Goal: Task Accomplishment & Management: Manage account settings

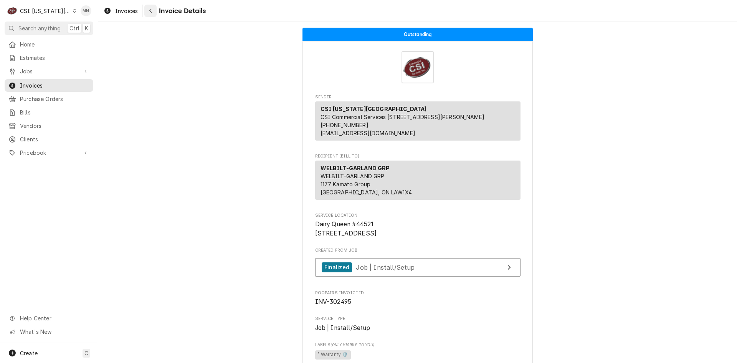
scroll to position [1349, 0]
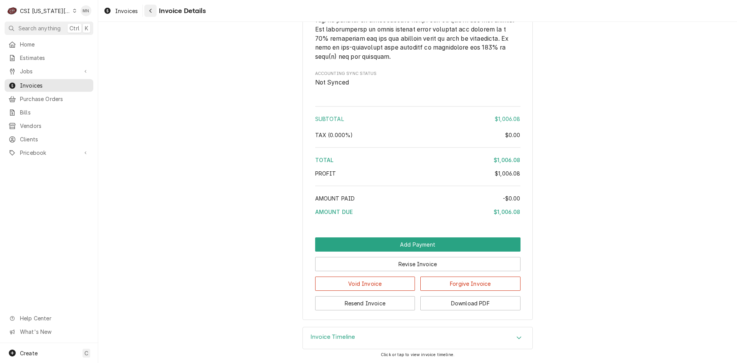
click at [149, 14] on div "Navigate back" at bounding box center [151, 11] width 8 height 8
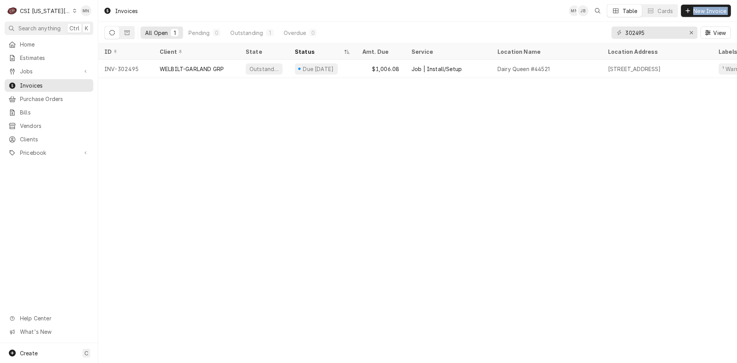
click at [543, 14] on div "Invoices MN JB Table Cards New Invoice All Open 1 Pending 0 Outstanding 1 Overd…" at bounding box center [417, 22] width 639 height 44
click at [629, 32] on input "302495" at bounding box center [654, 32] width 58 height 12
drag, startPoint x: 645, startPoint y: 30, endPoint x: 596, endPoint y: 31, distance: 49.2
click at [597, 31] on div "All Open 1 Pending 0 Outstanding 1 Overdue 0 302495 View" at bounding box center [417, 32] width 626 height 21
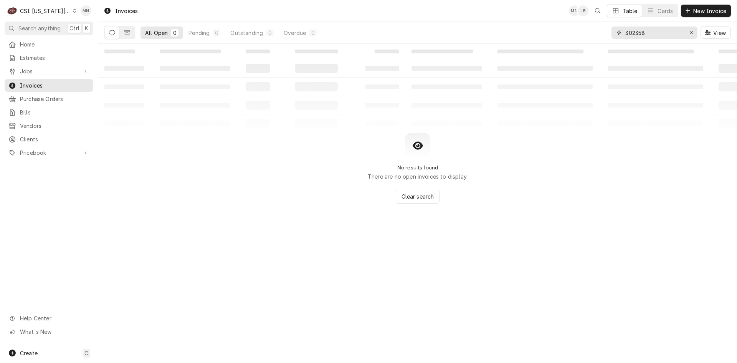
drag, startPoint x: 651, startPoint y: 36, endPoint x: 571, endPoint y: 28, distance: 79.9
click at [571, 28] on div "All Open 0 Pending 0 Outstanding 0 Overdue 0 302358 View" at bounding box center [417, 32] width 626 height 21
type input "302352"
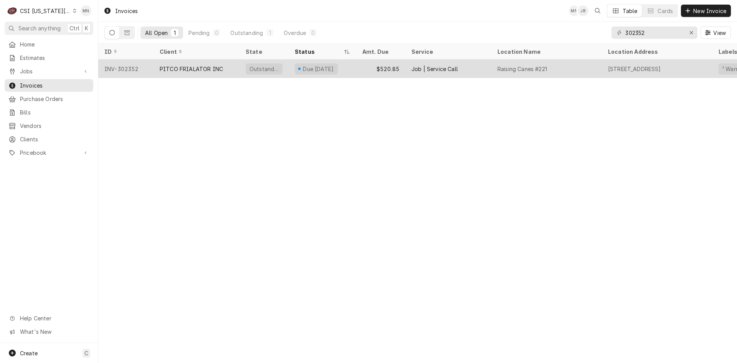
click at [183, 65] on div "PITCO FRIALATOR INC" at bounding box center [191, 69] width 63 height 8
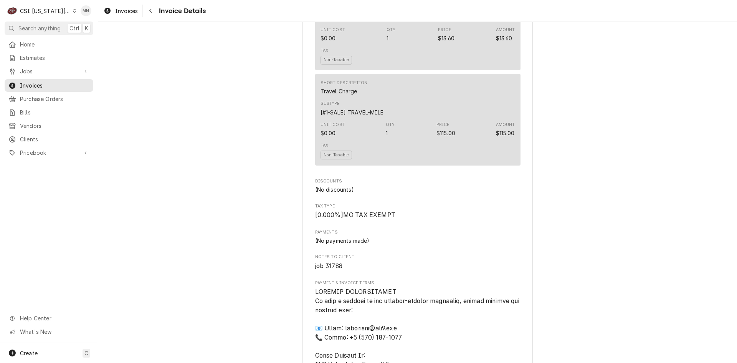
scroll to position [950, 0]
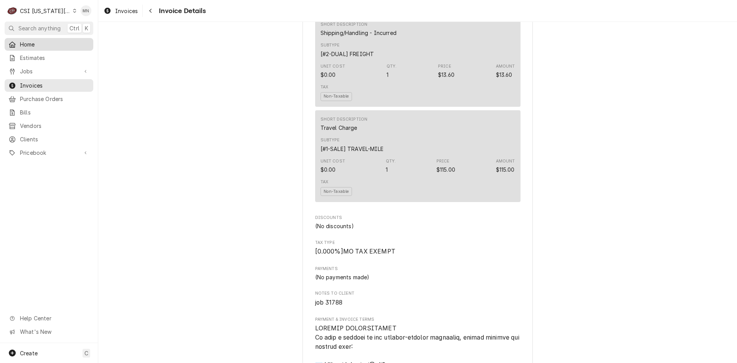
click at [24, 45] on span "Home" at bounding box center [54, 44] width 69 height 8
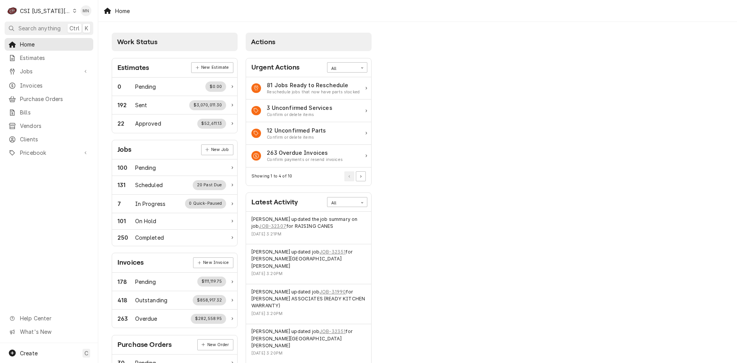
click at [40, 8] on div "CSI [US_STATE][GEOGRAPHIC_DATA]" at bounding box center [45, 11] width 51 height 8
click at [84, 41] on div "CSI St. Louis" at bounding box center [132, 42] width 112 height 8
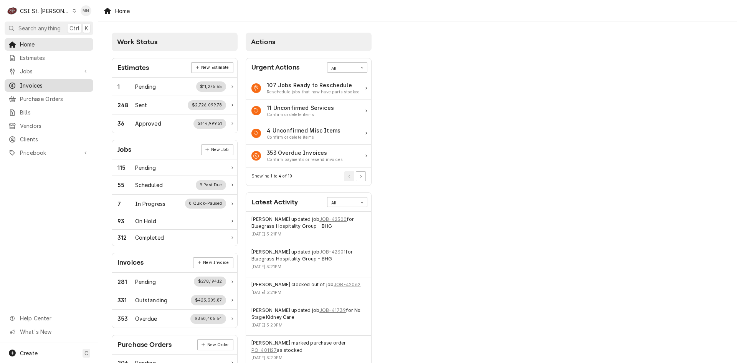
click at [41, 79] on link "Invoices" at bounding box center [49, 85] width 89 height 13
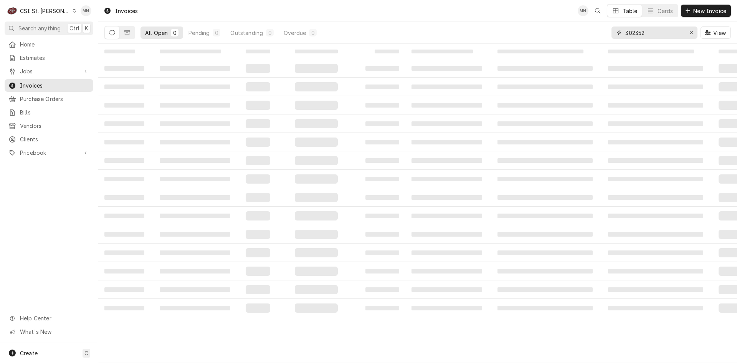
drag, startPoint x: 651, startPoint y: 30, endPoint x: 572, endPoint y: 30, distance: 79.1
click at [572, 30] on div "All Open 0 Pending 0 Outstanding 0 Overdue 0 302352 View" at bounding box center [417, 32] width 626 height 21
type input "403217"
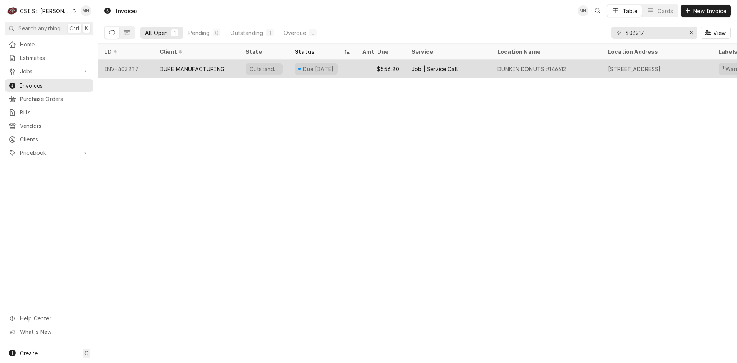
click at [214, 66] on div "DUKE MANUFACTURING" at bounding box center [192, 69] width 65 height 8
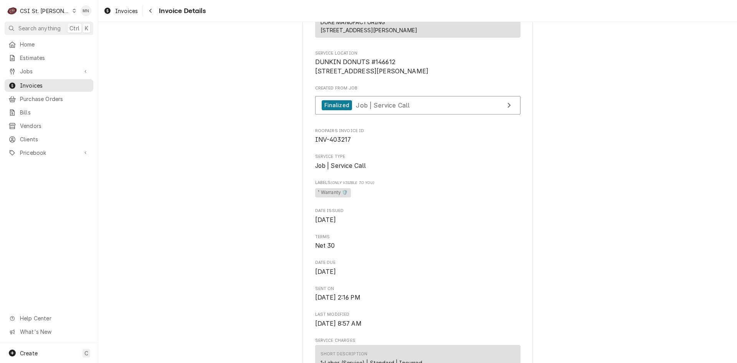
scroll to position [154, 0]
click at [404, 115] on link "Finalized Job | Service Call" at bounding box center [417, 105] width 205 height 19
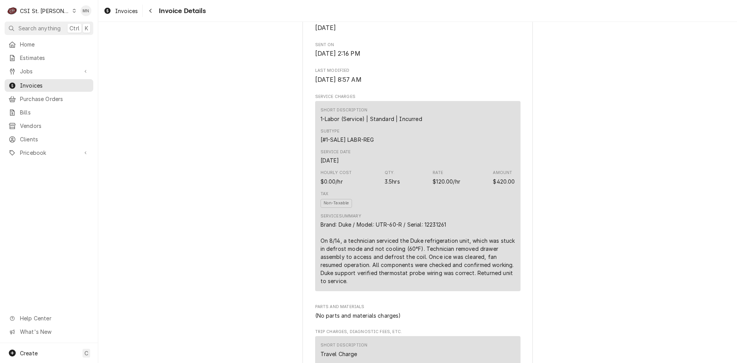
scroll to position [422, 0]
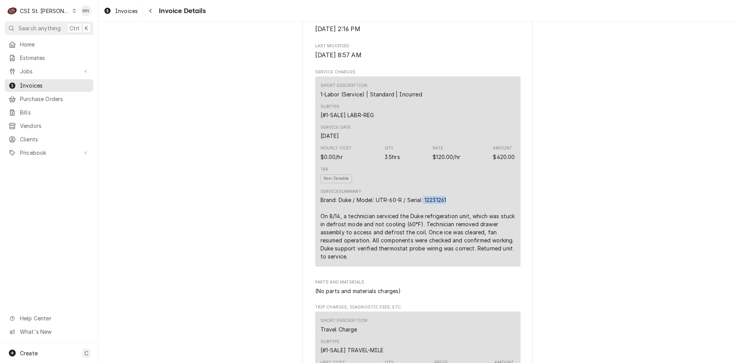
drag, startPoint x: 446, startPoint y: 225, endPoint x: 421, endPoint y: 225, distance: 24.2
click at [421, 225] on div "Brand: Duke / Model: UTR-60-R / Serial: 12231261 On 8/14, a technician serviced…" at bounding box center [418, 228] width 195 height 64
copy div "12231261"
click at [158, 12] on span "Invoice Details" at bounding box center [181, 11] width 49 height 10
click at [150, 13] on div "Navigate back" at bounding box center [151, 11] width 8 height 8
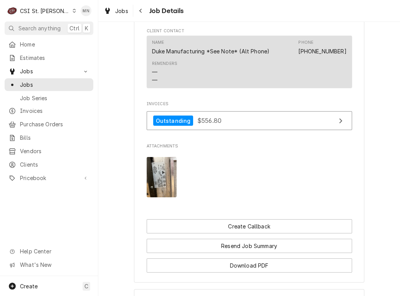
scroll to position [768, 0]
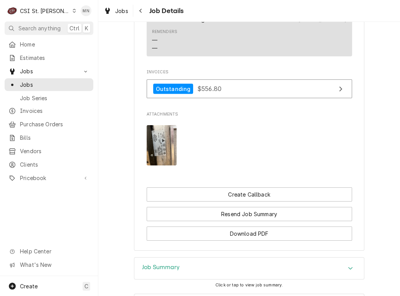
click at [160, 135] on img "Attachments" at bounding box center [162, 145] width 30 height 40
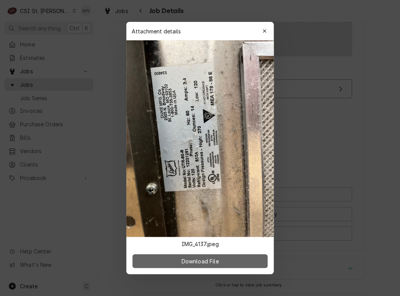
click at [203, 263] on span "Download File" at bounding box center [200, 261] width 40 height 8
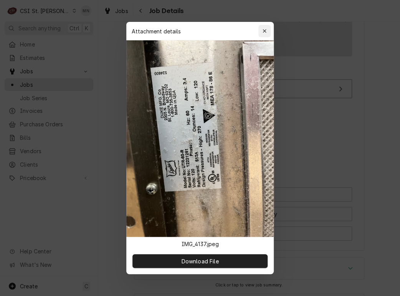
click at [265, 26] on button "button" at bounding box center [264, 31] width 12 height 12
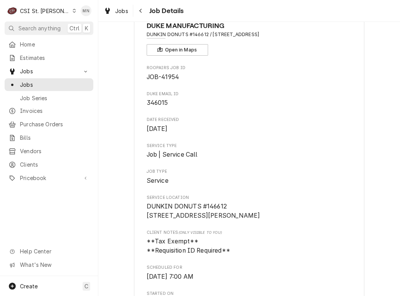
scroll to position [0, 0]
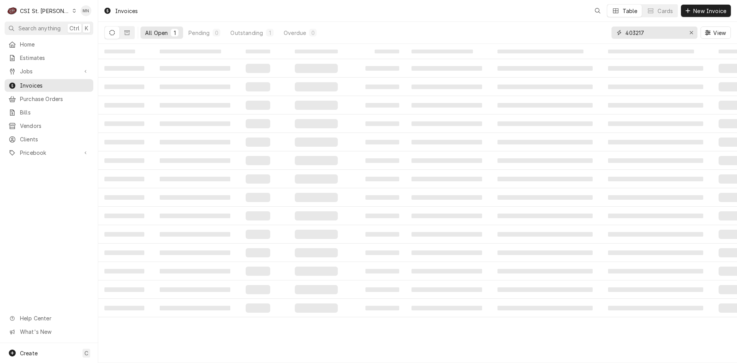
drag, startPoint x: 591, startPoint y: 32, endPoint x: 572, endPoint y: 31, distance: 19.6
click at [572, 31] on div "All Open 1 Pending 0 Outstanding 1 Overdue 0 403217 View" at bounding box center [417, 32] width 626 height 21
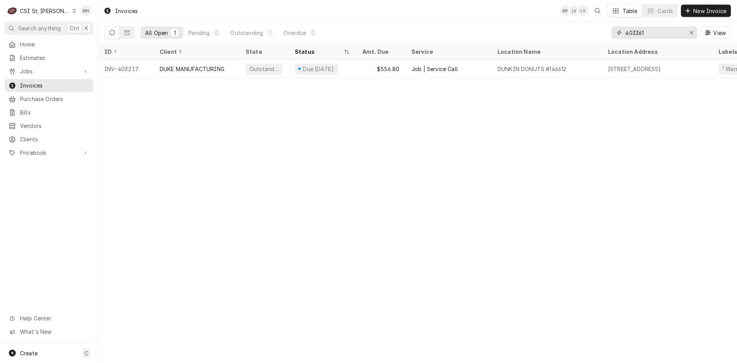
type input "403361"
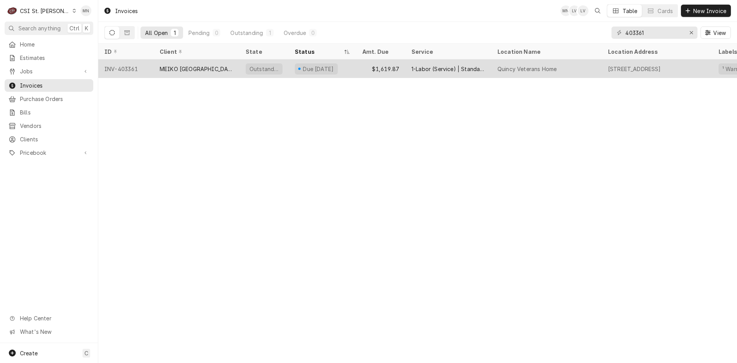
click at [196, 69] on div "MEIKO [GEOGRAPHIC_DATA]" at bounding box center [197, 68] width 86 height 18
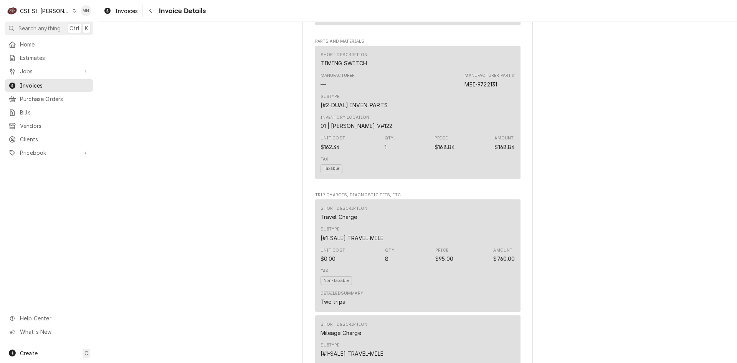
scroll to position [576, 0]
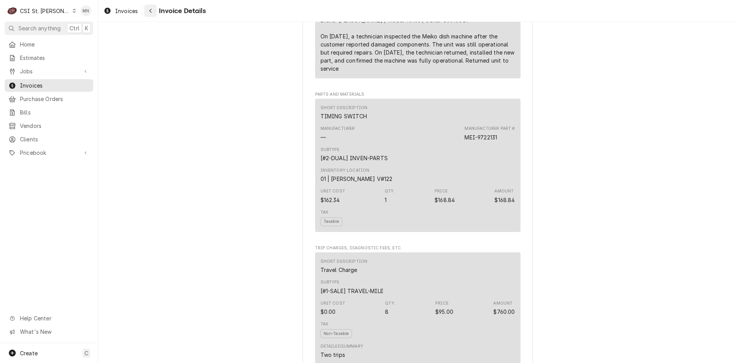
click at [153, 13] on div "Navigate back" at bounding box center [151, 11] width 8 height 8
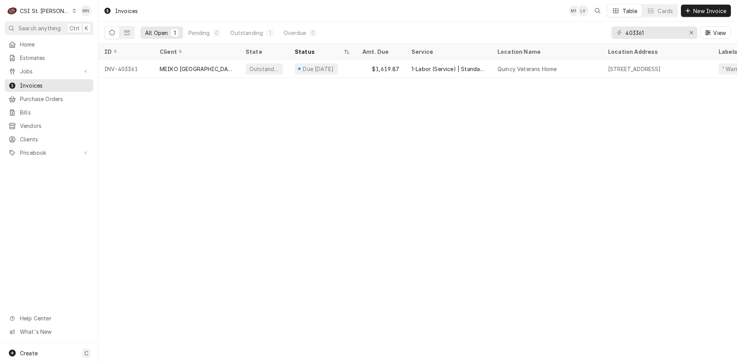
click at [43, 8] on div "CSI St. Louis" at bounding box center [45, 11] width 50 height 8
click at [78, 30] on div "CSI [US_STATE]" at bounding box center [117, 29] width 101 height 8
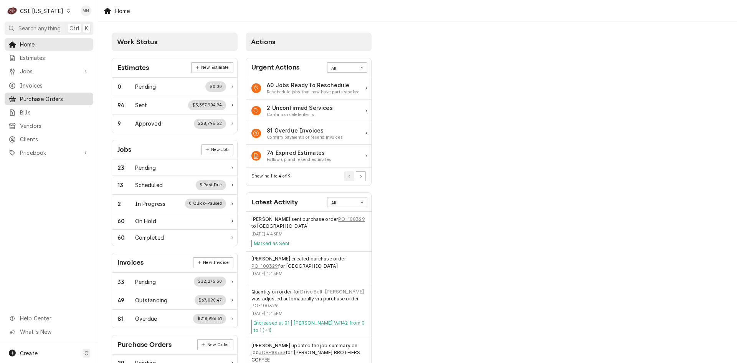
click at [49, 95] on span "Purchase Orders" at bounding box center [54, 99] width 69 height 8
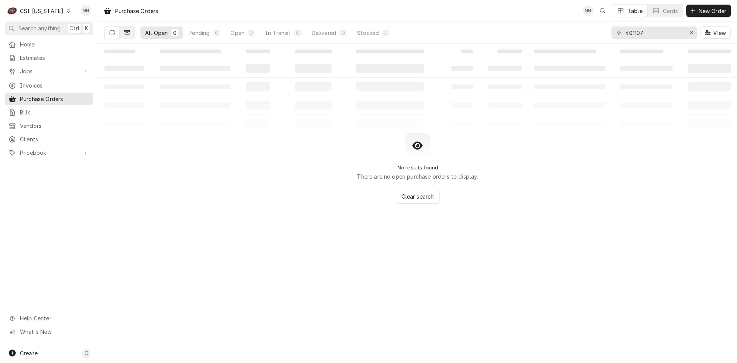
click at [131, 31] on button "Dynamic Content Wrapper" at bounding box center [127, 32] width 15 height 12
drag, startPoint x: 661, startPoint y: 32, endPoint x: 502, endPoint y: 33, distance: 159.3
click at [508, 33] on div "All Closed 0 Paid 0 Cancelled 0 401107 View" at bounding box center [417, 32] width 626 height 21
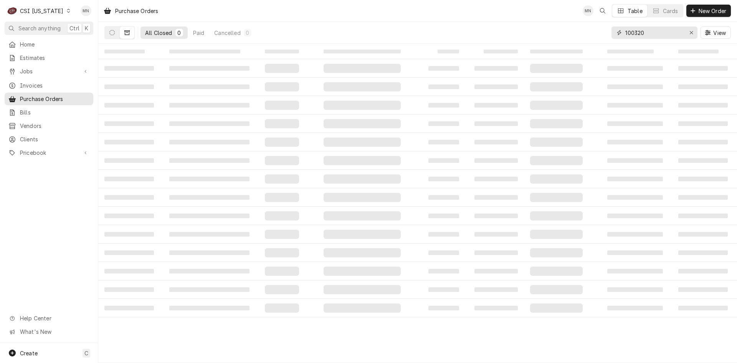
type input "100320"
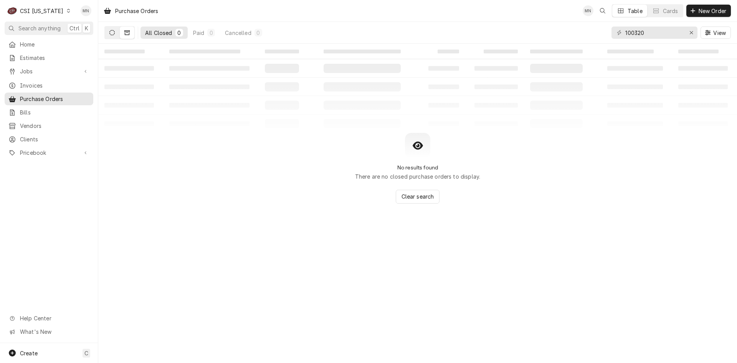
click at [116, 31] on button "Dynamic Content Wrapper" at bounding box center [112, 32] width 15 height 12
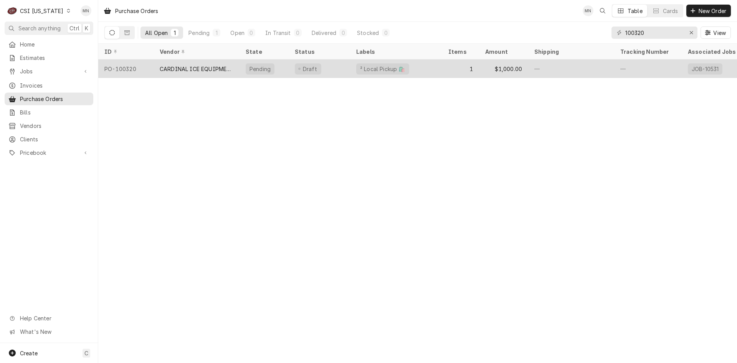
click at [174, 67] on div "CARDINAL ICE EQUIPMENT, INC" at bounding box center [197, 69] width 74 height 8
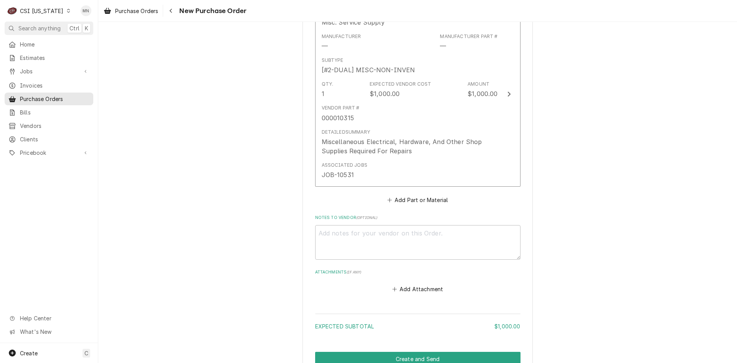
scroll to position [433, 0]
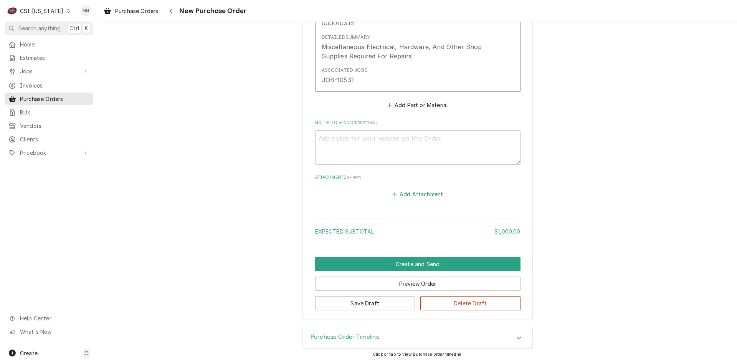
click at [419, 196] on button "Add Attachment" at bounding box center [418, 194] width 54 height 11
type textarea "x"
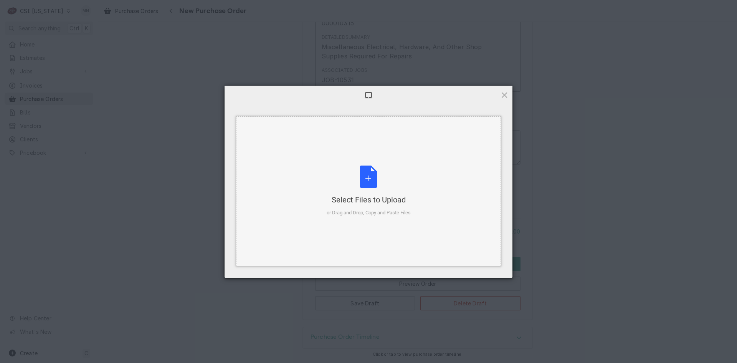
click at [380, 210] on div "or Drag and Drop, Copy and Paste Files" at bounding box center [369, 213] width 84 height 8
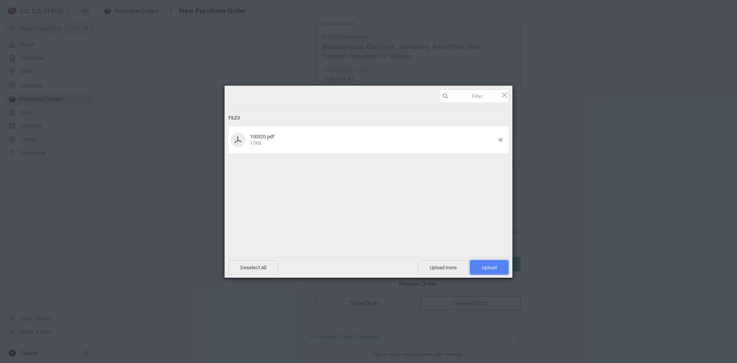
click at [493, 265] on span "Upload 1" at bounding box center [489, 267] width 15 height 6
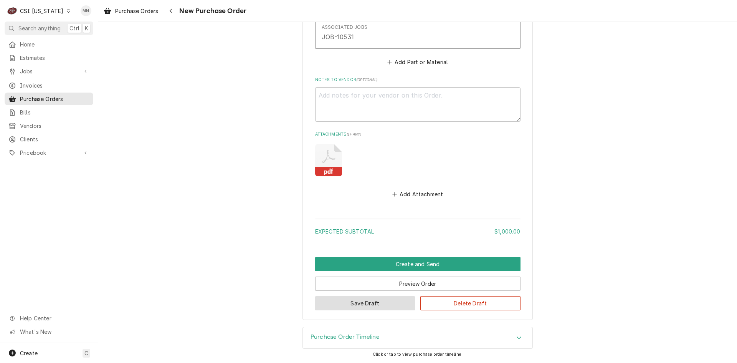
click at [359, 306] on button "Save Draft" at bounding box center [365, 303] width 100 height 14
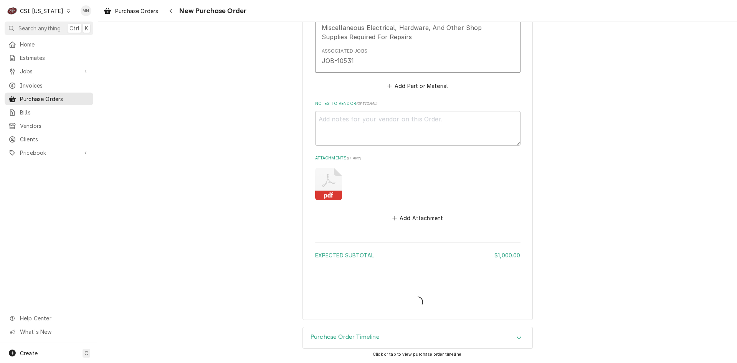
scroll to position [452, 0]
type textarea "x"
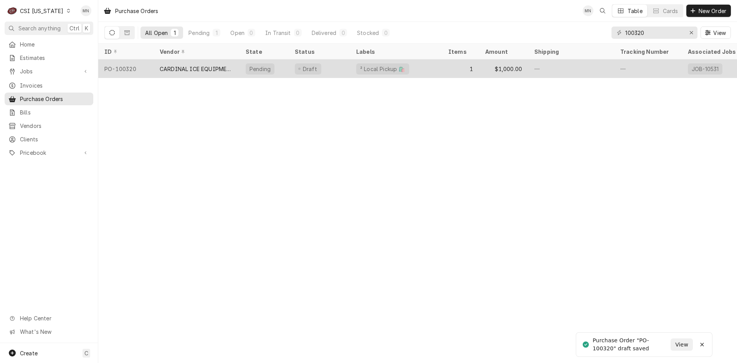
click at [203, 66] on div "CARDINAL ICE EQUIPMENT, INC" at bounding box center [197, 69] width 74 height 8
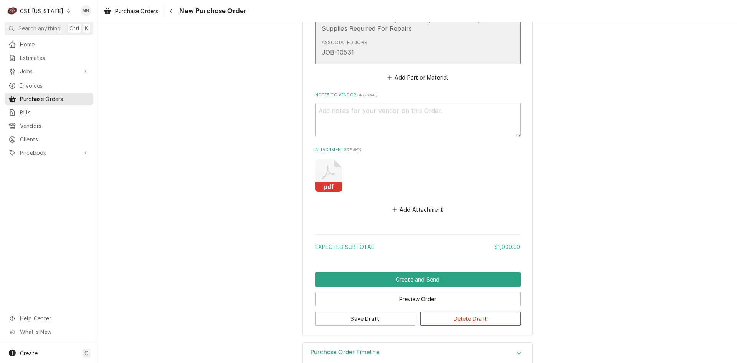
scroll to position [476, 0]
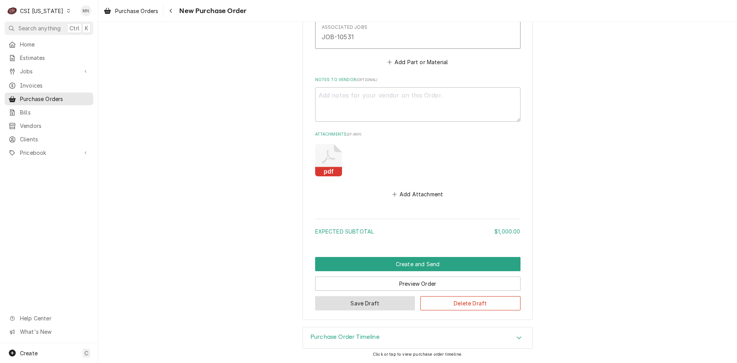
click at [350, 304] on button "Save Draft" at bounding box center [365, 303] width 100 height 14
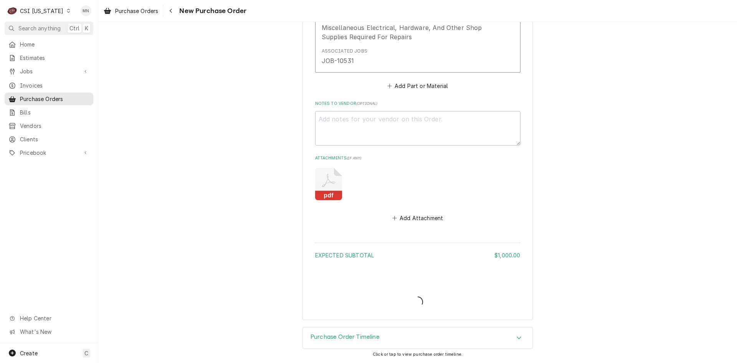
type textarea "x"
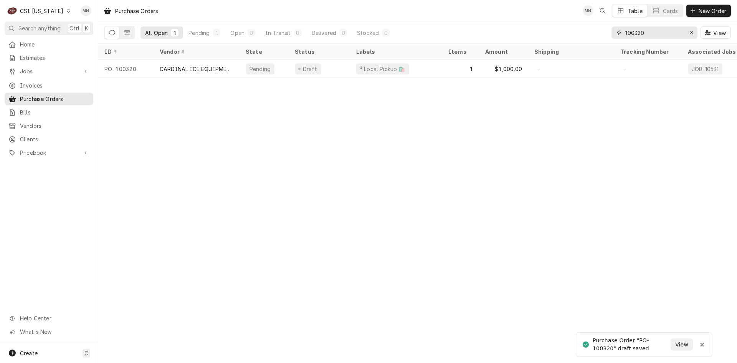
click at [649, 34] on input "100320" at bounding box center [654, 32] width 58 height 12
type input "100321"
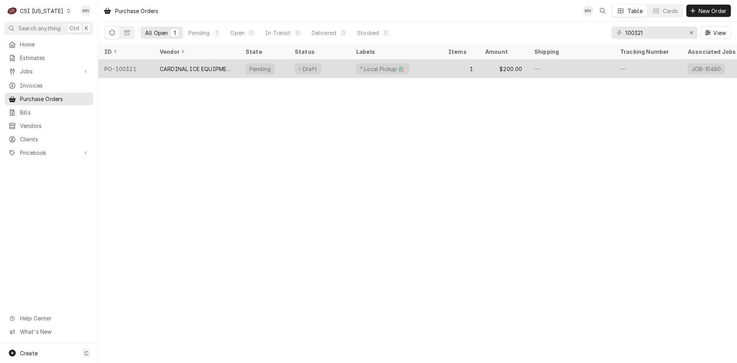
click at [212, 67] on div "CARDINAL ICE EQUIPMENT, INC" at bounding box center [197, 69] width 74 height 8
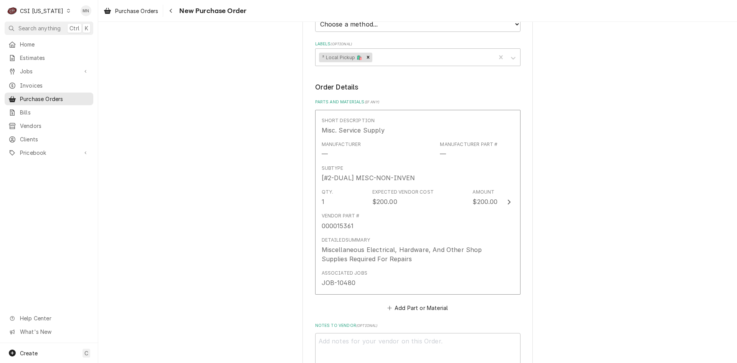
scroll to position [433, 0]
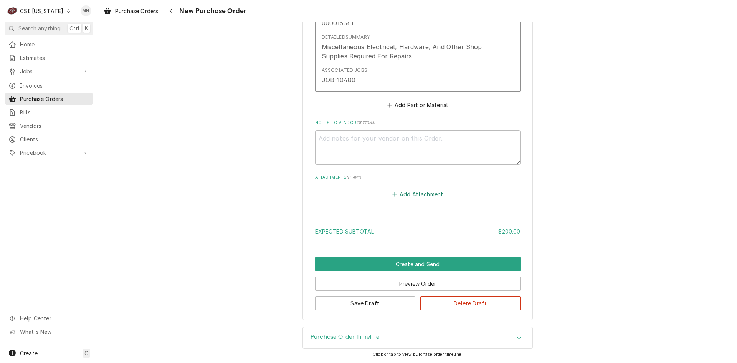
click at [415, 190] on button "Add Attachment" at bounding box center [418, 194] width 54 height 11
type textarea "x"
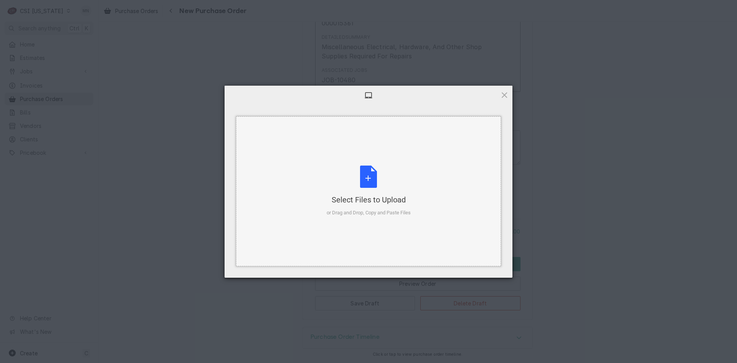
click at [361, 164] on div "Select Files to Upload or Drag and Drop, Copy and Paste Files" at bounding box center [368, 191] width 265 height 150
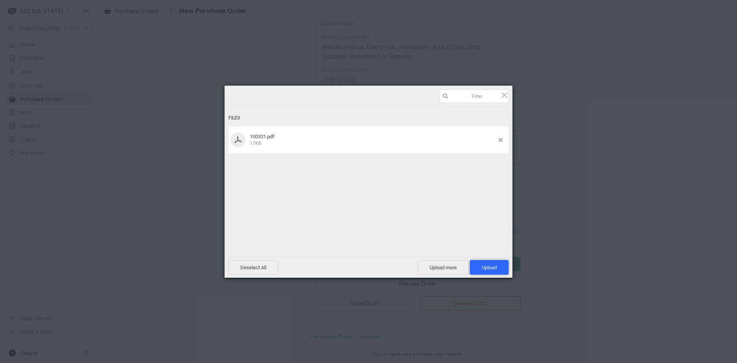
click at [493, 264] on span "Upload 1" at bounding box center [489, 267] width 39 height 15
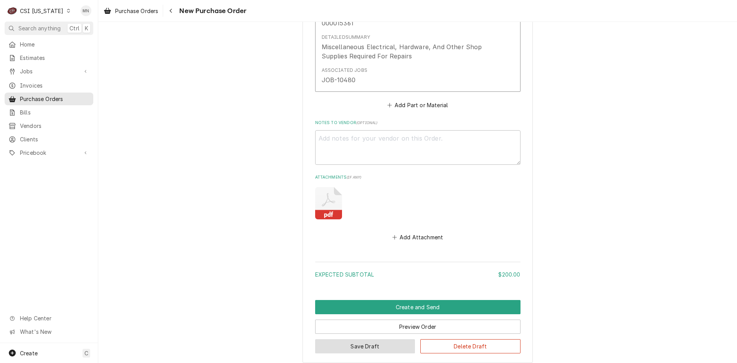
click at [359, 340] on button "Save Draft" at bounding box center [365, 346] width 100 height 14
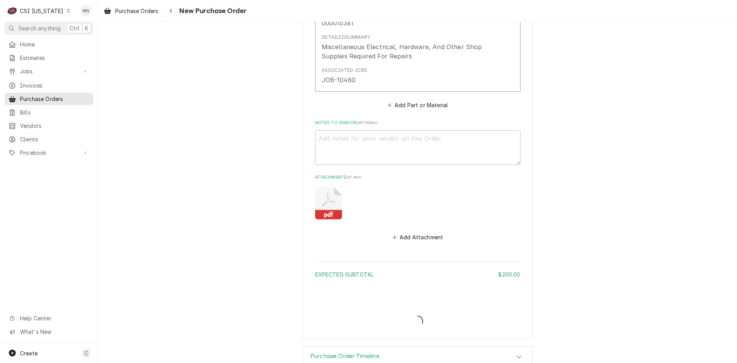
type textarea "x"
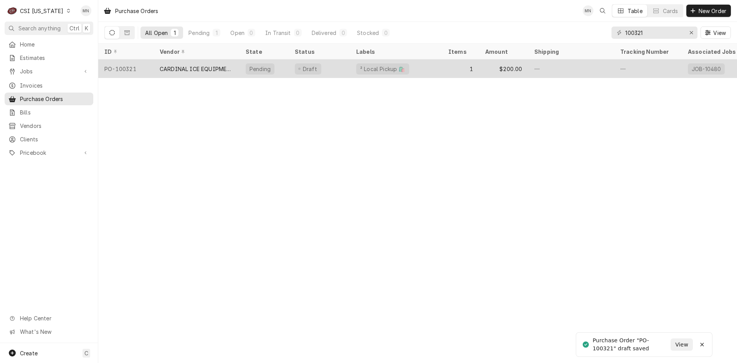
click at [206, 67] on div "CARDINAL ICE EQUIPMENT, INC" at bounding box center [197, 69] width 74 height 8
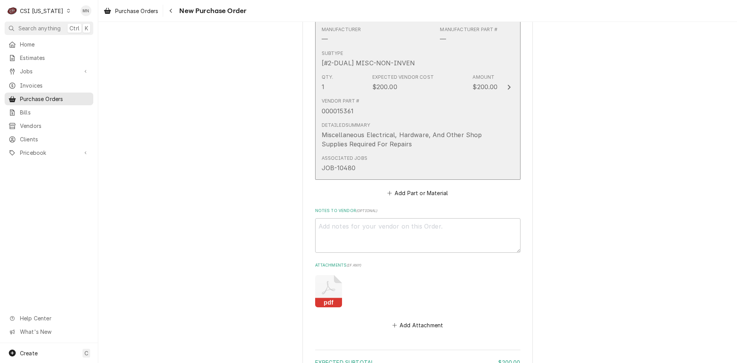
scroll to position [476, 0]
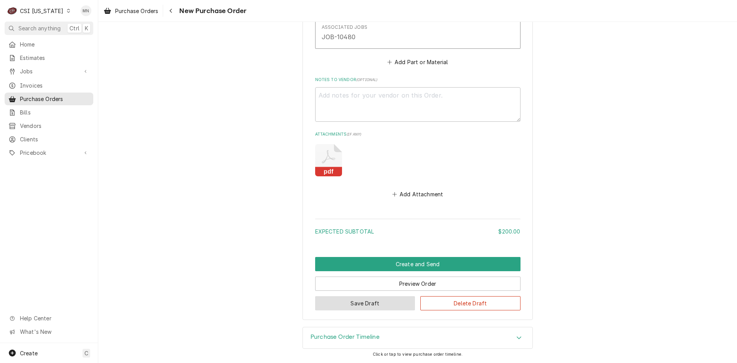
click at [329, 301] on button "Save Draft" at bounding box center [365, 303] width 100 height 14
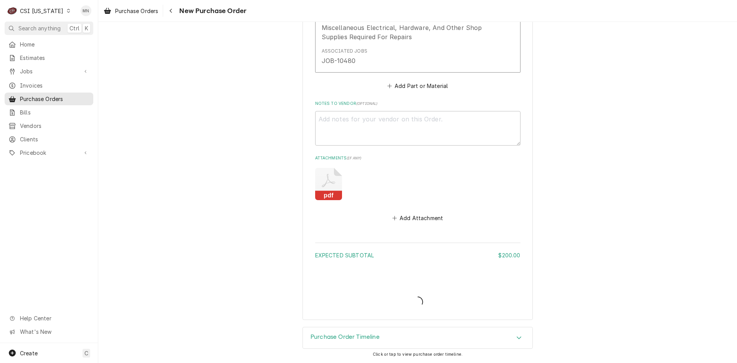
scroll to position [452, 0]
type textarea "x"
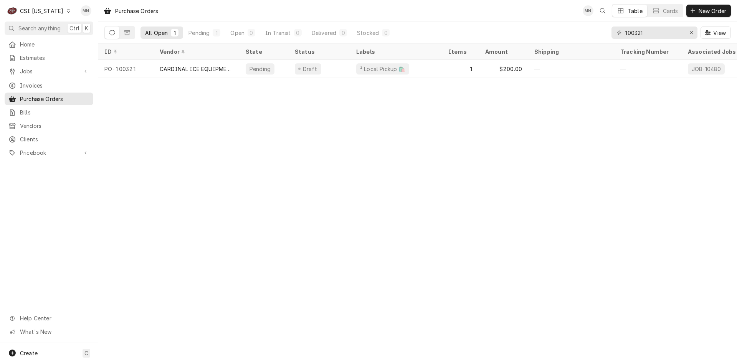
click at [54, 12] on div "CSI [US_STATE]" at bounding box center [41, 11] width 43 height 8
click at [76, 36] on div "CSI St. [PERSON_NAME]" at bounding box center [119, 42] width 109 height 13
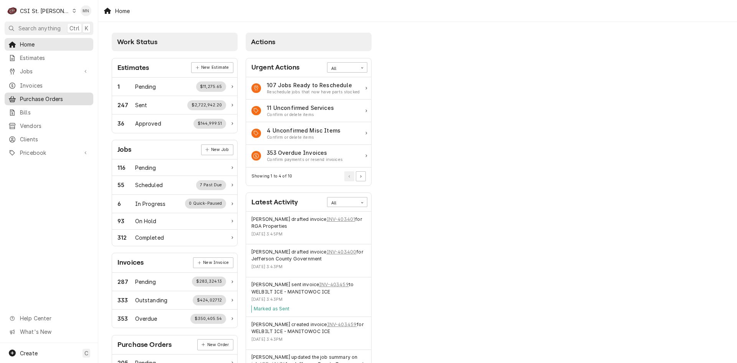
click at [34, 93] on link "Purchase Orders" at bounding box center [49, 99] width 89 height 13
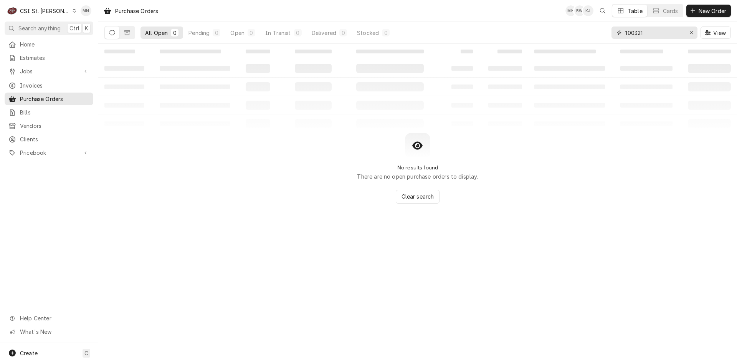
drag, startPoint x: 656, startPoint y: 32, endPoint x: 592, endPoint y: 31, distance: 64.5
click at [598, 31] on div "All Open 0 Pending 0 Open 0 In Transit 0 Delivered 0 Stocked 0 100321 View" at bounding box center [417, 32] width 626 height 21
type input "400721"
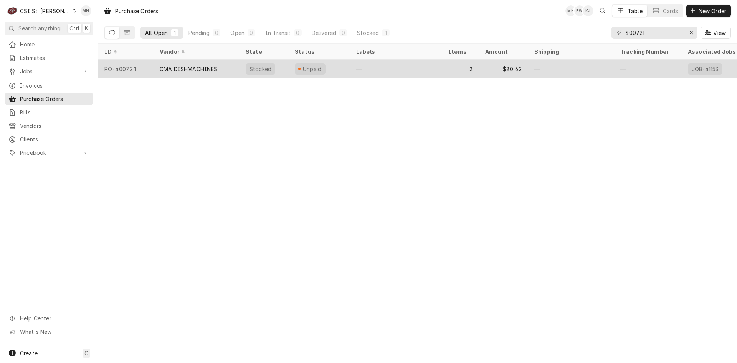
click at [200, 66] on div "CMA DISHMACHINES" at bounding box center [189, 69] width 58 height 8
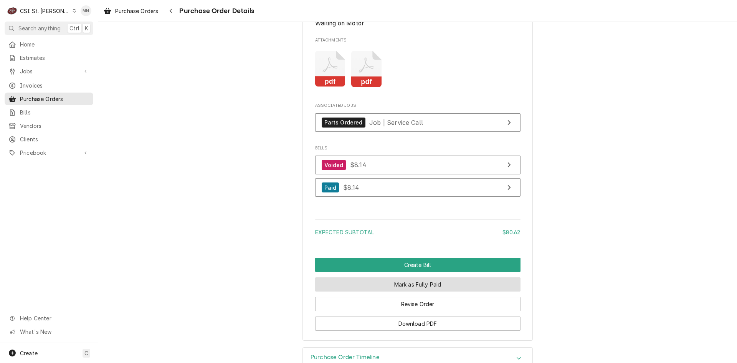
scroll to position [905, 0]
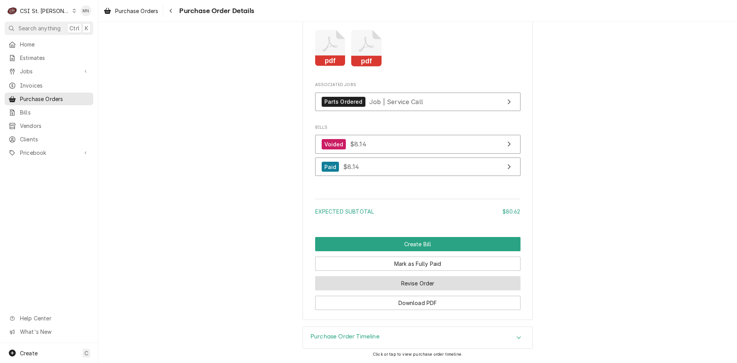
click at [406, 280] on button "Revise Order" at bounding box center [417, 283] width 205 height 14
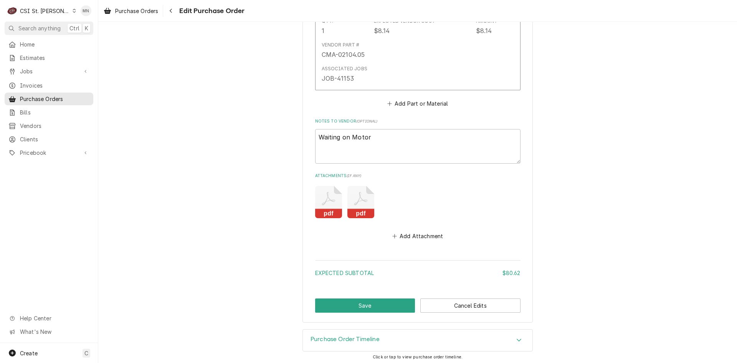
scroll to position [660, 0]
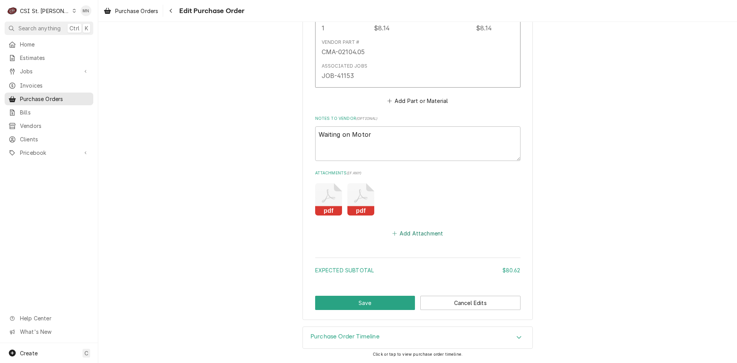
click at [413, 233] on button "Add Attachment" at bounding box center [418, 233] width 54 height 11
type textarea "x"
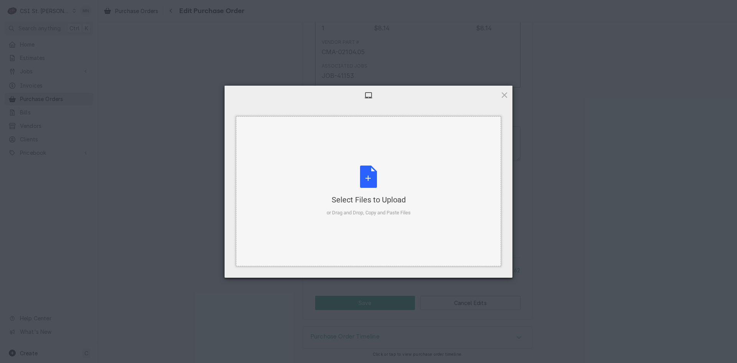
click at [367, 188] on div "Select Files to Upload or Drag and Drop, Copy and Paste Files" at bounding box center [369, 190] width 84 height 51
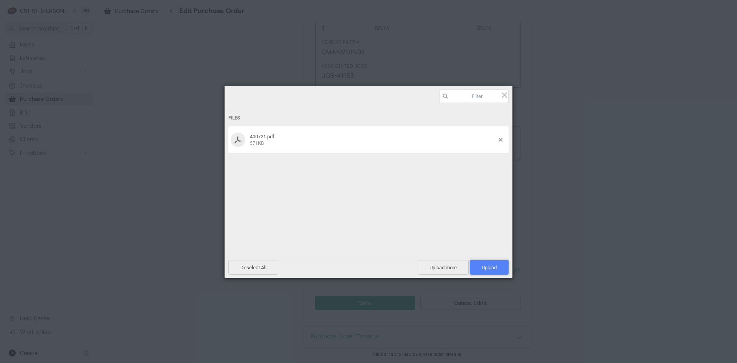
click at [480, 262] on span "Upload 1" at bounding box center [489, 267] width 39 height 15
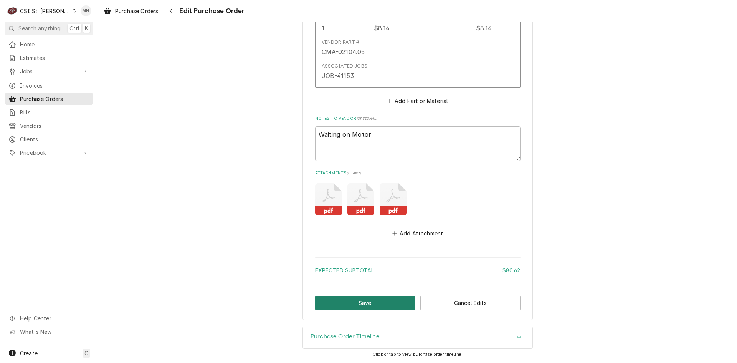
click at [367, 303] on button "Save" at bounding box center [365, 303] width 100 height 14
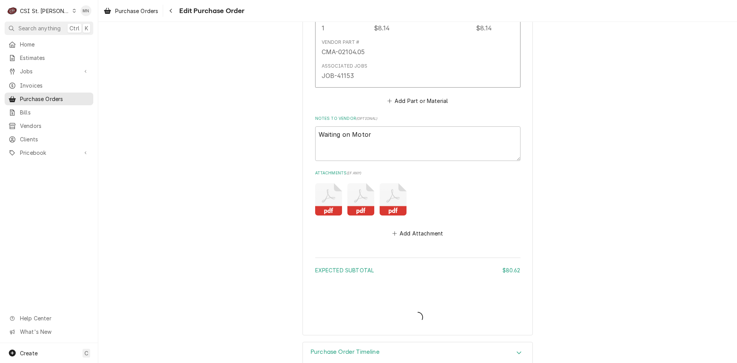
type textarea "x"
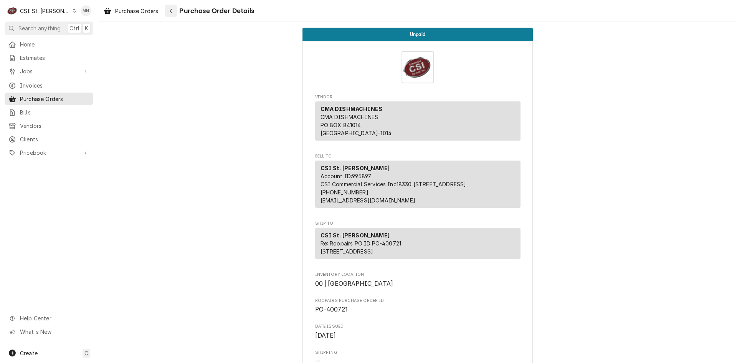
click at [175, 15] on button "Navigate back" at bounding box center [171, 11] width 12 height 12
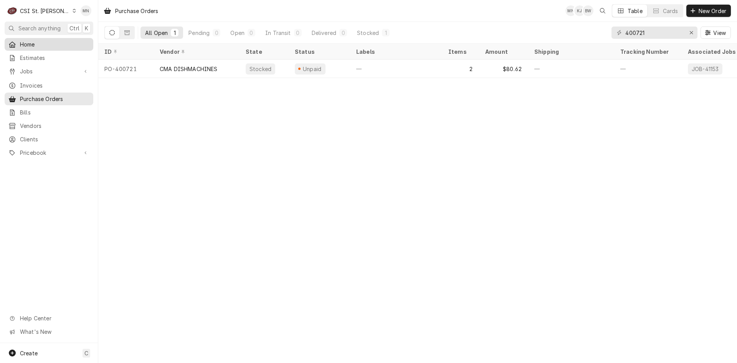
click at [28, 43] on span "Home" at bounding box center [54, 44] width 69 height 8
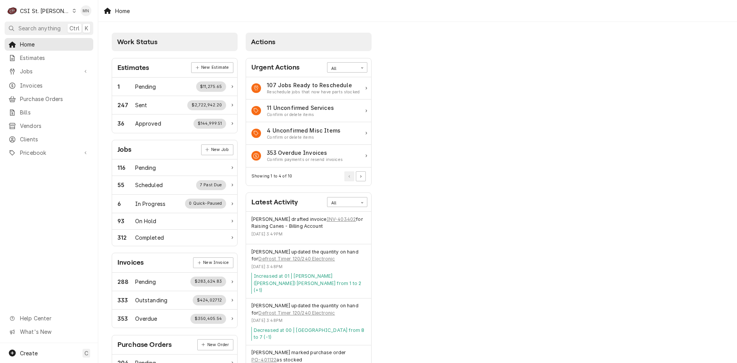
click at [49, 7] on div "CSI St. Louis" at bounding box center [45, 11] width 50 height 8
click at [68, 27] on div "CSI [US_STATE]" at bounding box center [117, 29] width 101 height 8
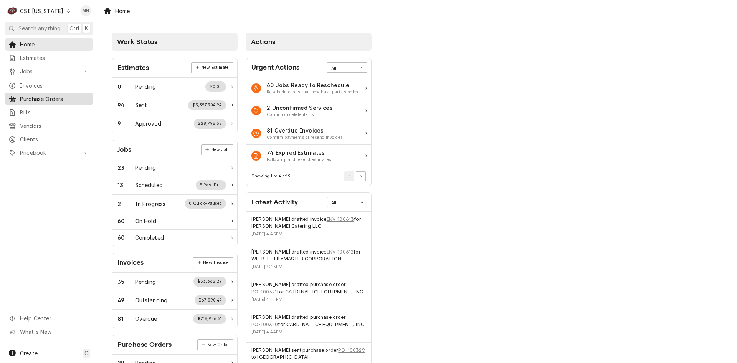
click at [49, 95] on span "Purchase Orders" at bounding box center [54, 99] width 69 height 8
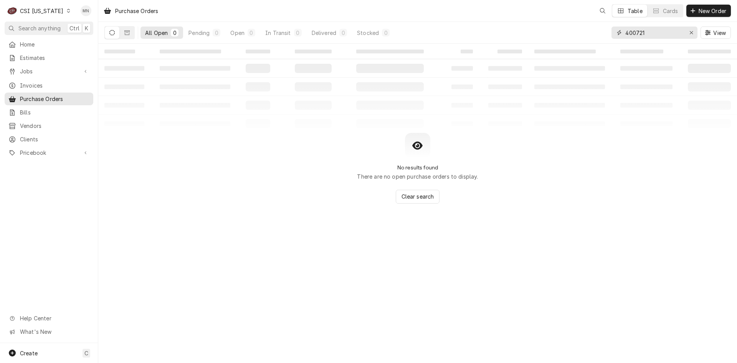
drag, startPoint x: 656, startPoint y: 34, endPoint x: 568, endPoint y: 25, distance: 88.4
click at [574, 26] on div "All Open 0 Pending 0 Open 0 In Transit 0 Delivered 0 Stocked 0 400721 View" at bounding box center [417, 32] width 626 height 21
type input "100328"
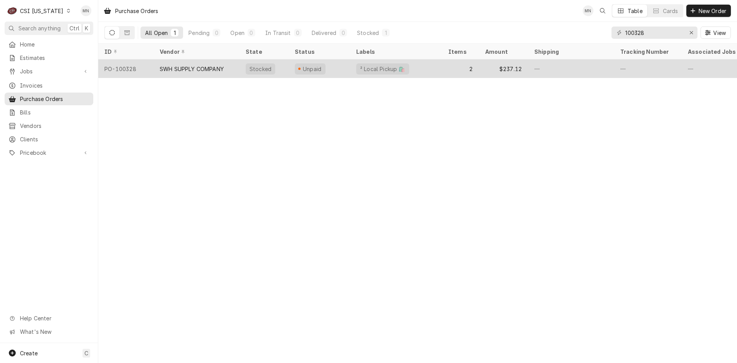
click at [185, 72] on div "SWH SUPPLY COMPANY" at bounding box center [197, 68] width 86 height 18
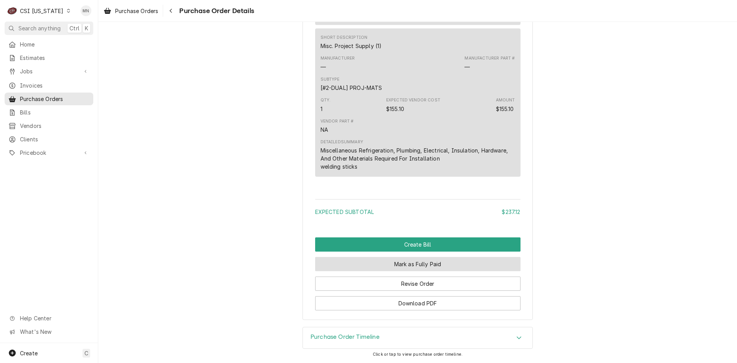
scroll to position [701, 0]
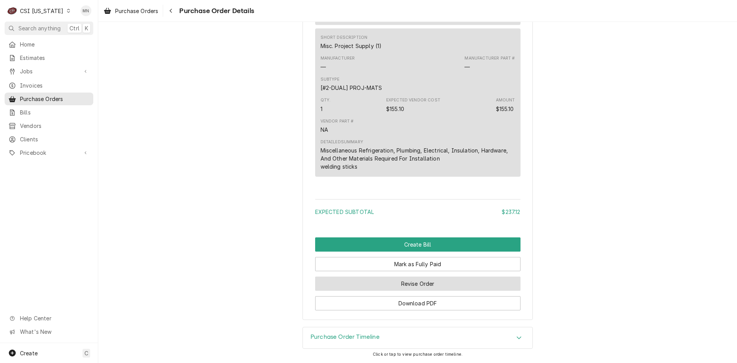
click at [422, 280] on button "Revise Order" at bounding box center [417, 283] width 205 height 14
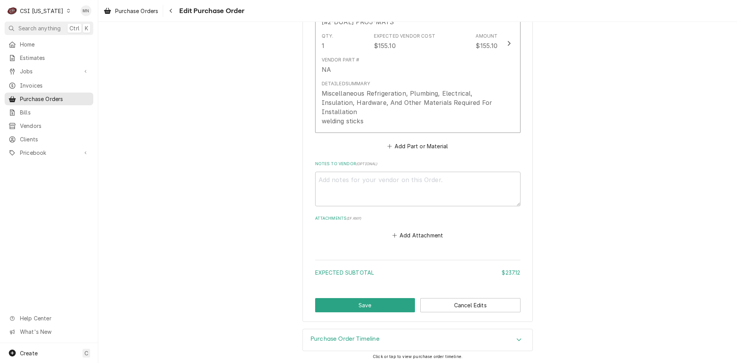
scroll to position [562, 0]
click at [409, 236] on button "Add Attachment" at bounding box center [418, 233] width 54 height 11
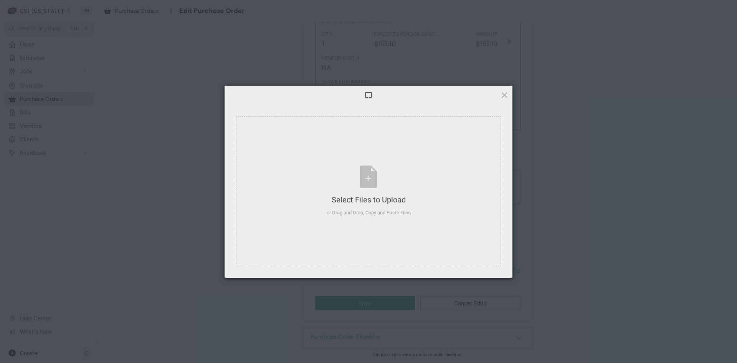
type textarea "x"
click at [373, 194] on div "Select Files to Upload" at bounding box center [369, 199] width 84 height 11
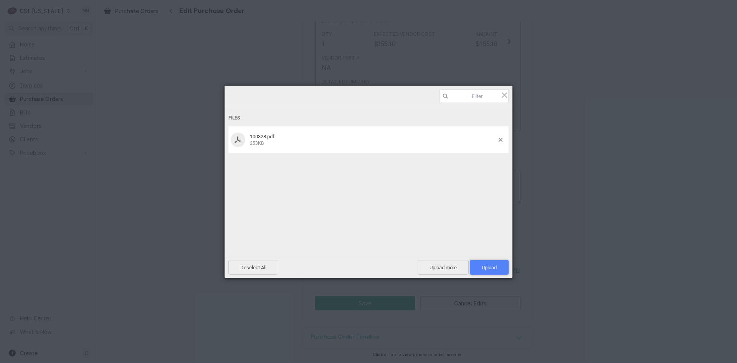
click at [491, 267] on span "Upload 1" at bounding box center [489, 267] width 15 height 6
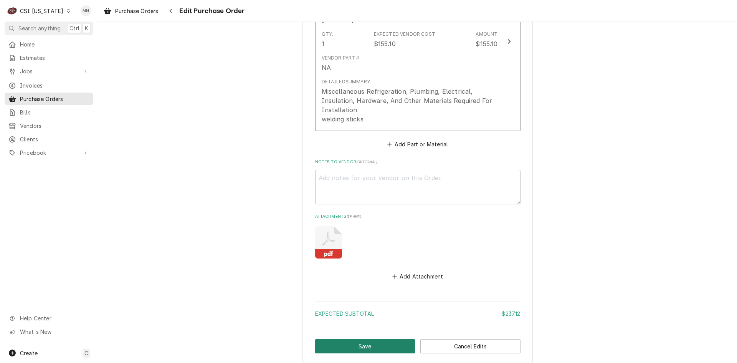
click at [369, 340] on button "Save" at bounding box center [365, 346] width 100 height 14
type textarea "x"
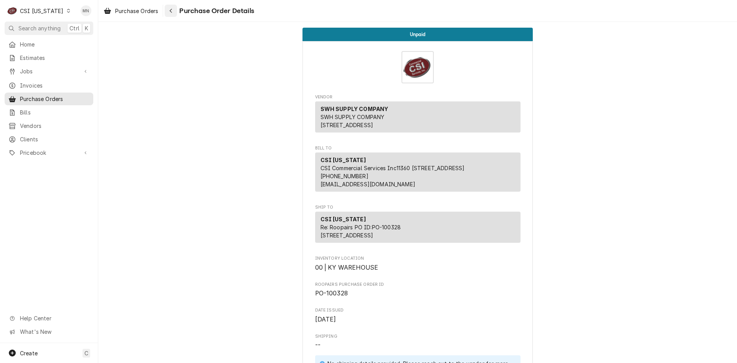
click at [175, 11] on div "Navigate back" at bounding box center [171, 11] width 8 height 8
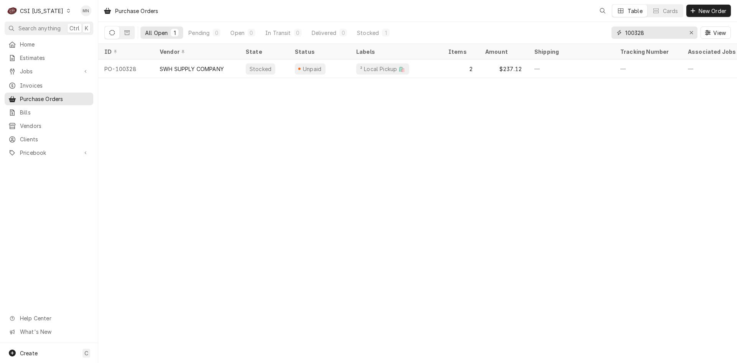
click at [653, 38] on input "100328" at bounding box center [654, 32] width 58 height 12
type input "100327"
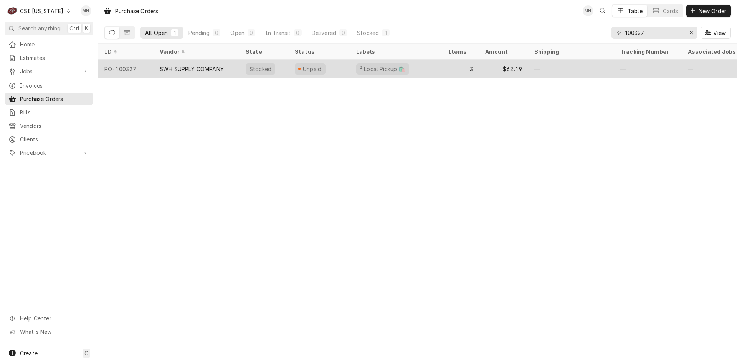
click at [203, 67] on div "SWH SUPPLY COMPANY" at bounding box center [192, 69] width 64 height 8
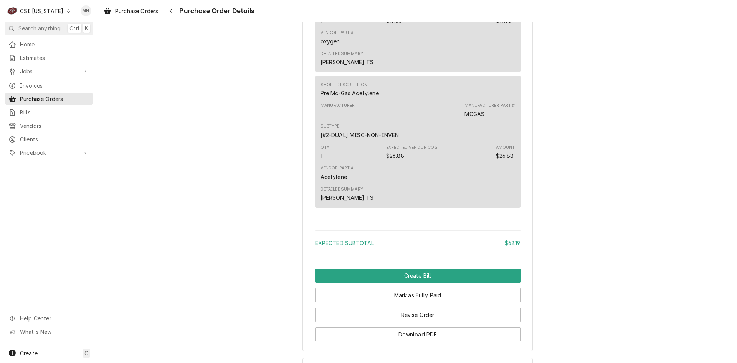
scroll to position [820, 0]
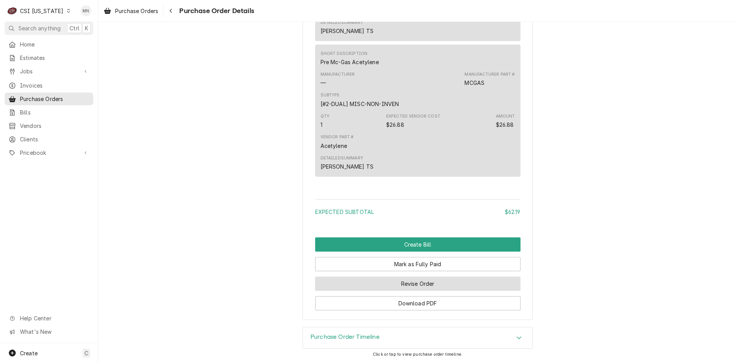
click at [442, 284] on button "Revise Order" at bounding box center [417, 283] width 205 height 14
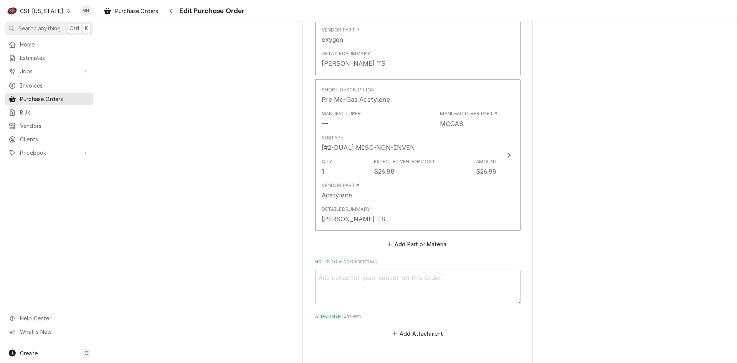
scroll to position [614, 0]
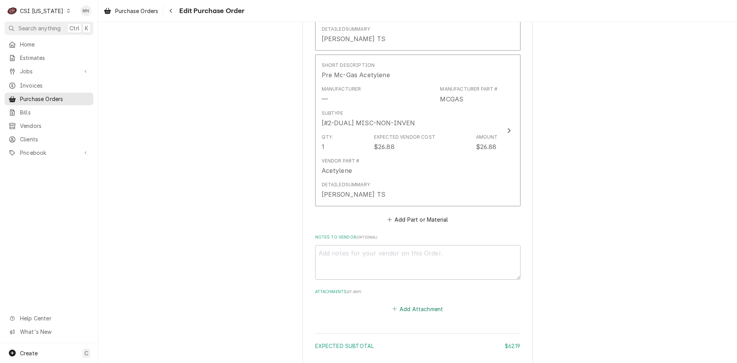
click at [411, 309] on button "Add Attachment" at bounding box center [418, 308] width 54 height 11
type textarea "x"
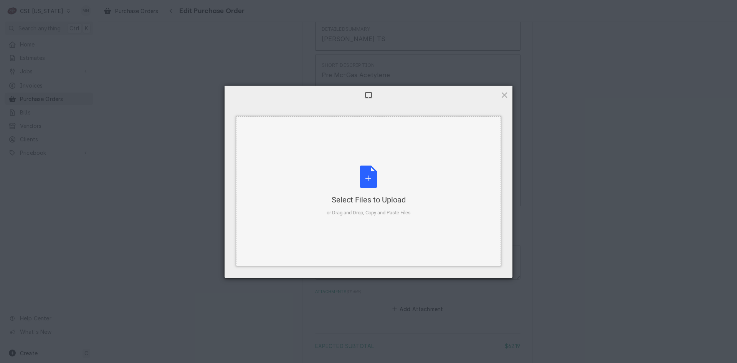
click at [387, 192] on div "Select Files to Upload or Drag and Drop, Copy and Paste Files" at bounding box center [369, 190] width 84 height 51
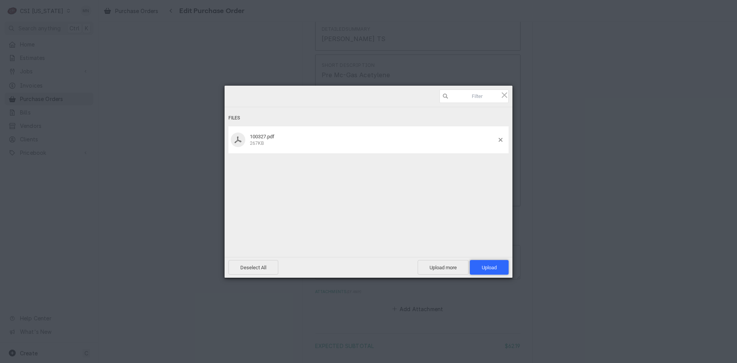
click at [491, 264] on span "Upload 1" at bounding box center [489, 267] width 15 height 6
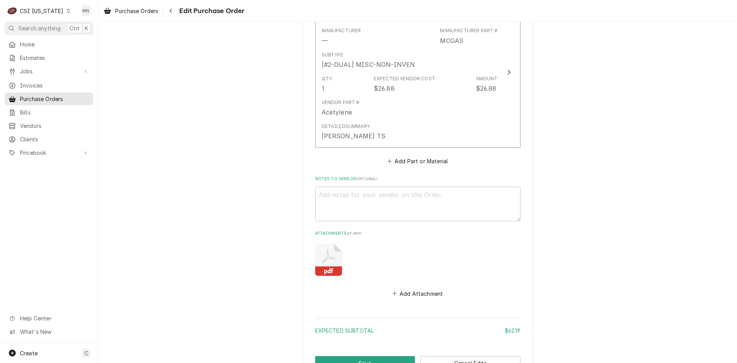
scroll to position [732, 0]
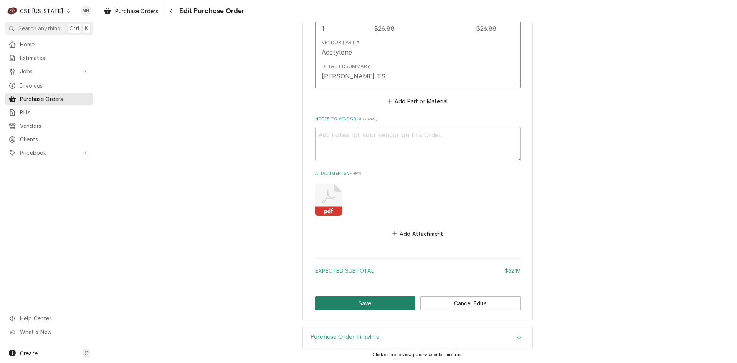
click at [351, 306] on button "Save" at bounding box center [365, 303] width 100 height 14
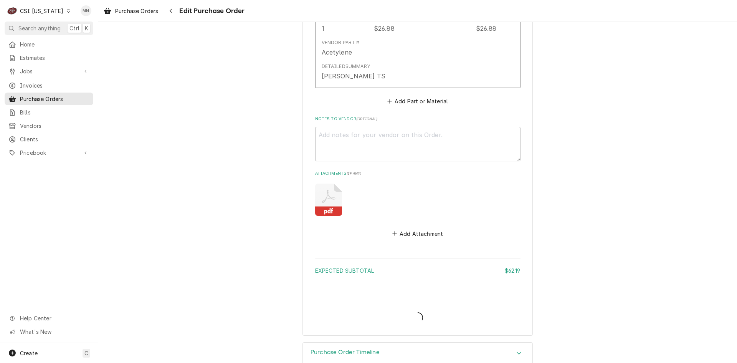
type textarea "x"
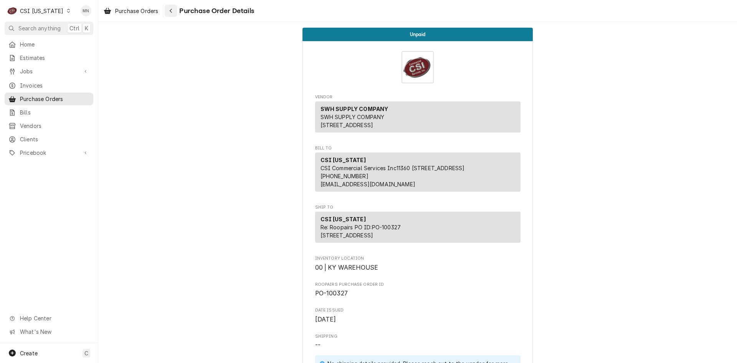
click at [176, 13] on button "Navigate back" at bounding box center [171, 11] width 12 height 12
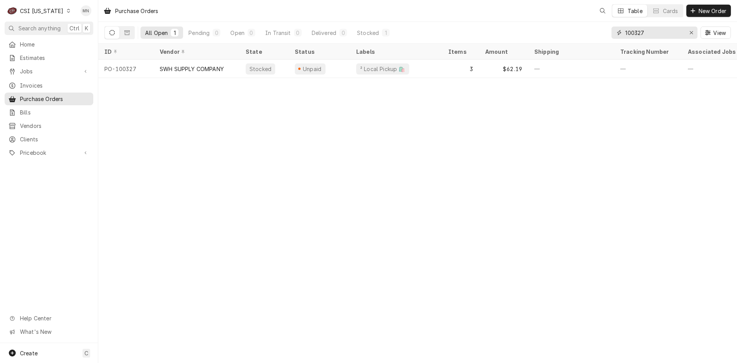
drag, startPoint x: 649, startPoint y: 33, endPoint x: 609, endPoint y: 33, distance: 40.7
click at [609, 33] on div "All Open 1 Pending 0 Open 0 In Transit 0 Delivered 0 Stocked 1 100327 View" at bounding box center [417, 32] width 626 height 21
type input "100331"
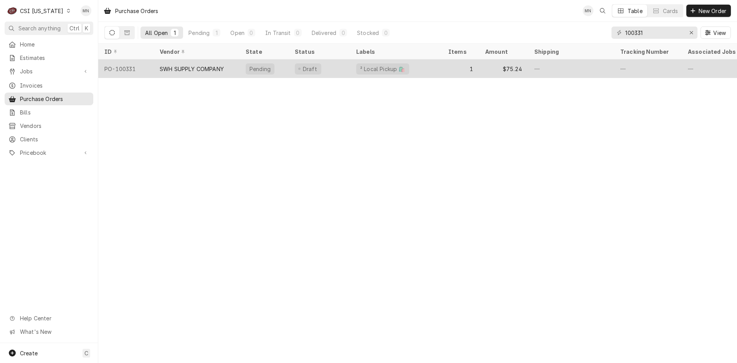
click at [201, 65] on div "SWH SUPPLY COMPANY" at bounding box center [192, 69] width 64 height 8
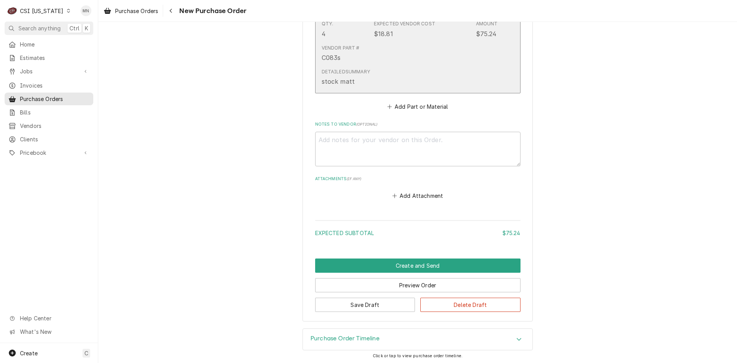
scroll to position [424, 0]
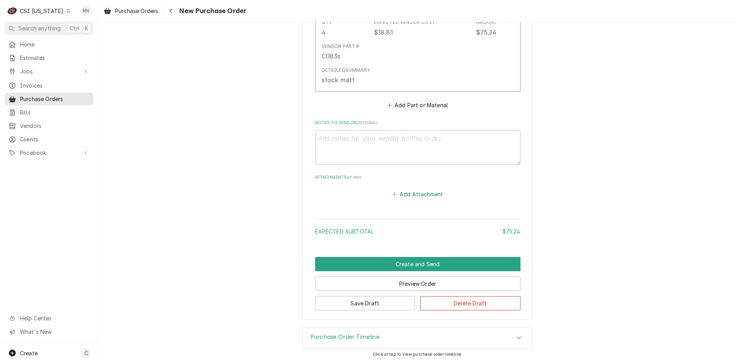
click at [416, 194] on button "Add Attachment" at bounding box center [418, 194] width 54 height 11
type textarea "x"
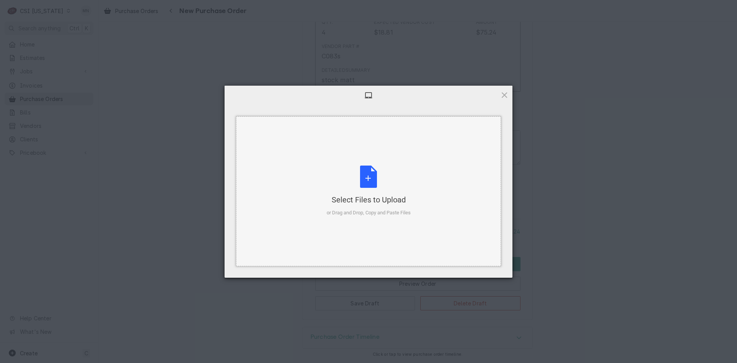
click at [366, 191] on div "Select Files to Upload or Drag and Drop, Copy and Paste Files" at bounding box center [369, 190] width 84 height 51
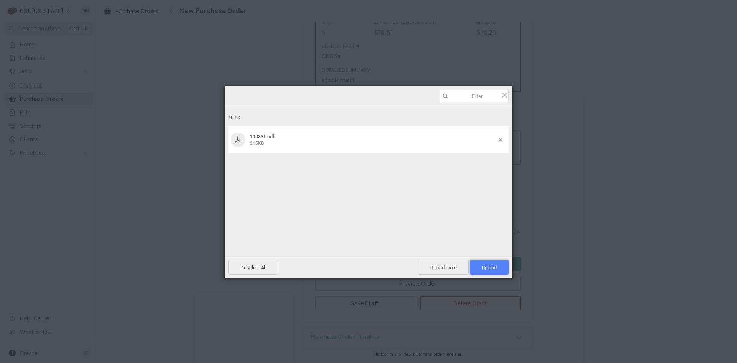
click at [488, 264] on span "Upload 1" at bounding box center [489, 267] width 39 height 15
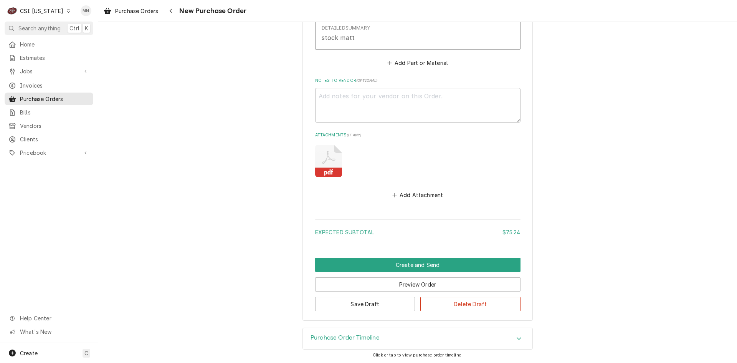
scroll to position [467, 0]
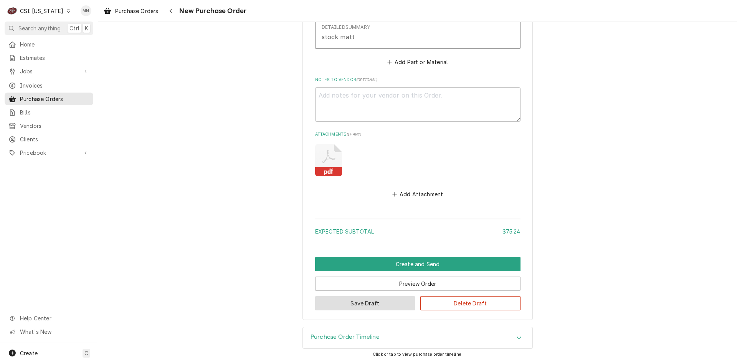
click at [354, 299] on button "Save Draft" at bounding box center [365, 303] width 100 height 14
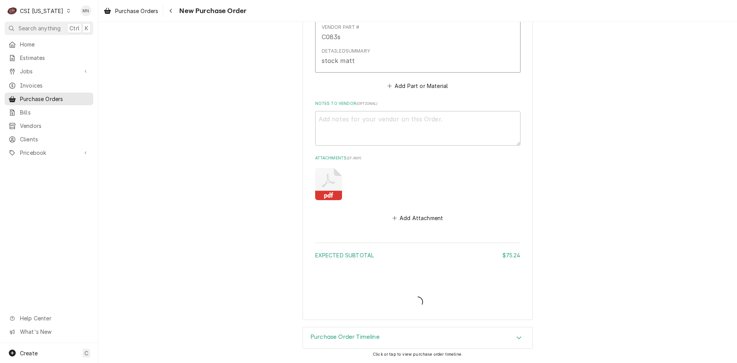
type textarea "x"
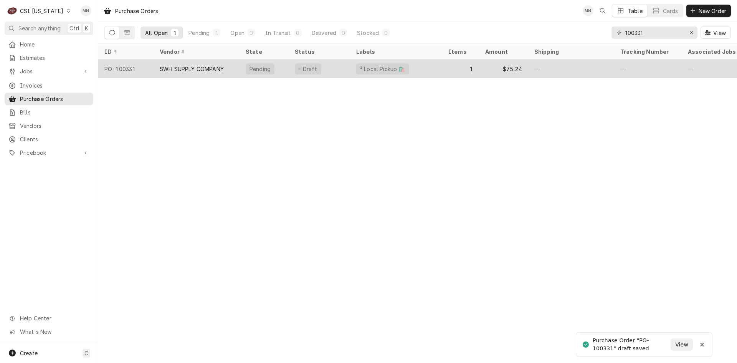
click at [223, 68] on div "SWH SUPPLY COMPANY" at bounding box center [192, 69] width 64 height 8
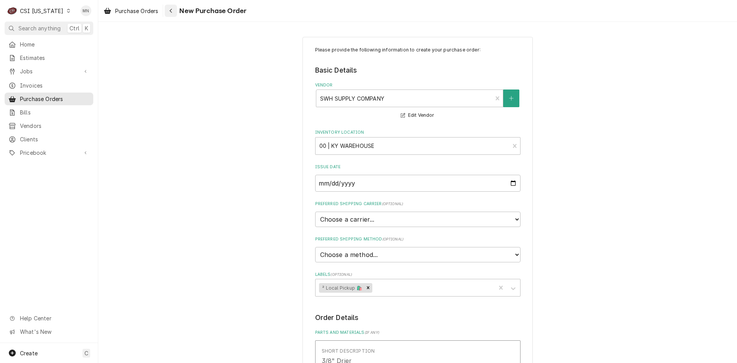
click at [168, 9] on div "Navigate back" at bounding box center [171, 11] width 8 height 8
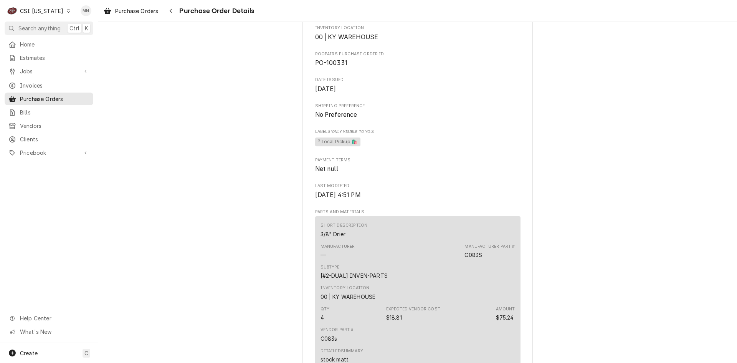
scroll to position [473, 0]
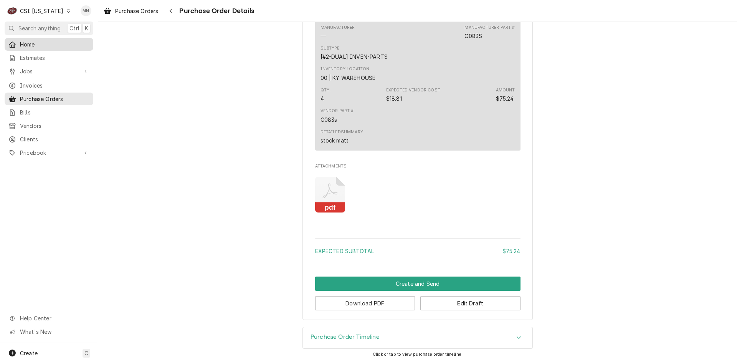
click at [29, 40] on div "Home" at bounding box center [49, 45] width 86 height 10
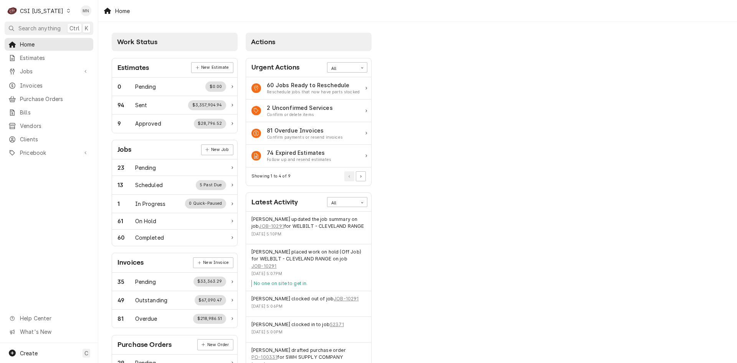
click at [38, 9] on div "CSI Kentucky" at bounding box center [41, 11] width 43 height 8
click at [85, 17] on div "CSI Kansas City" at bounding box center [119, 15] width 101 height 8
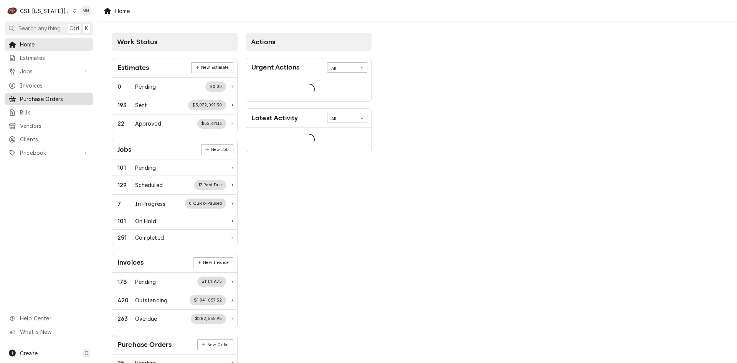
click at [43, 98] on span "Purchase Orders" at bounding box center [54, 99] width 69 height 8
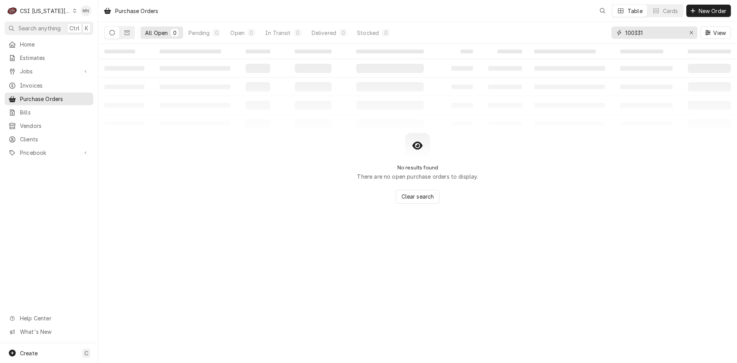
drag, startPoint x: 638, startPoint y: 34, endPoint x: 592, endPoint y: 41, distance: 46.6
click at [594, 41] on div "All Open 0 Pending 0 Open 0 In Transit 0 Delivered 0 Stocked 0 100331 View" at bounding box center [417, 32] width 626 height 21
type input "401105"
click at [121, 32] on button "Dynamic Content Wrapper" at bounding box center [127, 32] width 15 height 12
click at [48, 9] on div "CSI Kansas City" at bounding box center [45, 11] width 51 height 8
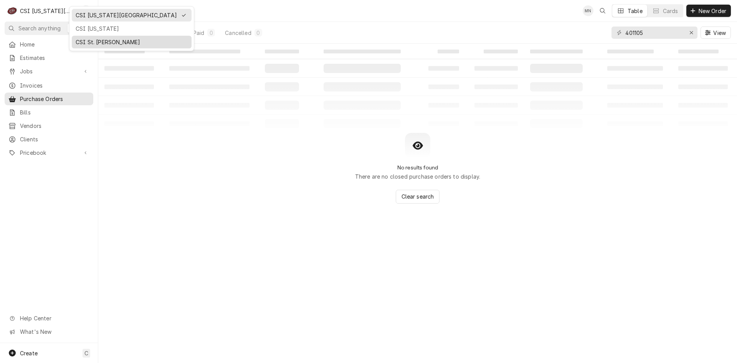
click at [85, 41] on div "CSI St. Louis" at bounding box center [132, 42] width 112 height 8
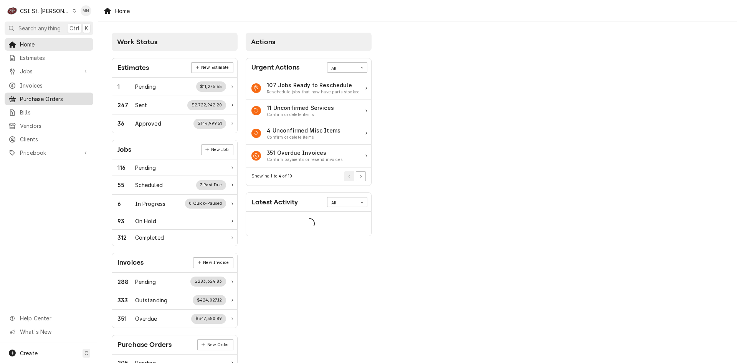
click at [46, 98] on span "Purchase Orders" at bounding box center [54, 99] width 69 height 8
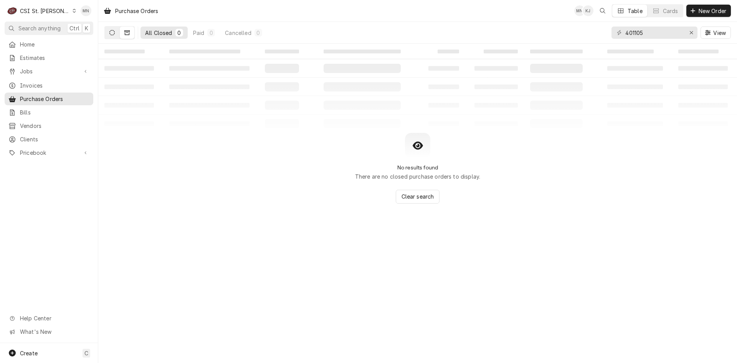
click at [109, 36] on button "Dynamic Content Wrapper" at bounding box center [112, 32] width 15 height 12
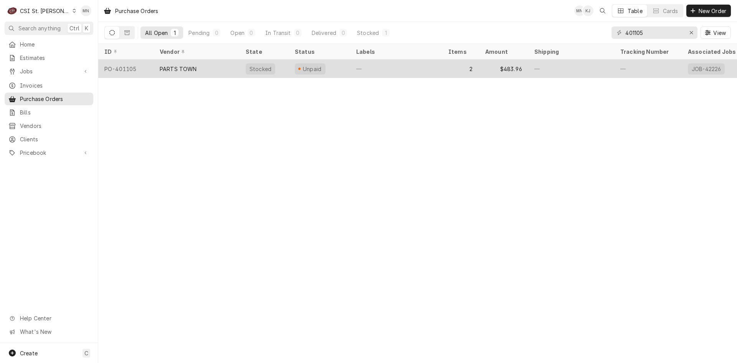
click at [172, 66] on div "PARTS TOWN" at bounding box center [178, 69] width 37 height 8
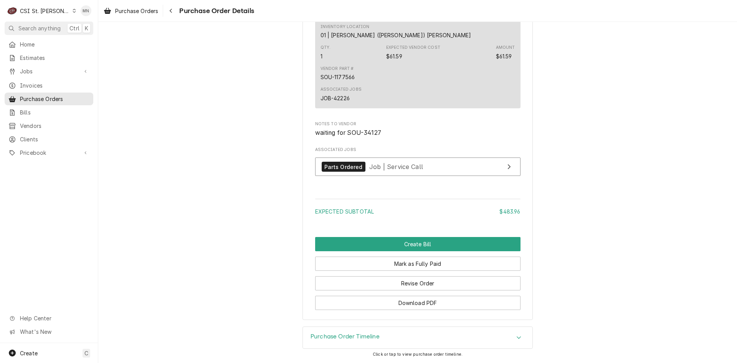
scroll to position [775, 0]
click at [390, 279] on button "Revise Order" at bounding box center [417, 283] width 205 height 14
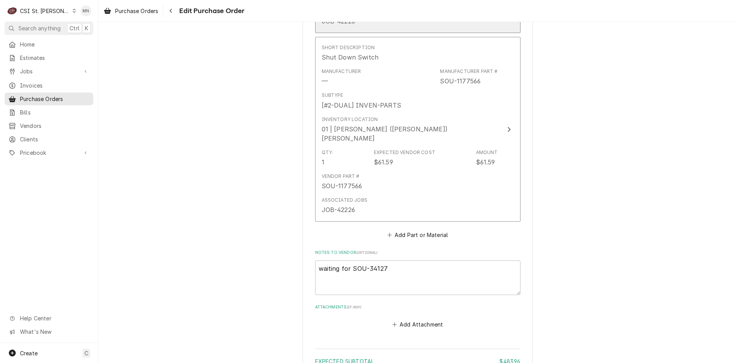
scroll to position [608, 0]
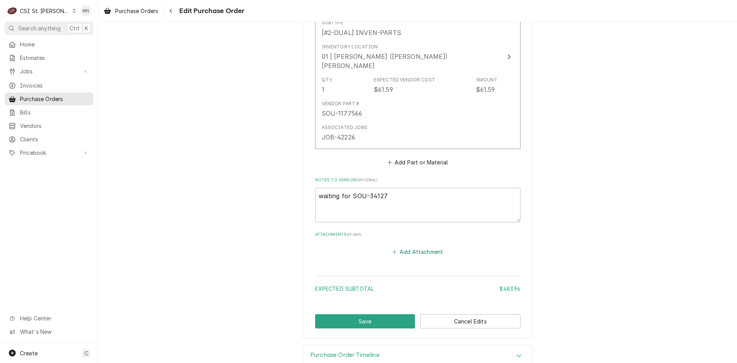
click at [404, 246] on button "Add Attachment" at bounding box center [418, 251] width 54 height 11
type textarea "x"
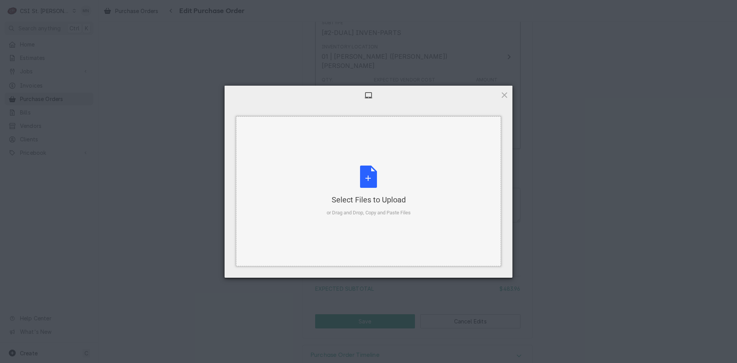
click at [375, 210] on div "or Drag and Drop, Copy and Paste Files" at bounding box center [369, 213] width 84 height 8
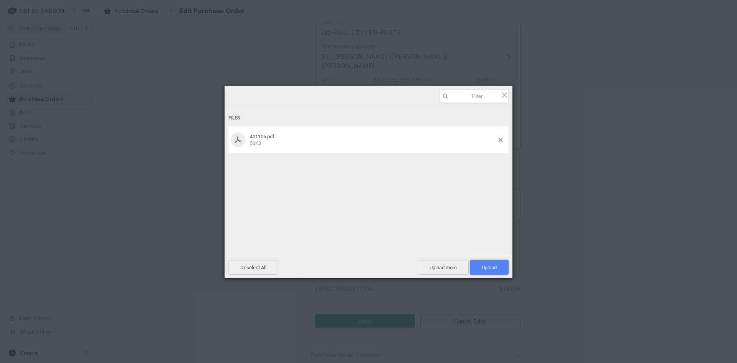
click at [484, 265] on span "Upload 1" at bounding box center [489, 267] width 15 height 6
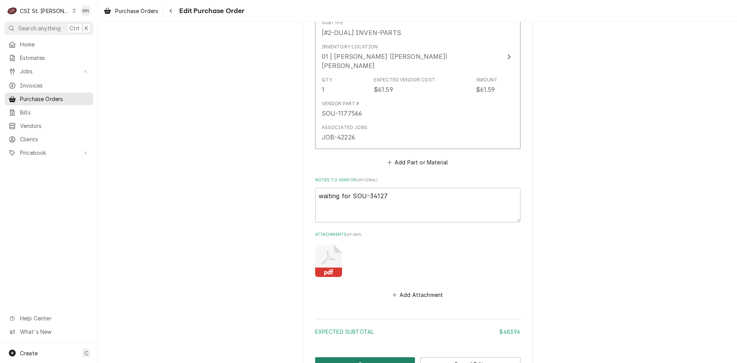
click at [344, 357] on button "Save" at bounding box center [365, 364] width 100 height 14
type textarea "x"
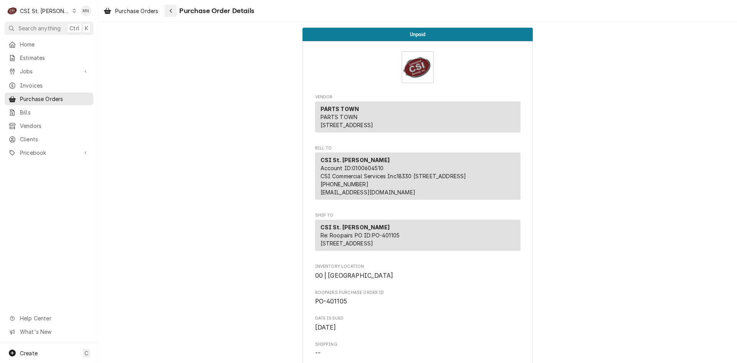
click at [175, 12] on div "Navigate back" at bounding box center [171, 11] width 8 height 8
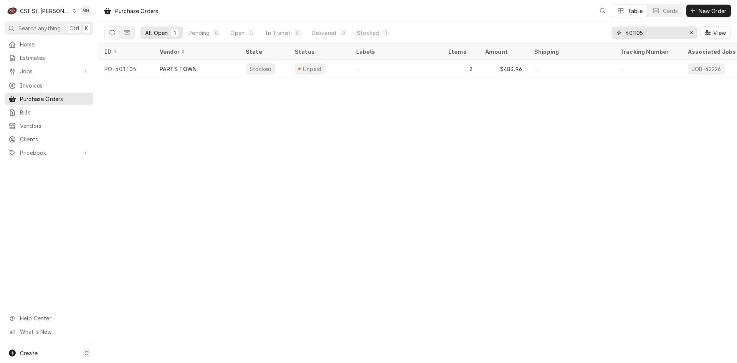
click at [646, 31] on input "401105" at bounding box center [654, 32] width 58 height 12
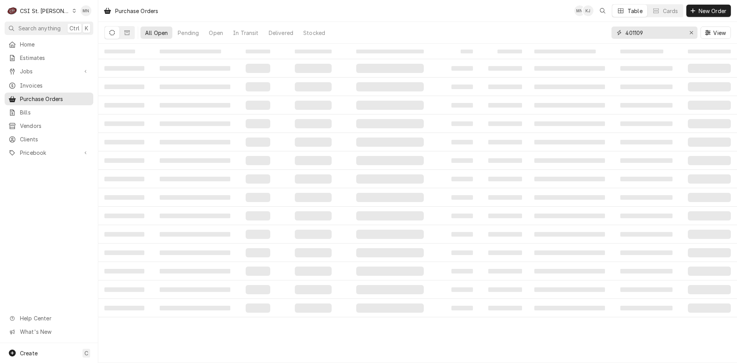
type input "401109"
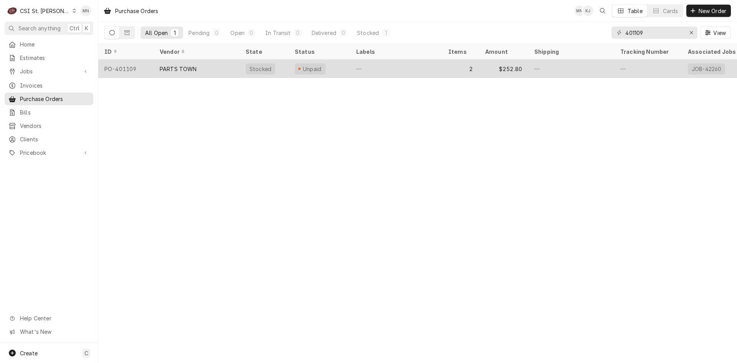
click at [188, 68] on div "PARTS TOWN" at bounding box center [178, 69] width 37 height 8
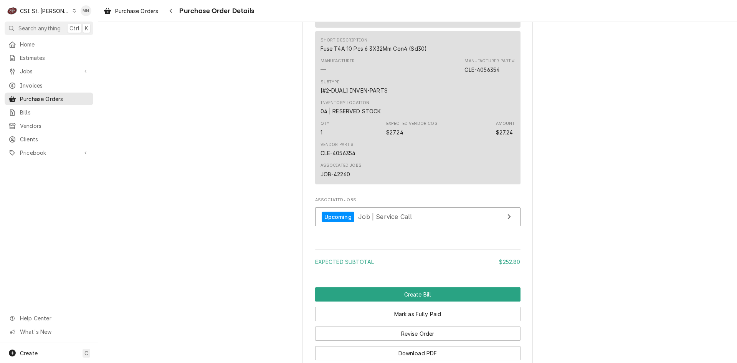
scroll to position [749, 0]
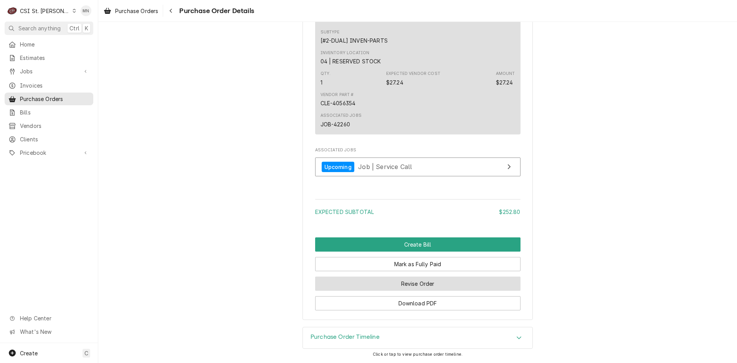
click at [388, 279] on button "Revise Order" at bounding box center [417, 283] width 205 height 14
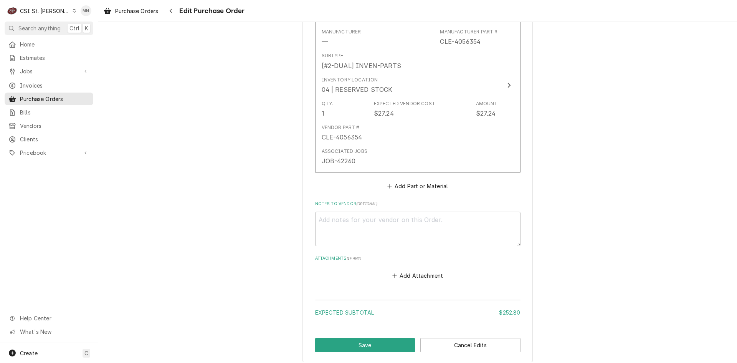
scroll to position [608, 0]
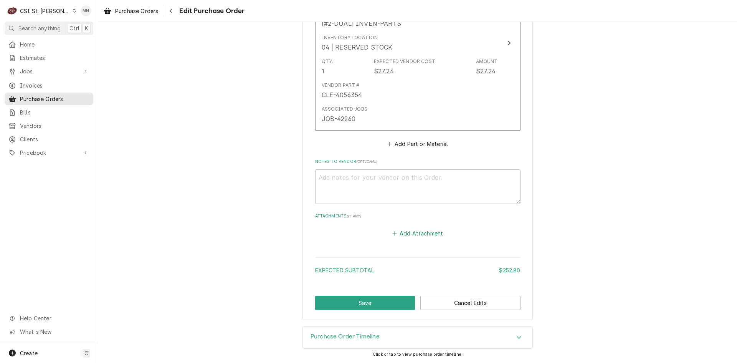
click at [407, 237] on button "Add Attachment" at bounding box center [418, 233] width 54 height 11
type textarea "x"
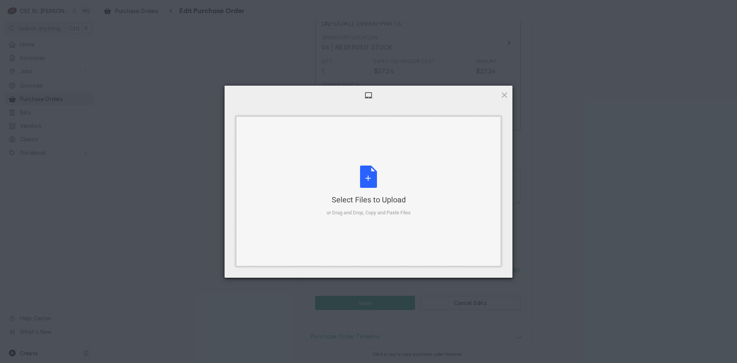
click at [382, 203] on div "Select Files to Upload" at bounding box center [369, 199] width 84 height 11
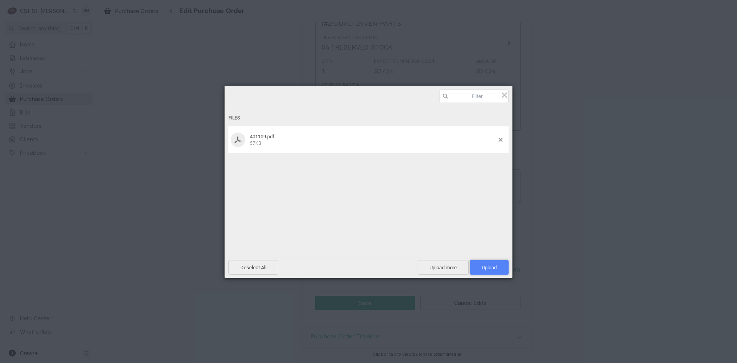
click at [491, 266] on span "Upload 1" at bounding box center [489, 267] width 15 height 6
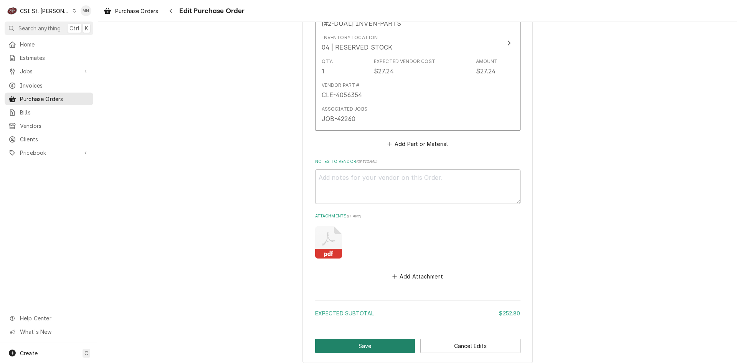
click at [360, 342] on button "Save" at bounding box center [365, 346] width 100 height 14
type textarea "x"
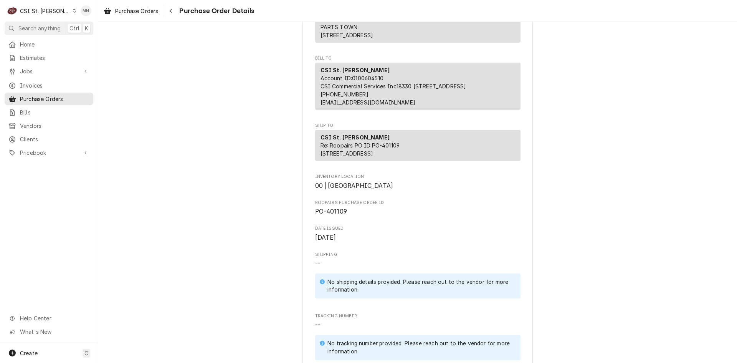
scroll to position [115, 0]
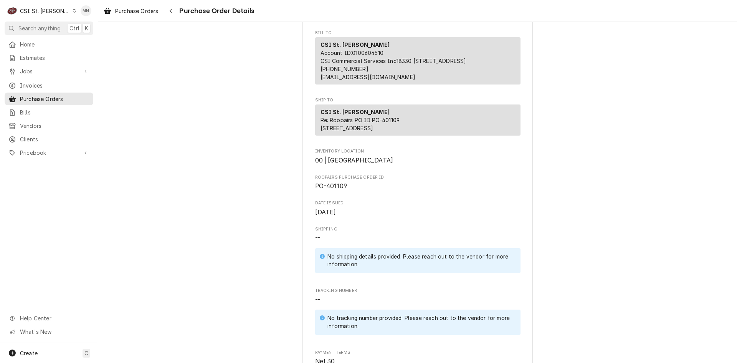
click at [41, 8] on div "CSI St. [PERSON_NAME]" at bounding box center [45, 11] width 50 height 8
click at [75, 17] on div "CSI Kansas City" at bounding box center [117, 15] width 101 height 8
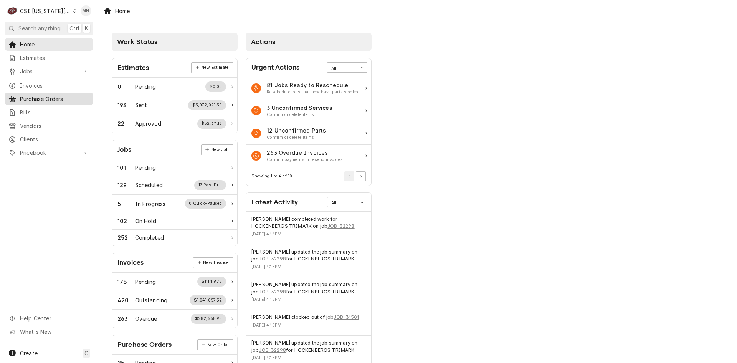
click at [41, 95] on span "Purchase Orders" at bounding box center [54, 99] width 69 height 8
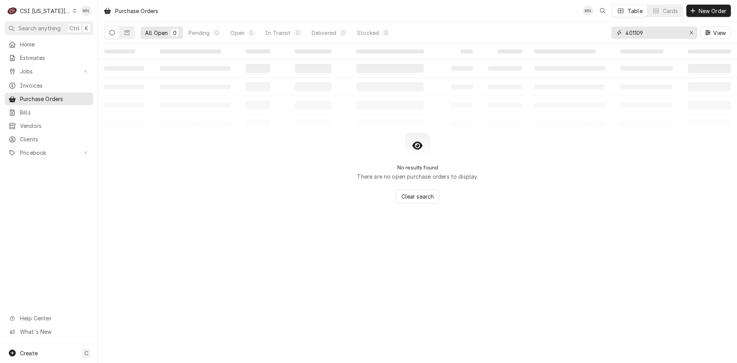
click at [572, 37] on div "All Open 0 Pending 0 Open 0 In Transit 0 Delivered 0 Stocked 0 401109 View" at bounding box center [417, 32] width 626 height 21
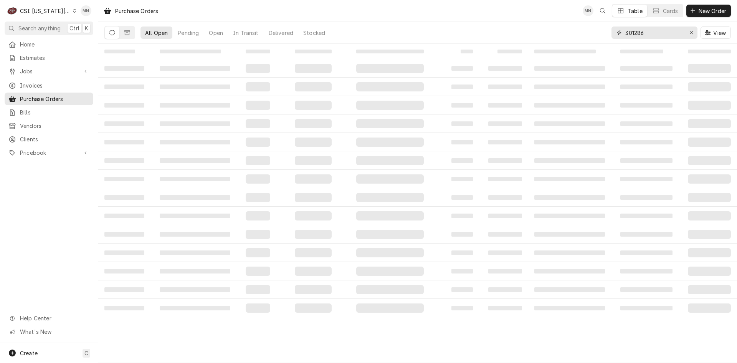
type input "301286"
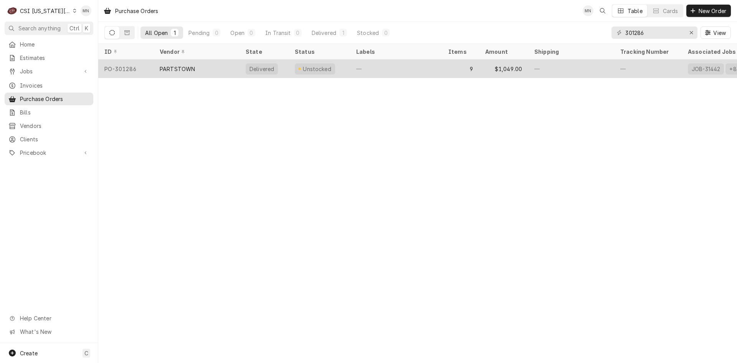
click at [203, 71] on div "PARTSTOWN" at bounding box center [197, 68] width 86 height 18
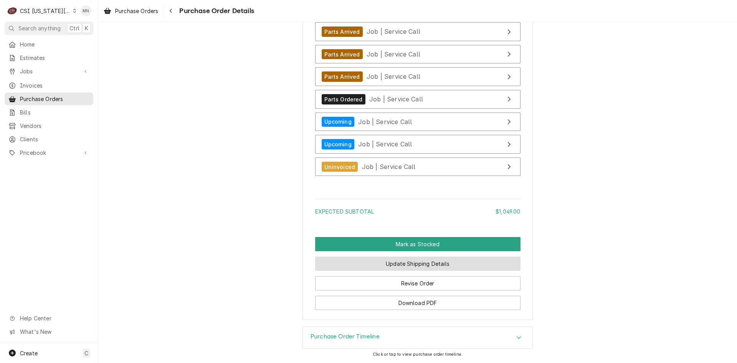
scroll to position [2106, 0]
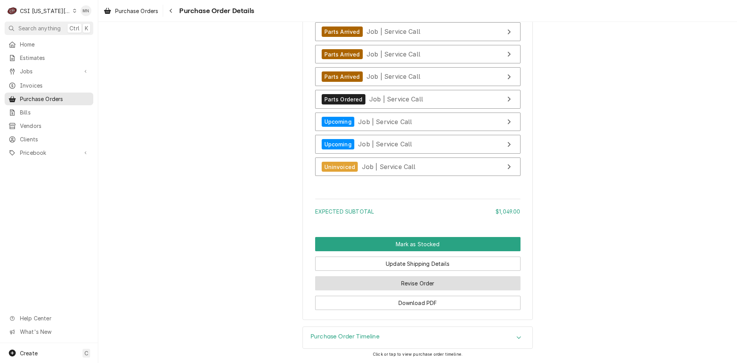
click at [395, 278] on button "Revise Order" at bounding box center [417, 283] width 205 height 14
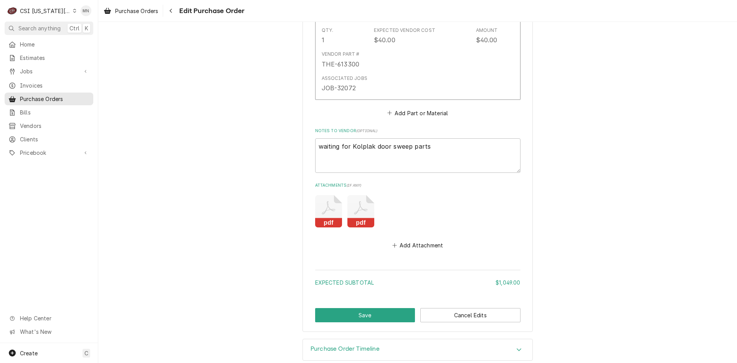
scroll to position [1881, 0]
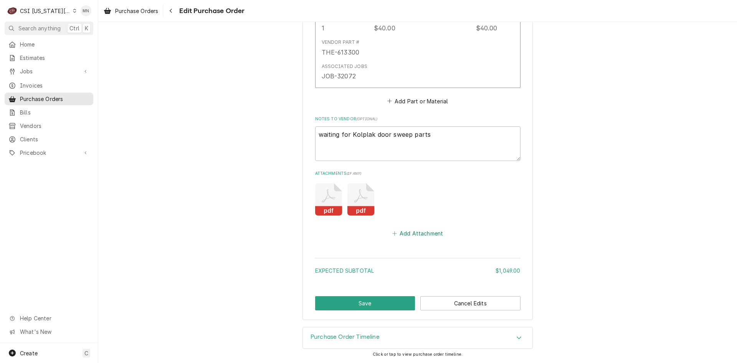
click at [407, 233] on button "Add Attachment" at bounding box center [418, 233] width 54 height 11
type textarea "x"
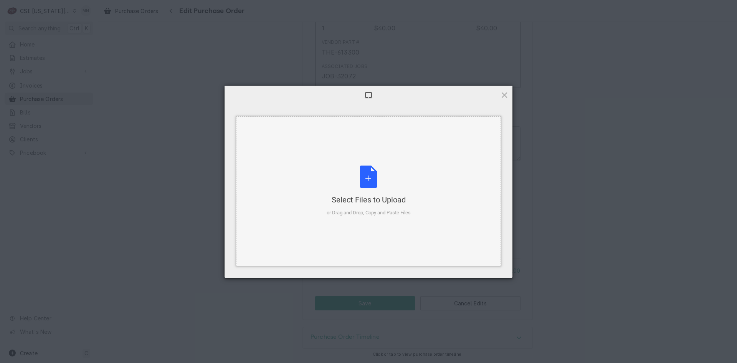
click at [364, 184] on div "Select Files to Upload or Drag and Drop, Copy and Paste Files" at bounding box center [369, 190] width 84 height 51
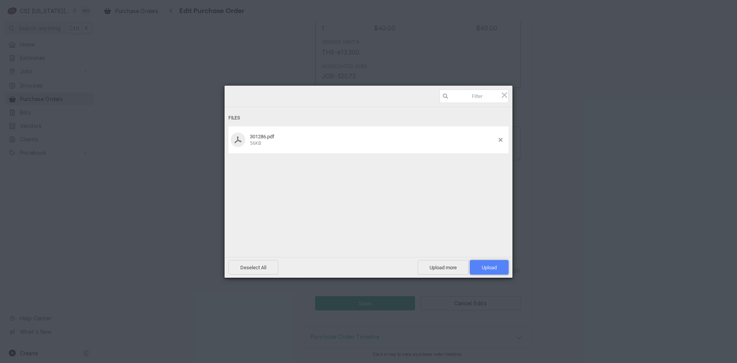
click at [481, 265] on span "Upload 1" at bounding box center [489, 267] width 39 height 15
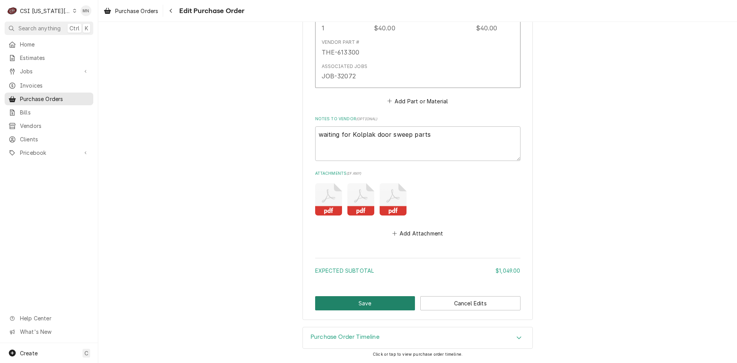
click at [370, 301] on button "Save" at bounding box center [365, 303] width 100 height 14
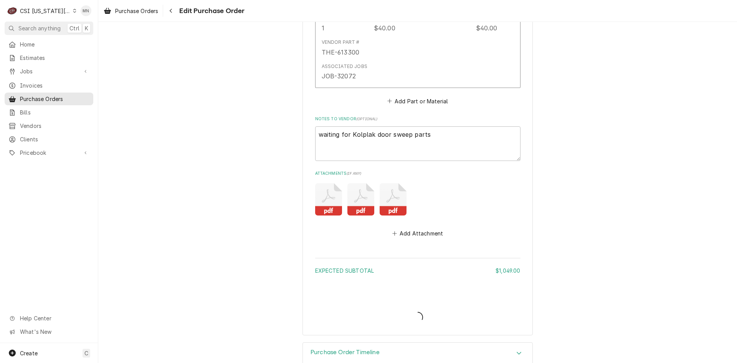
type textarea "x"
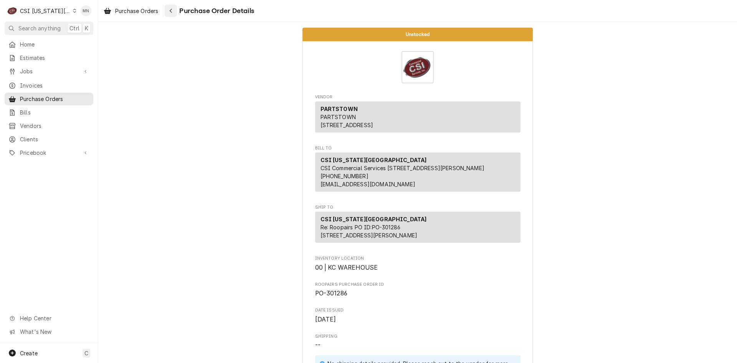
click at [175, 8] on div "Navigate back" at bounding box center [171, 11] width 8 height 8
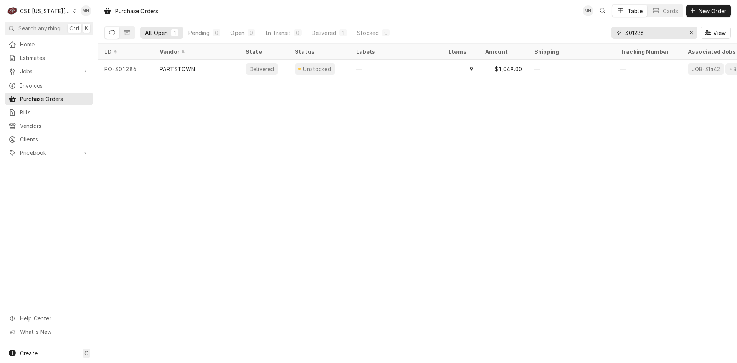
drag, startPoint x: 639, startPoint y: 31, endPoint x: 602, endPoint y: 27, distance: 36.7
click at [601, 28] on div "All Open 1 Pending 0 Open 0 In Transit 0 Delivered 1 Stocked 0 301286 View" at bounding box center [417, 32] width 626 height 21
type input "300897"
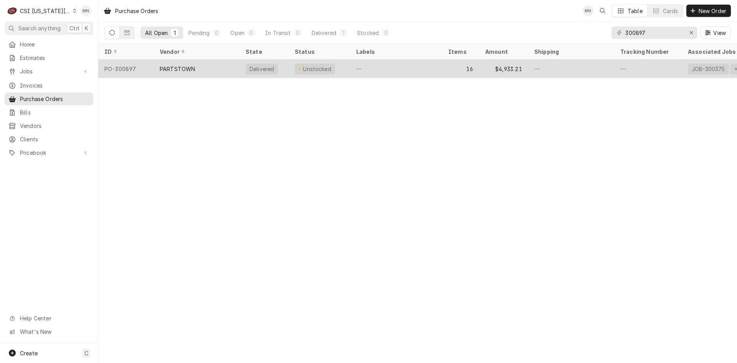
click at [196, 65] on div "PARTSTOWN" at bounding box center [197, 68] width 86 height 18
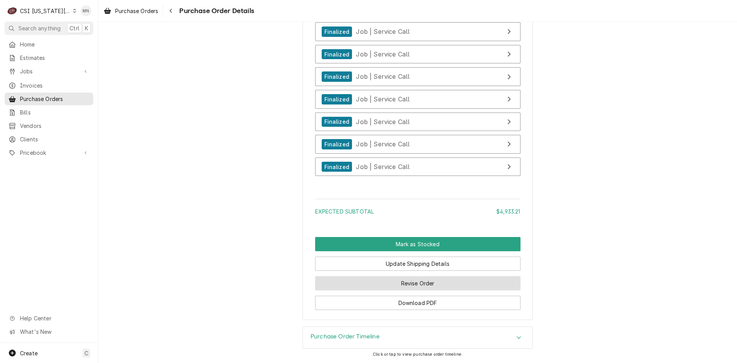
scroll to position [3303, 0]
click at [399, 285] on button "Revise Order" at bounding box center [417, 283] width 205 height 14
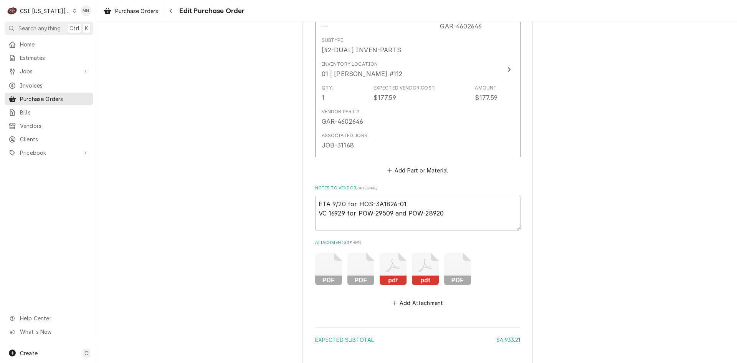
scroll to position [3217, 0]
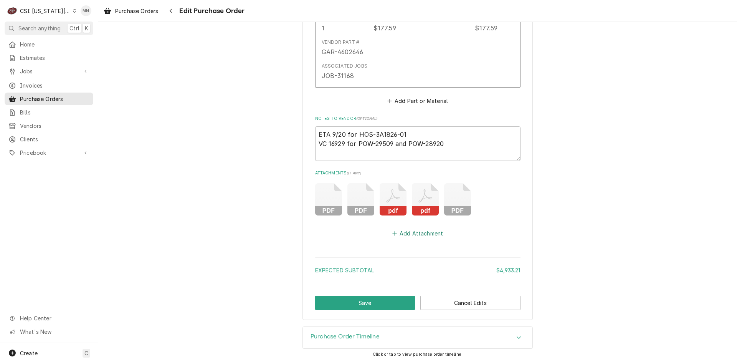
click at [411, 235] on button "Add Attachment" at bounding box center [418, 233] width 54 height 11
type textarea "x"
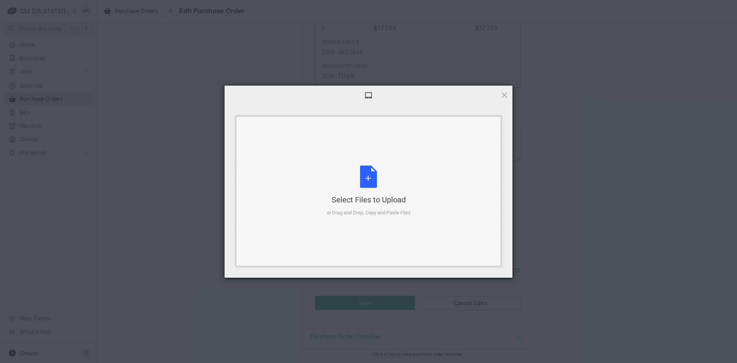
click at [390, 192] on div "Select Files to Upload or Drag and Drop, Copy and Paste Files" at bounding box center [369, 190] width 84 height 51
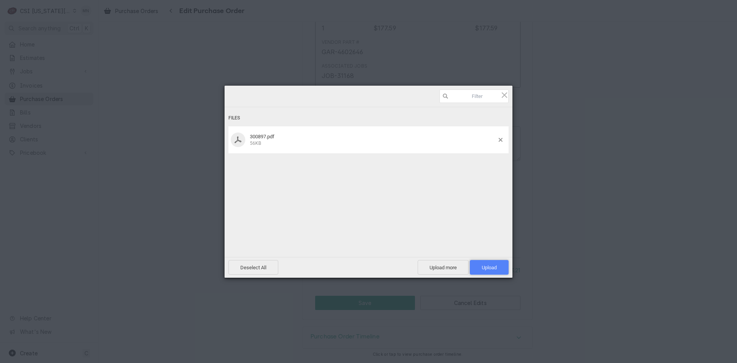
click at [486, 265] on span "Upload 1" at bounding box center [489, 267] width 15 height 6
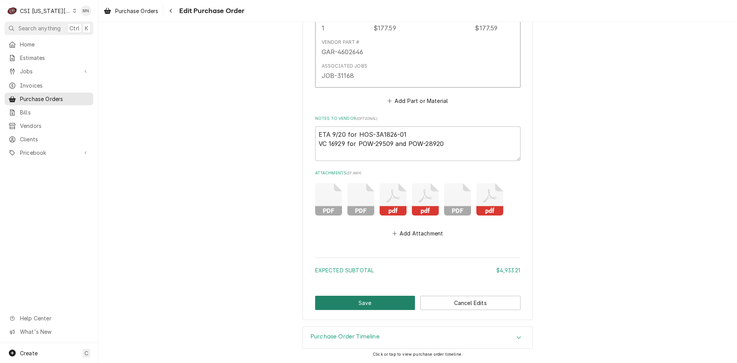
click at [358, 299] on button "Save" at bounding box center [365, 303] width 100 height 14
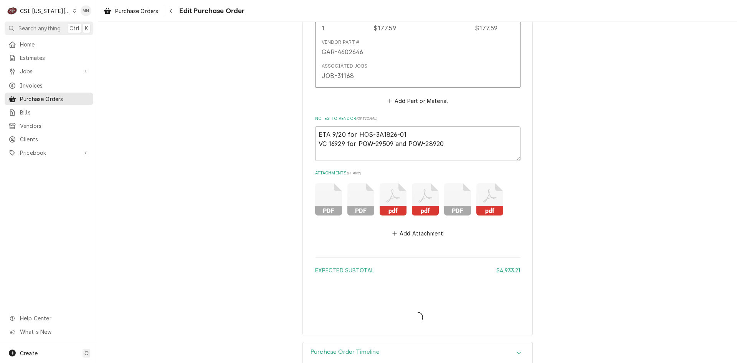
type textarea "x"
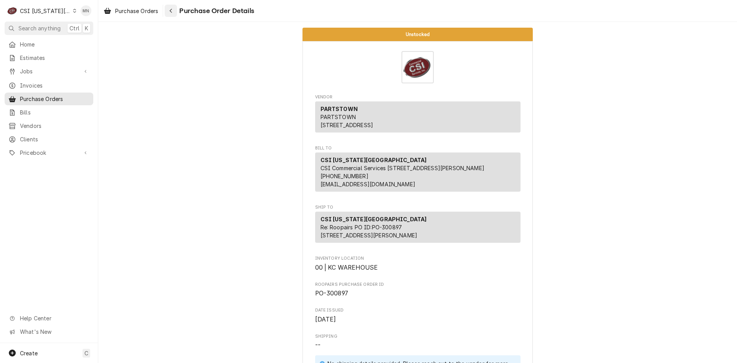
click at [176, 13] on button "Navigate back" at bounding box center [171, 11] width 12 height 12
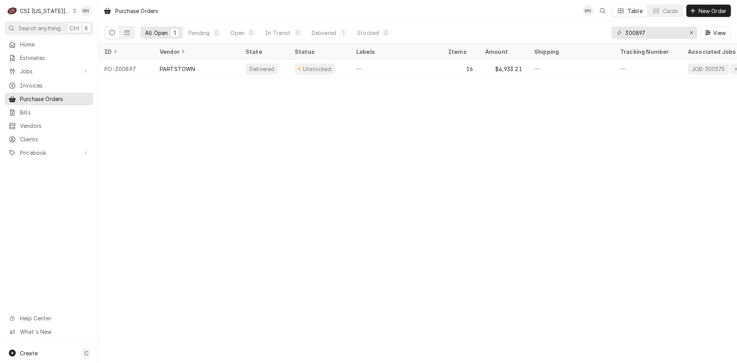
click at [46, 11] on div "CSI [US_STATE][GEOGRAPHIC_DATA]" at bounding box center [45, 11] width 51 height 8
click at [77, 33] on div "CSI Kentucky" at bounding box center [132, 28] width 120 height 13
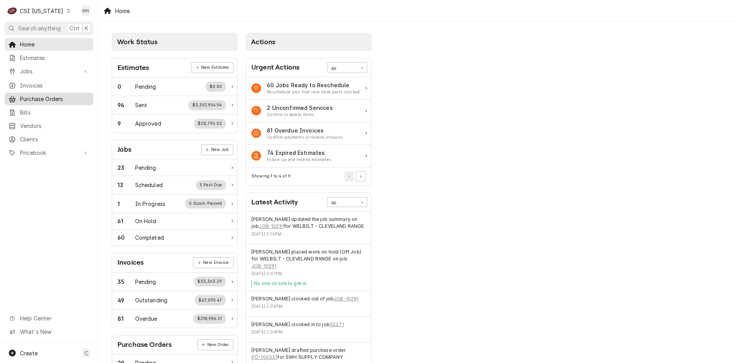
drag, startPoint x: 43, startPoint y: 94, endPoint x: 48, endPoint y: 91, distance: 5.9
click at [42, 95] on span "Purchase Orders" at bounding box center [54, 99] width 69 height 8
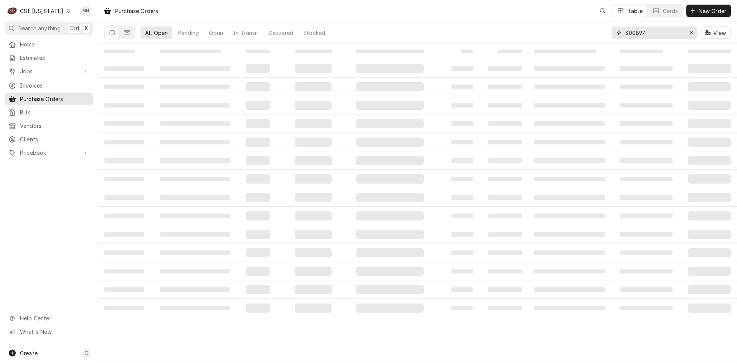
drag, startPoint x: 660, startPoint y: 34, endPoint x: 549, endPoint y: 34, distance: 111.3
click at [549, 34] on div "All Open Pending Open In Transit Delivered Stocked 300897 View" at bounding box center [417, 32] width 626 height 21
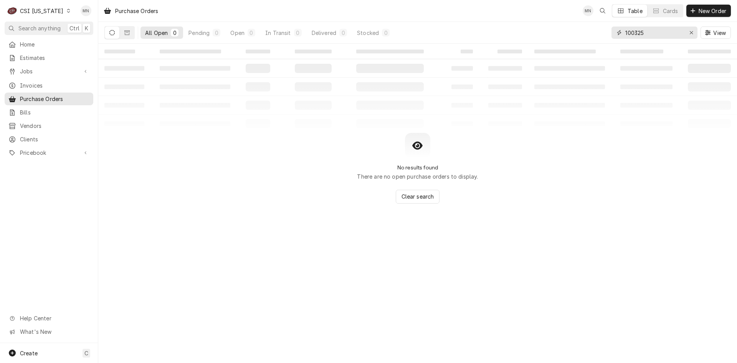
type input "100325"
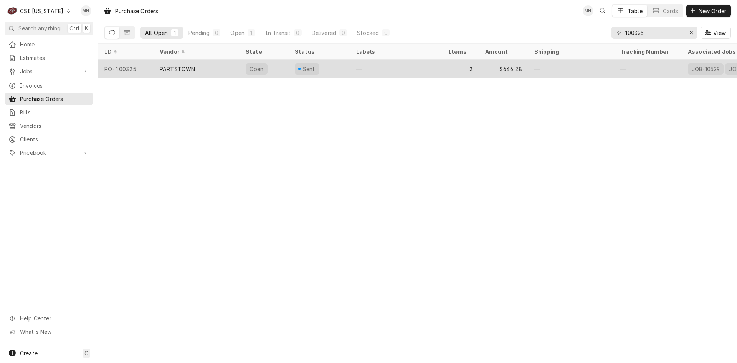
click at [197, 68] on div "PARTSTOWN" at bounding box center [197, 68] width 86 height 18
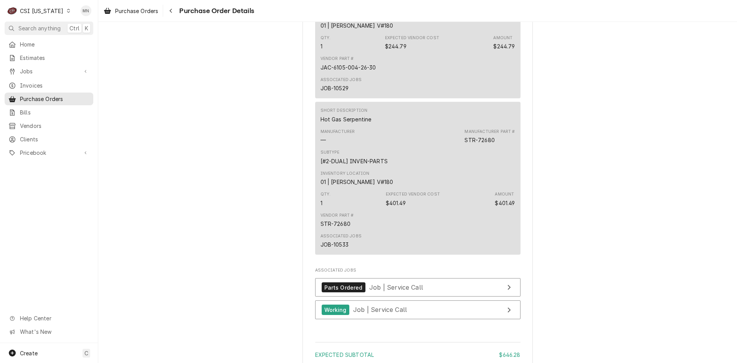
scroll to position [725, 0]
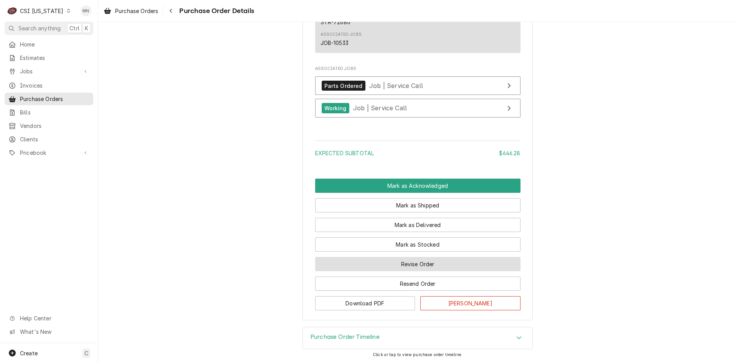
click at [421, 266] on button "Revise Order" at bounding box center [417, 264] width 205 height 14
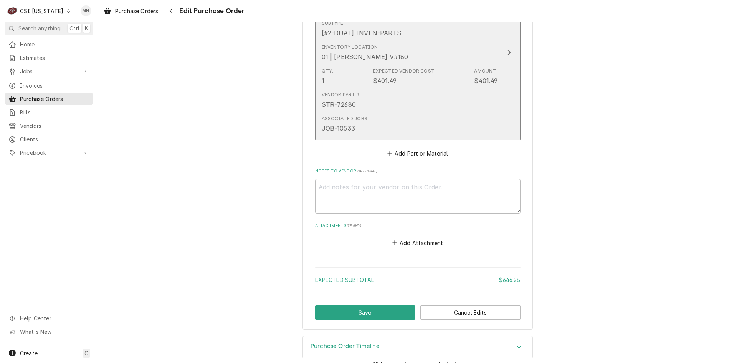
scroll to position [564, 0]
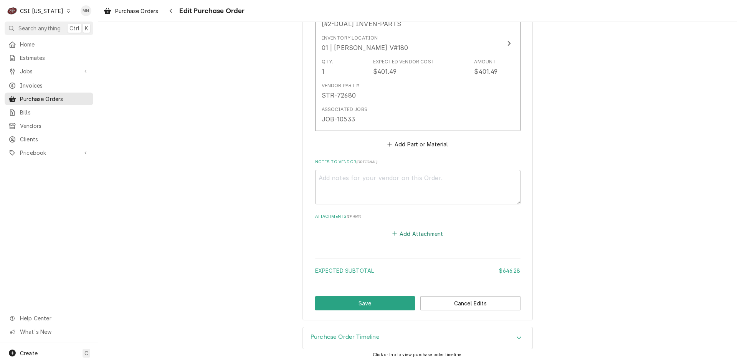
click at [420, 235] on button "Add Attachment" at bounding box center [418, 233] width 54 height 11
type textarea "x"
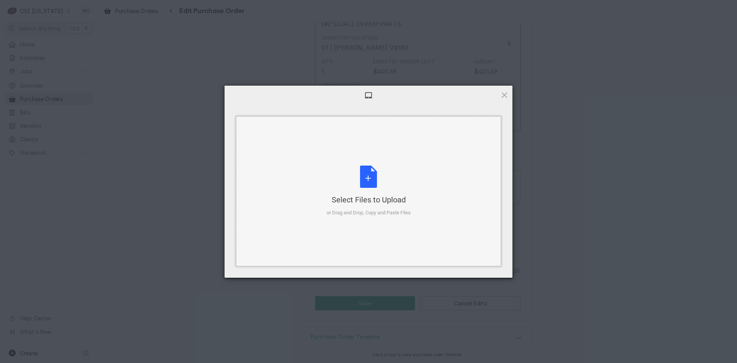
click at [357, 195] on div "Select Files to Upload" at bounding box center [369, 199] width 84 height 11
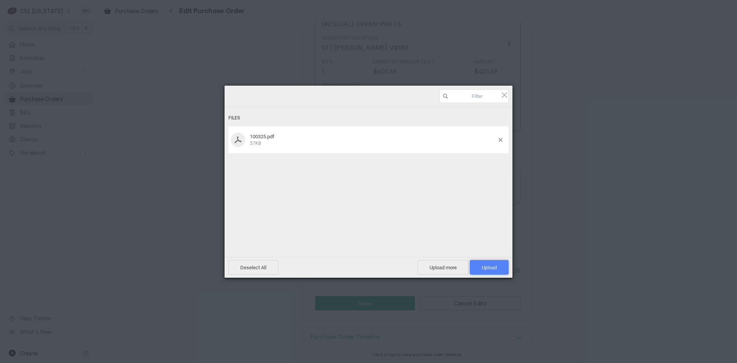
click at [497, 265] on span "Upload 1" at bounding box center [489, 267] width 39 height 15
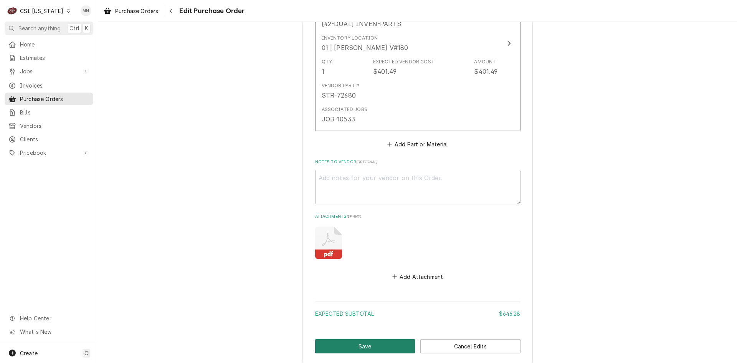
click at [344, 347] on button "Save" at bounding box center [365, 346] width 100 height 14
type textarea "x"
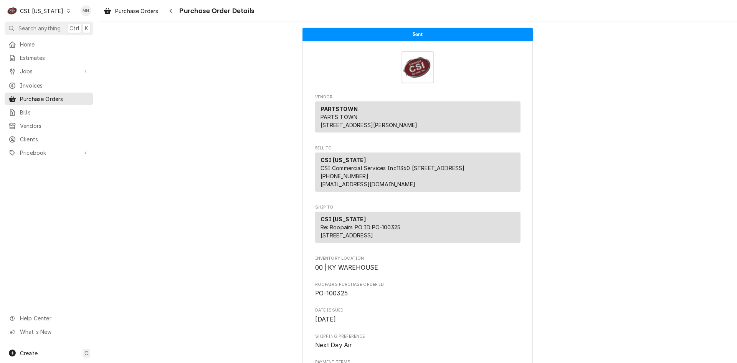
drag, startPoint x: 172, startPoint y: 12, endPoint x: 191, endPoint y: 11, distance: 19.2
click at [172, 12] on icon "Navigate back" at bounding box center [170, 10] width 3 height 5
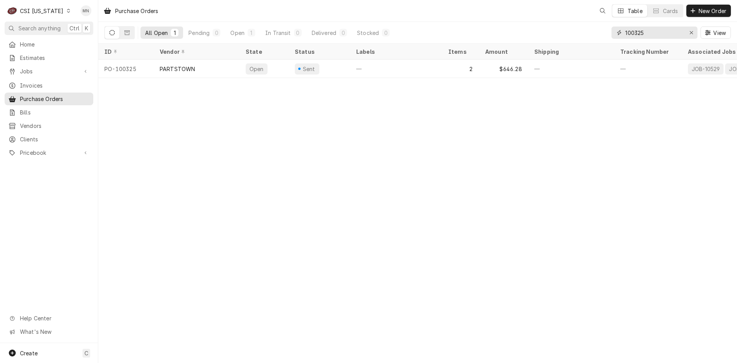
click at [651, 31] on input "100325" at bounding box center [654, 32] width 58 height 12
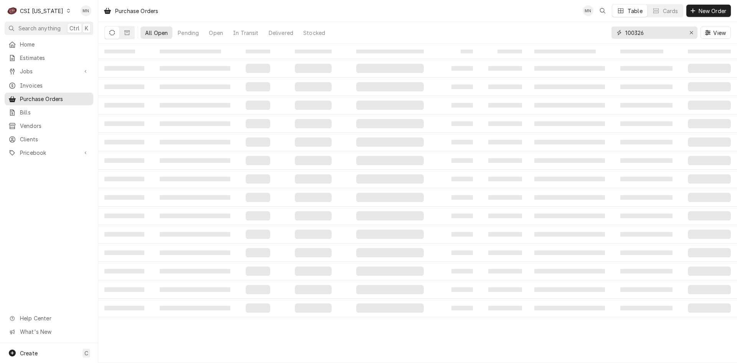
type input "100326"
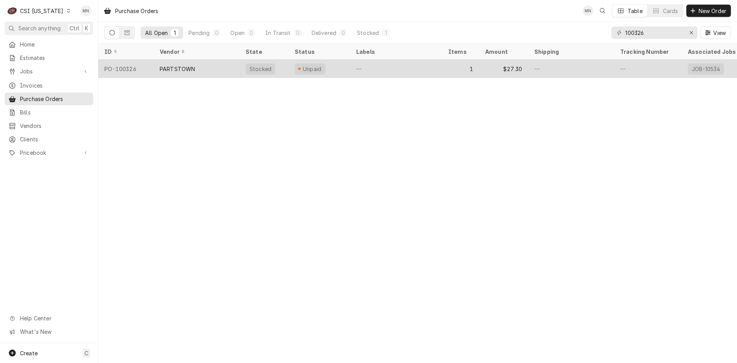
click at [205, 68] on div "PARTSTOWN" at bounding box center [197, 68] width 86 height 18
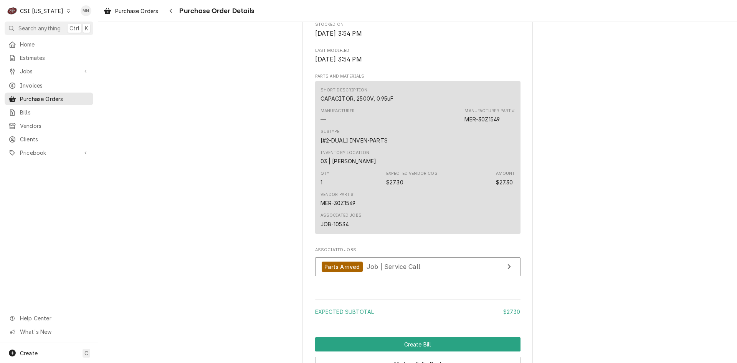
scroll to position [585, 0]
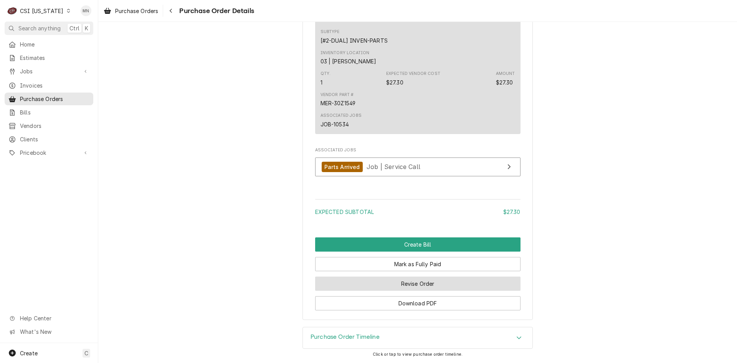
click at [397, 282] on button "Revise Order" at bounding box center [417, 283] width 205 height 14
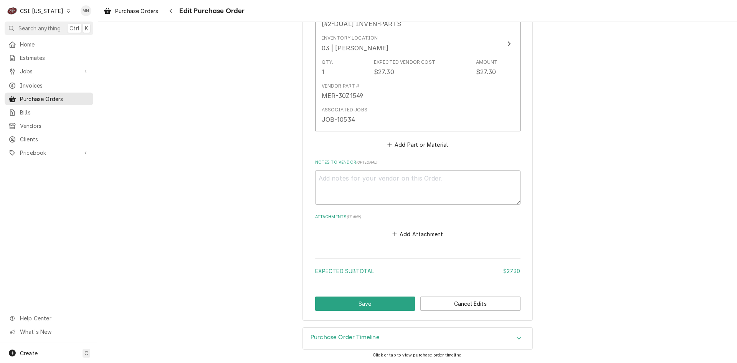
scroll to position [402, 0]
click at [404, 236] on button "Add Attachment" at bounding box center [418, 233] width 54 height 11
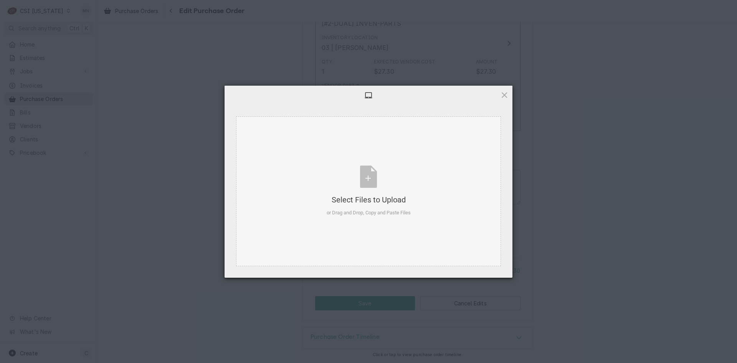
type textarea "x"
click at [358, 191] on div "Select Files to Upload or Drag and Drop, Copy and Paste Files" at bounding box center [369, 190] width 84 height 51
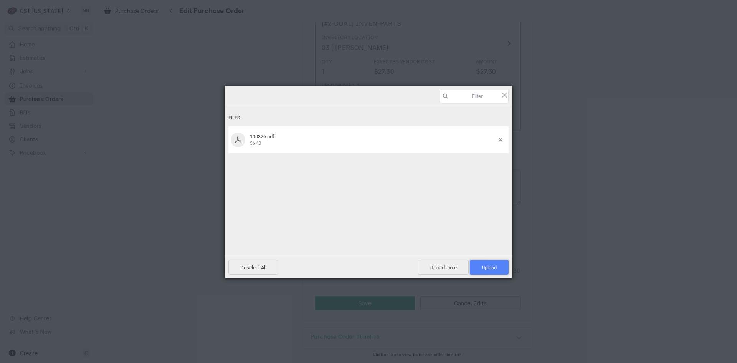
click at [483, 261] on span "Upload 1" at bounding box center [489, 267] width 39 height 15
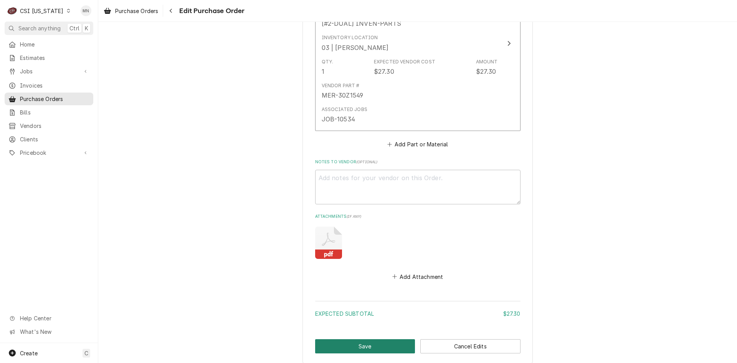
click at [371, 344] on button "Save" at bounding box center [365, 346] width 100 height 14
type textarea "x"
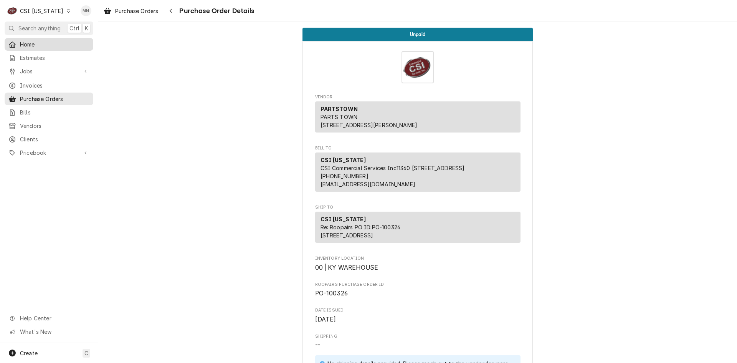
click at [30, 40] on span "Home" at bounding box center [54, 44] width 69 height 8
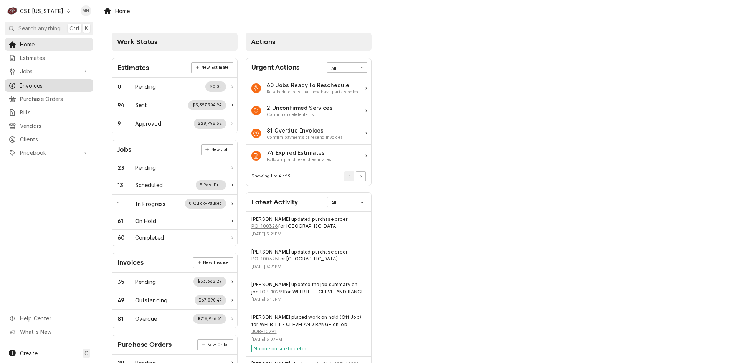
click at [40, 88] on link "Invoices" at bounding box center [49, 85] width 89 height 13
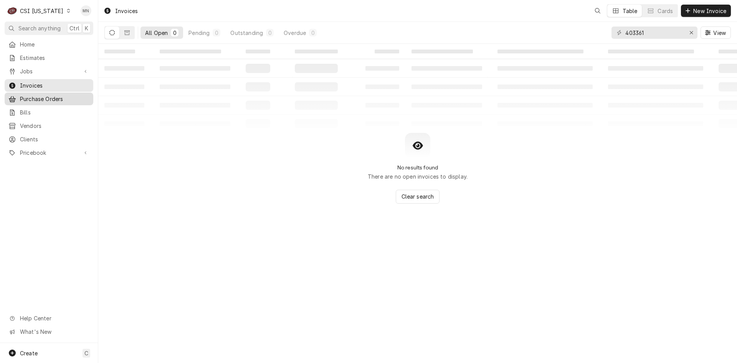
click at [48, 98] on span "Purchase Orders" at bounding box center [54, 99] width 69 height 8
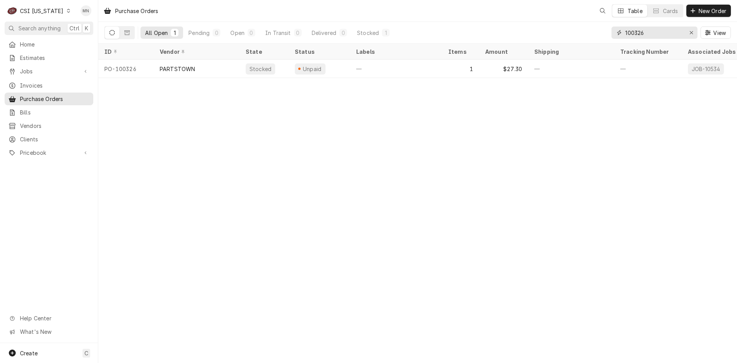
drag, startPoint x: 649, startPoint y: 30, endPoint x: 554, endPoint y: 38, distance: 95.6
click at [555, 38] on div "All Open 1 Pending 0 Open 0 In Transit 0 Delivered 0 Stocked 1 100326 View" at bounding box center [417, 32] width 626 height 21
type input "100318"
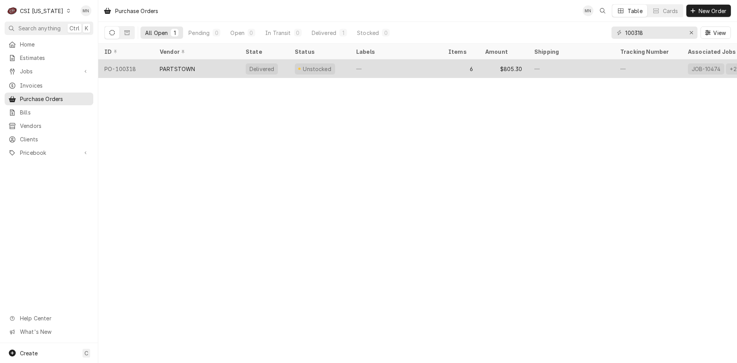
click at [185, 71] on div "PARTSTOWN" at bounding box center [197, 68] width 86 height 18
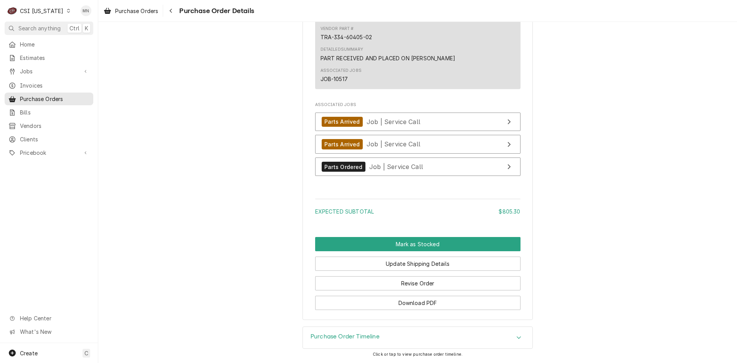
scroll to position [1495, 0]
click at [429, 280] on button "Revise Order" at bounding box center [417, 283] width 205 height 14
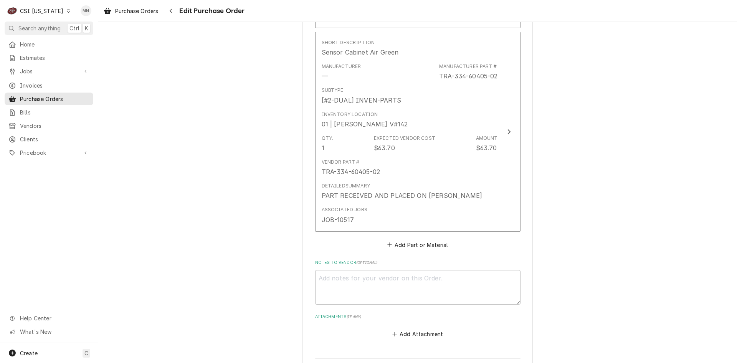
scroll to position [1305, 0]
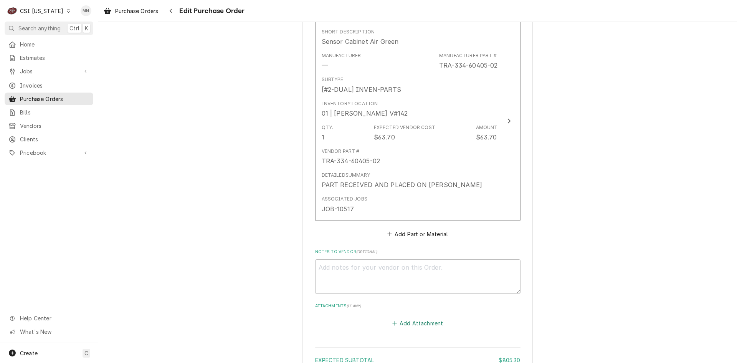
click at [419, 322] on button "Add Attachment" at bounding box center [418, 322] width 54 height 11
type textarea "x"
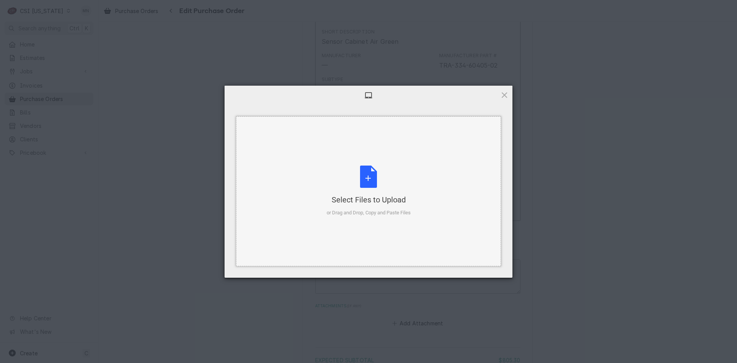
click at [378, 188] on div "Select Files to Upload or Drag and Drop, Copy and Paste Files" at bounding box center [369, 190] width 84 height 51
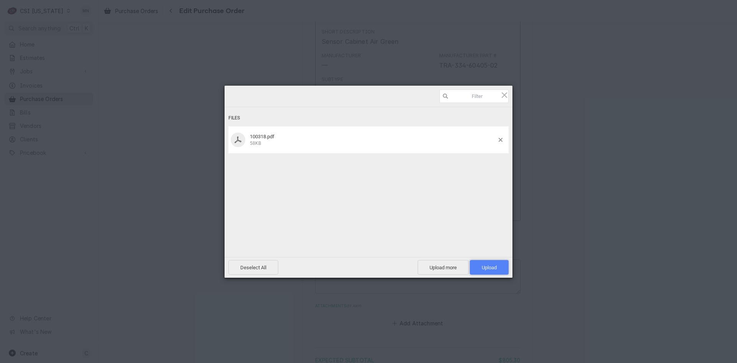
click at [491, 264] on span "Upload 1" at bounding box center [489, 267] width 15 height 6
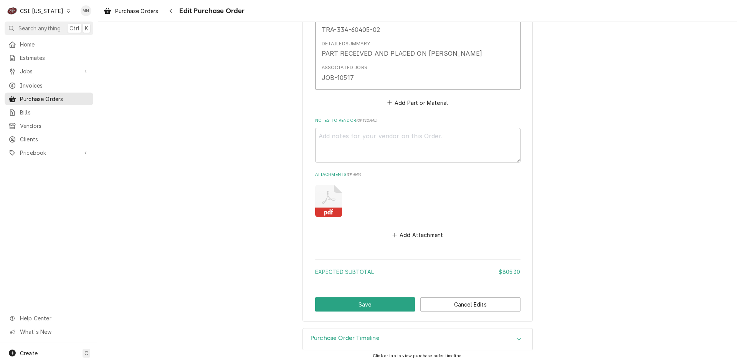
scroll to position [1438, 0]
click at [376, 301] on button "Save" at bounding box center [365, 303] width 100 height 14
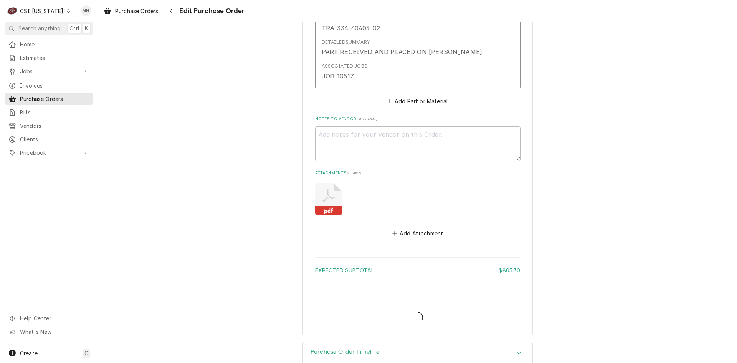
type textarea "x"
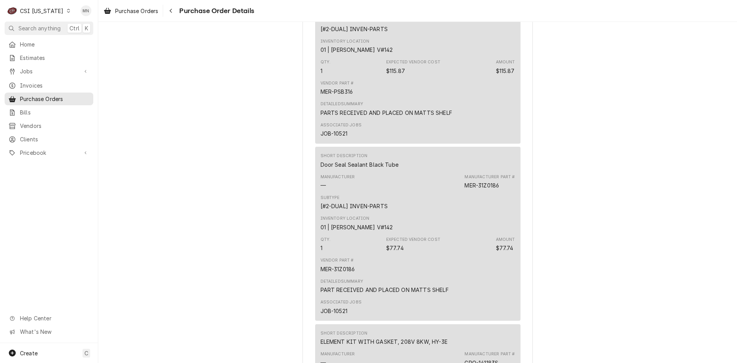
scroll to position [576, 0]
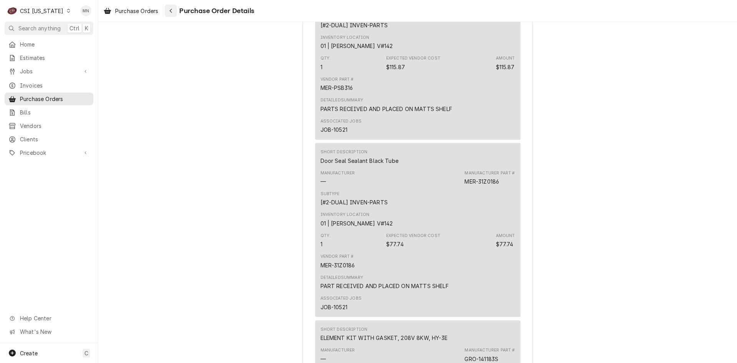
click at [173, 10] on icon "Navigate back" at bounding box center [170, 10] width 3 height 5
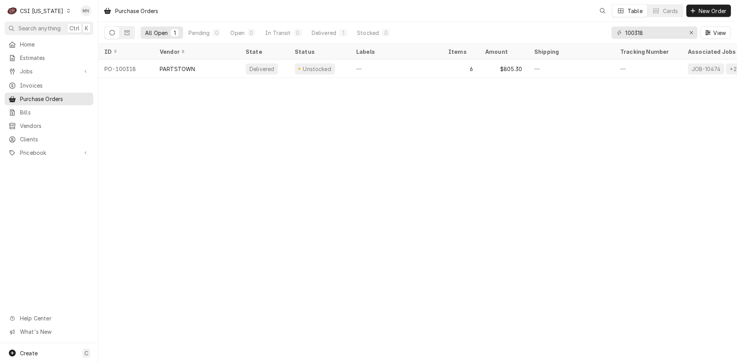
click at [31, 8] on div "CSI [US_STATE]" at bounding box center [41, 11] width 43 height 8
click at [93, 36] on div "CSI St. [PERSON_NAME]" at bounding box center [119, 42] width 109 height 13
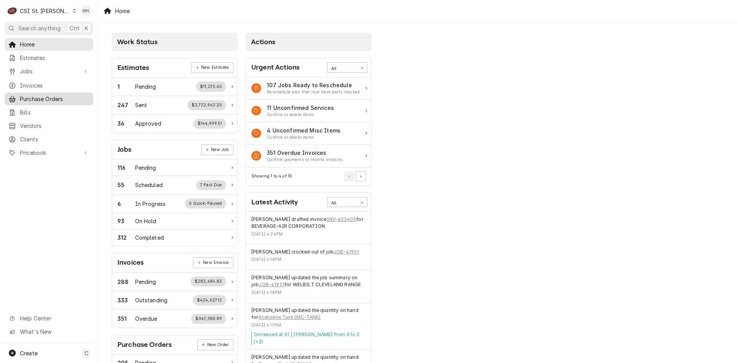
click at [56, 95] on span "Purchase Orders" at bounding box center [54, 99] width 69 height 8
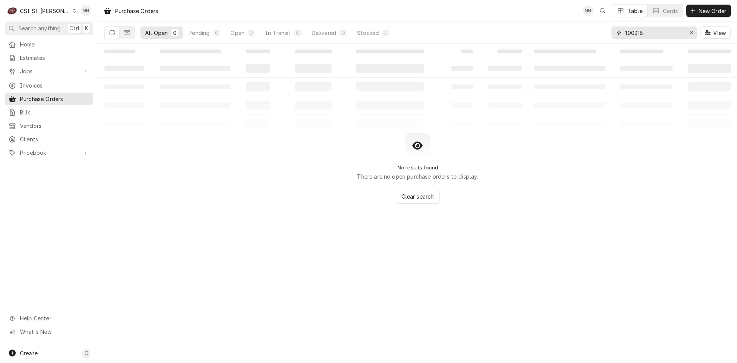
drag, startPoint x: 668, startPoint y: 36, endPoint x: 611, endPoint y: 35, distance: 56.4
click at [611, 35] on div "100318" at bounding box center [654, 32] width 86 height 12
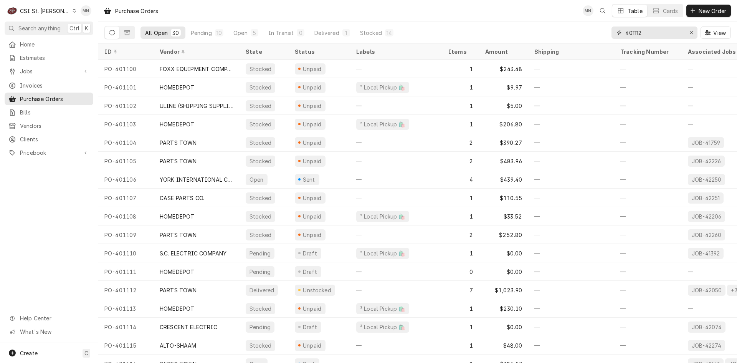
type input "401112"
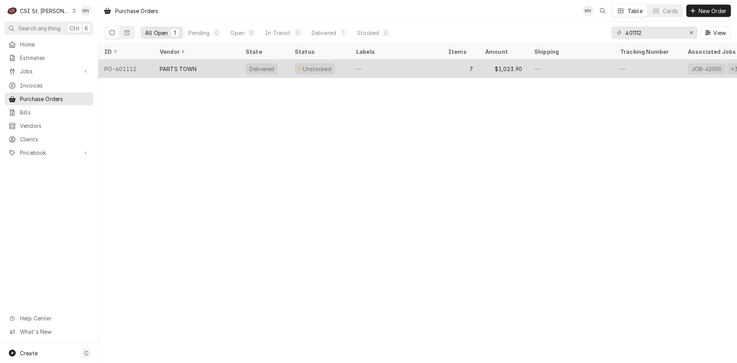
click at [202, 68] on div "PARTS TOWN" at bounding box center [197, 68] width 86 height 18
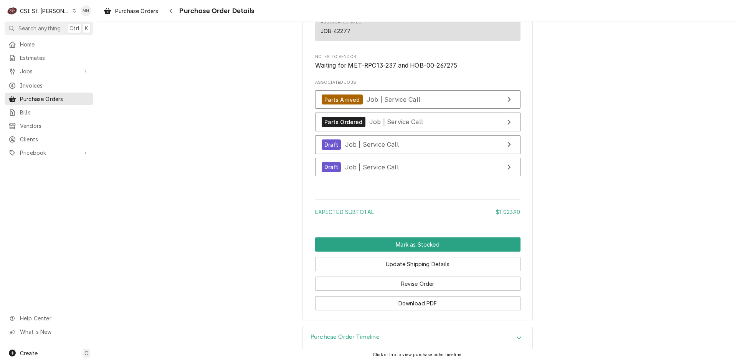
scroll to position [1624, 0]
click at [426, 283] on button "Revise Order" at bounding box center [417, 283] width 205 height 14
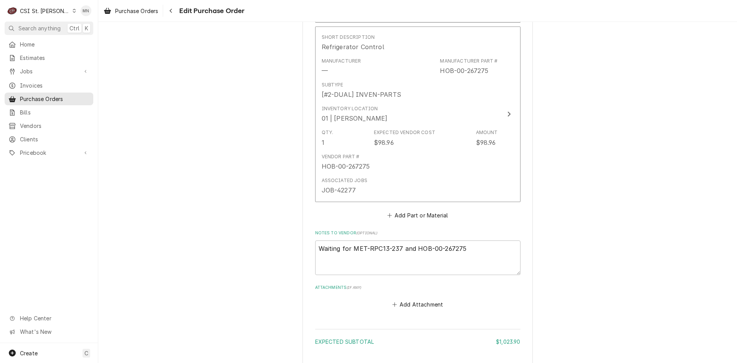
scroll to position [1505, 0]
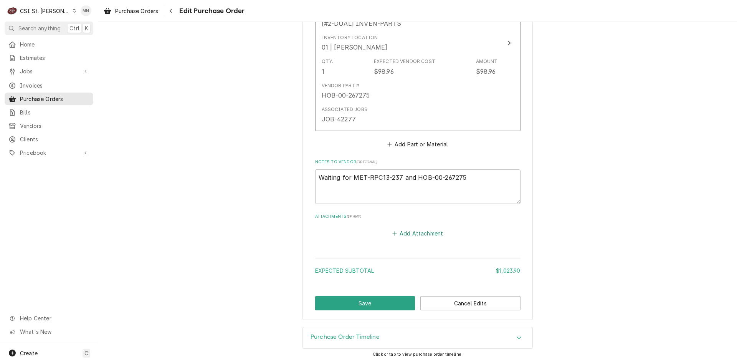
click at [424, 231] on button "Add Attachment" at bounding box center [418, 233] width 54 height 11
type textarea "x"
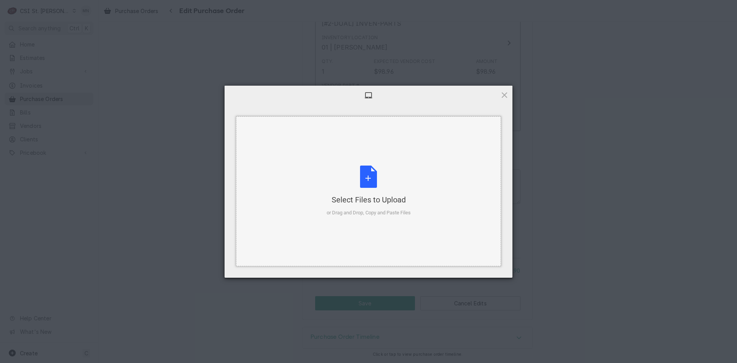
click at [373, 187] on div "Select Files to Upload or Drag and Drop, Copy and Paste Files" at bounding box center [369, 190] width 84 height 51
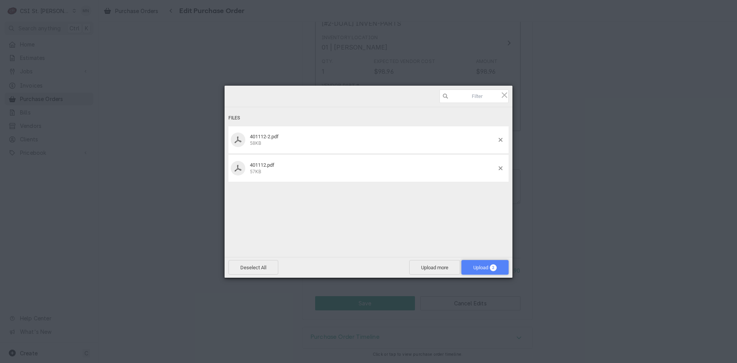
click at [479, 269] on span "Upload 2" at bounding box center [484, 267] width 23 height 6
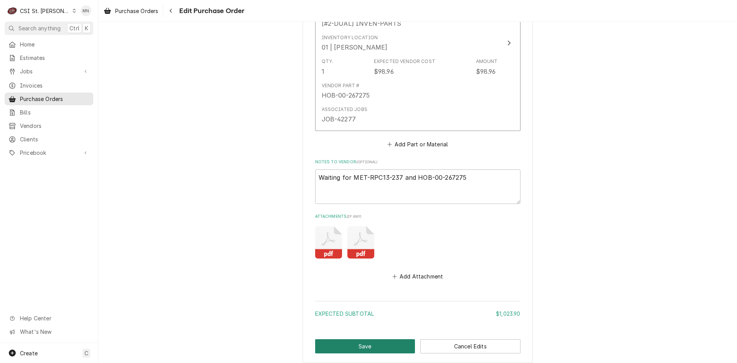
click at [376, 345] on button "Save" at bounding box center [365, 346] width 100 height 14
type textarea "x"
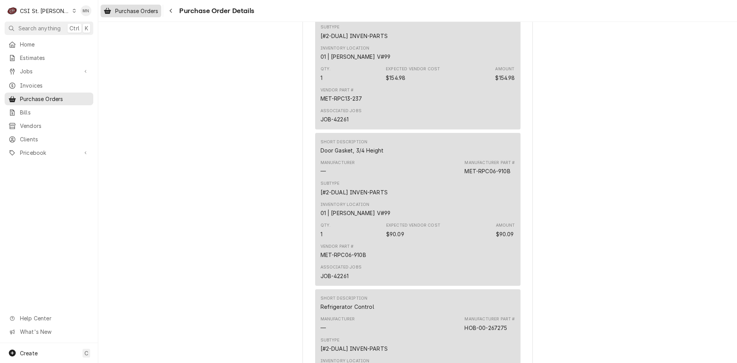
scroll to position [1152, 0]
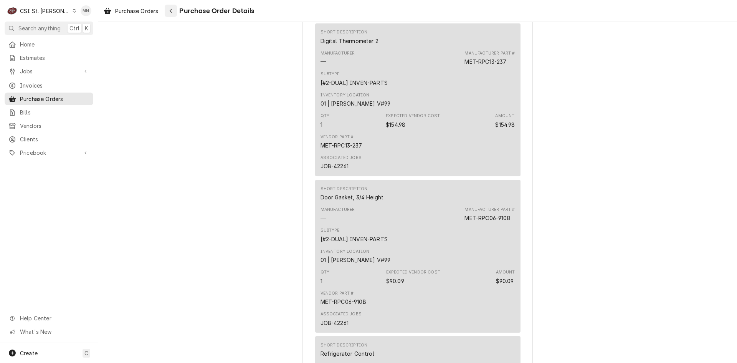
click at [173, 11] on icon "Navigate back" at bounding box center [170, 10] width 3 height 5
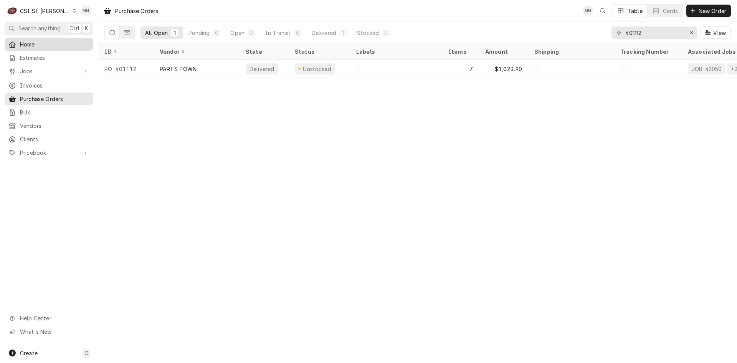
click at [38, 38] on link "Home" at bounding box center [49, 44] width 89 height 13
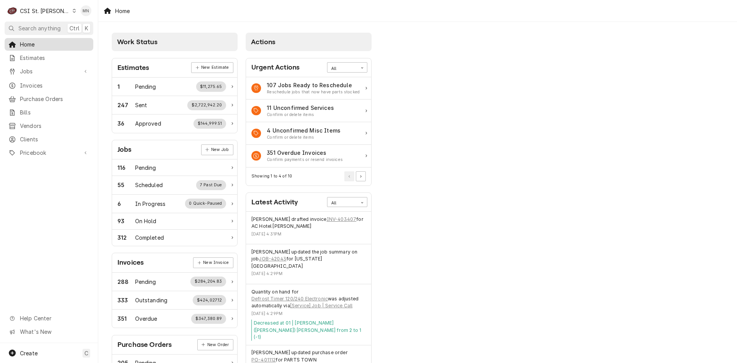
click at [37, 40] on span "Home" at bounding box center [54, 44] width 69 height 8
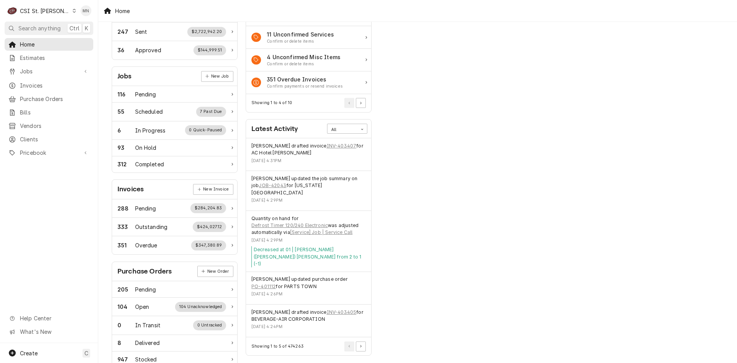
scroll to position [77, 0]
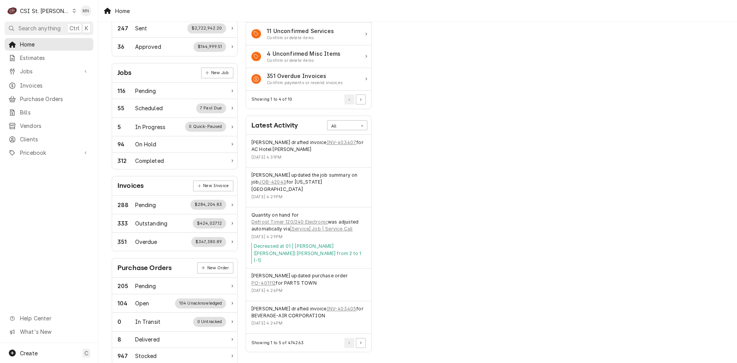
click at [43, 8] on div "CSI St. [PERSON_NAME]" at bounding box center [45, 11] width 50 height 8
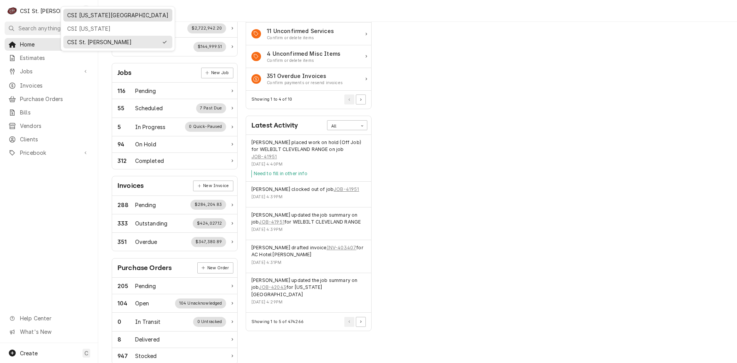
click at [83, 17] on div "CSI [US_STATE][GEOGRAPHIC_DATA]" at bounding box center [117, 15] width 101 height 8
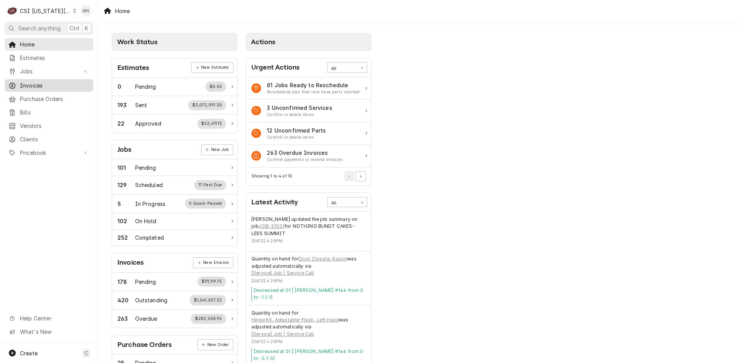
click at [36, 81] on span "Invoices" at bounding box center [54, 85] width 69 height 8
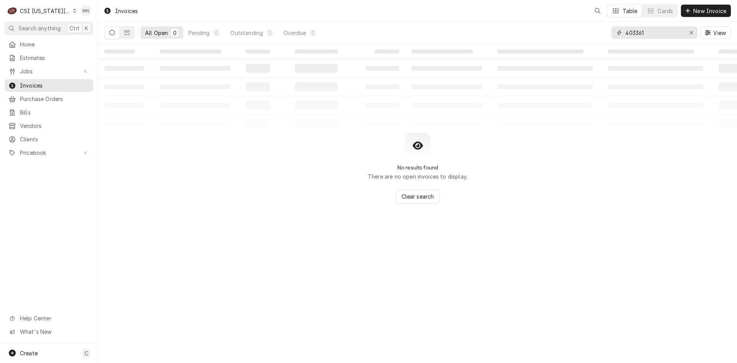
drag, startPoint x: 650, startPoint y: 37, endPoint x: 595, endPoint y: 36, distance: 54.5
click at [596, 36] on div "All Open 0 Pending 0 Outstanding 0 Overdue 0 403361 View" at bounding box center [417, 32] width 626 height 21
type input "302553"
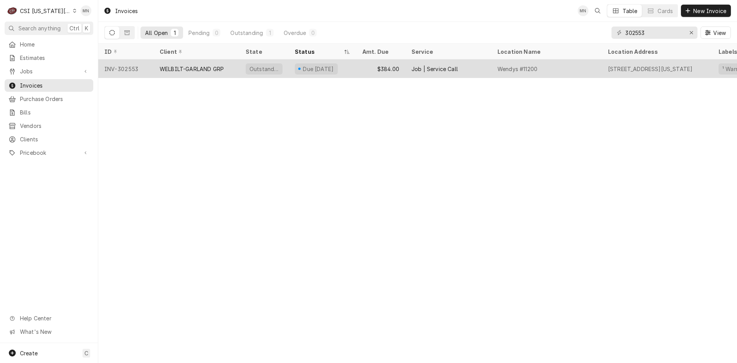
click at [172, 65] on div "WELBILT-GARLAND GRP" at bounding box center [192, 69] width 64 height 8
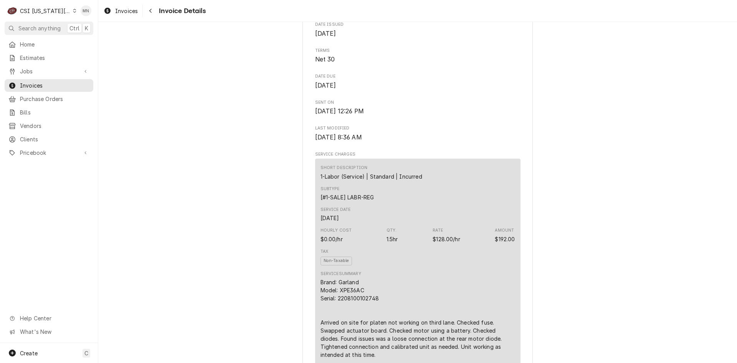
scroll to position [384, 0]
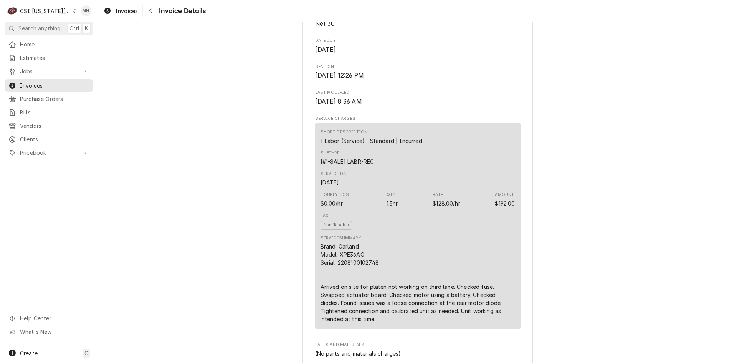
click at [157, 13] on span "Invoice Details" at bounding box center [181, 11] width 49 height 10
click at [37, 93] on link "Purchase Orders" at bounding box center [49, 99] width 89 height 13
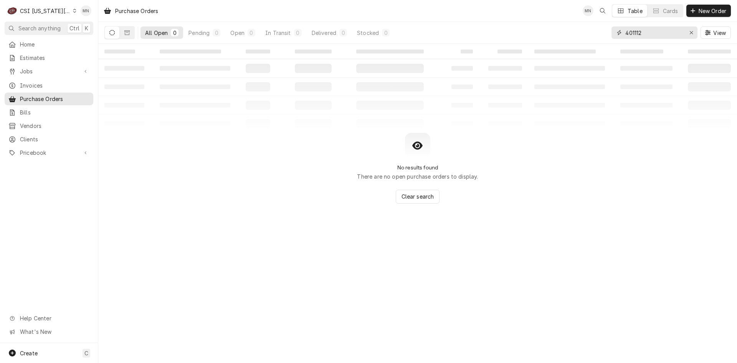
drag, startPoint x: 650, startPoint y: 34, endPoint x: 581, endPoint y: 34, distance: 69.1
click at [581, 34] on div "All Open 0 Pending 0 Open 0 In Transit 0 Delivered 0 Stocked 0 401112 View" at bounding box center [417, 32] width 626 height 21
type input "301323"
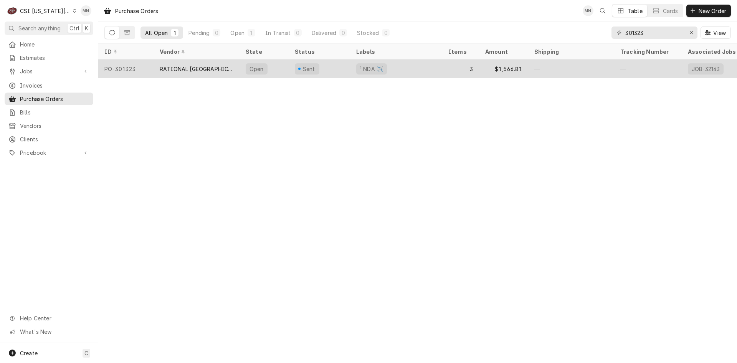
click at [195, 69] on div "RATIONAL [GEOGRAPHIC_DATA]" at bounding box center [197, 69] width 74 height 8
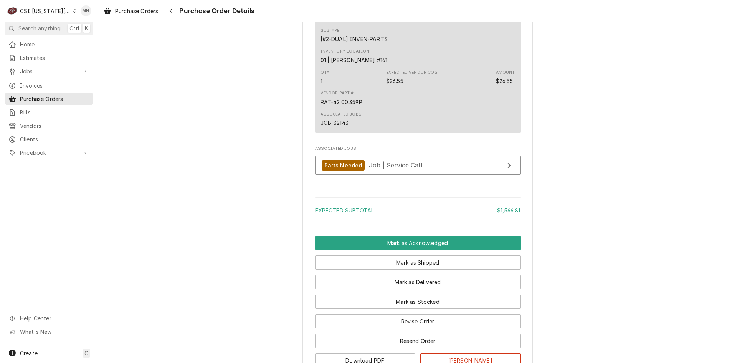
scroll to position [887, 0]
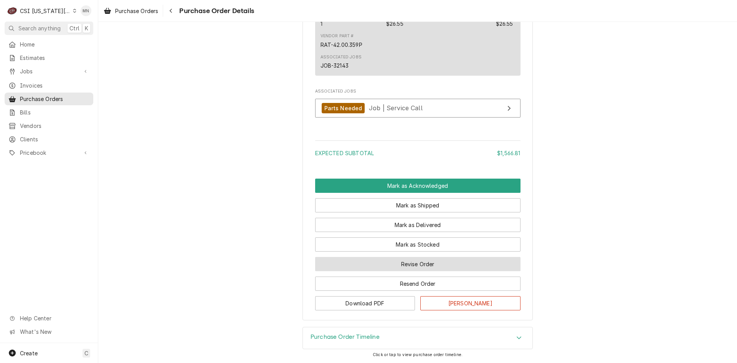
click at [410, 263] on button "Revise Order" at bounding box center [417, 264] width 205 height 14
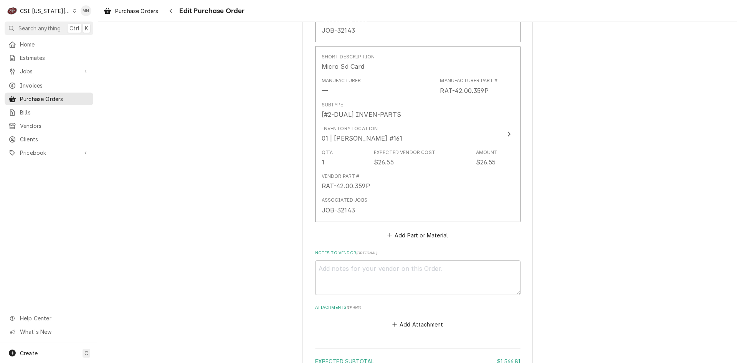
scroll to position [744, 0]
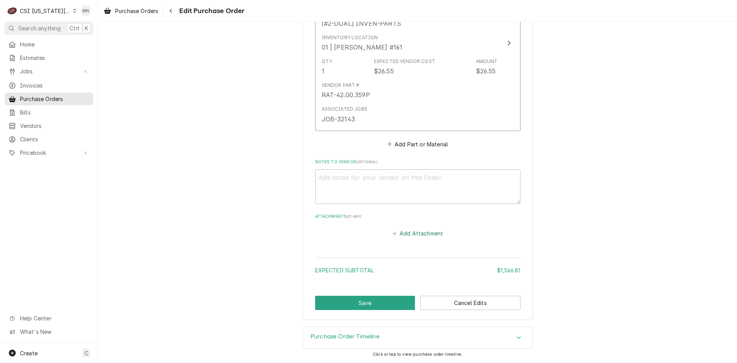
click at [400, 229] on button "Add Attachment" at bounding box center [418, 233] width 54 height 11
type textarea "x"
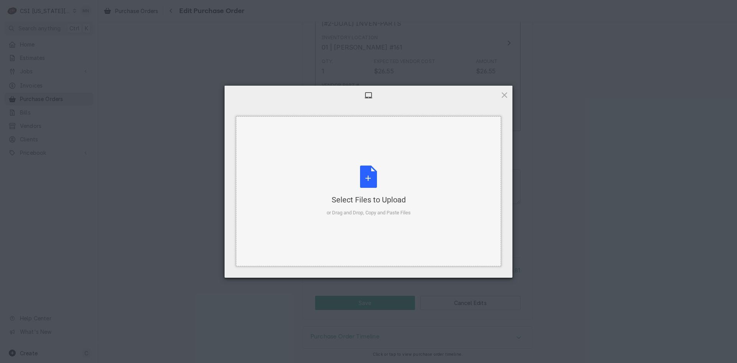
click at [363, 197] on div "Select Files to Upload" at bounding box center [369, 199] width 84 height 11
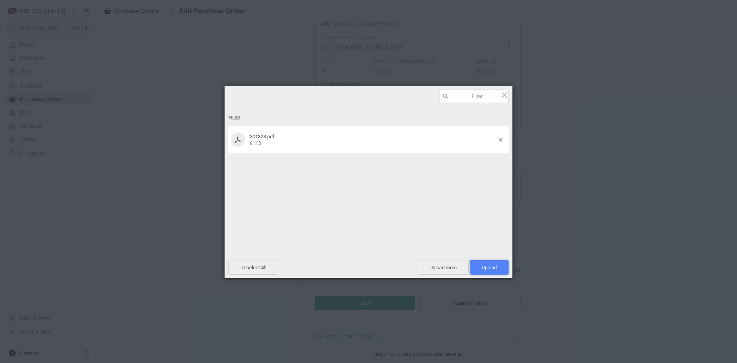
click at [482, 266] on span "Upload 1" at bounding box center [489, 267] width 15 height 6
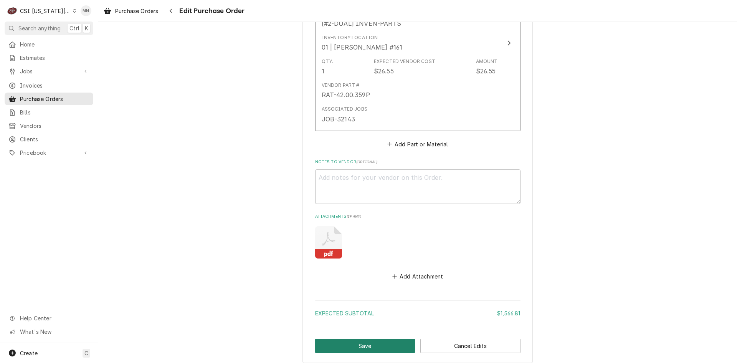
click at [332, 344] on button "Save" at bounding box center [365, 346] width 100 height 14
type textarea "x"
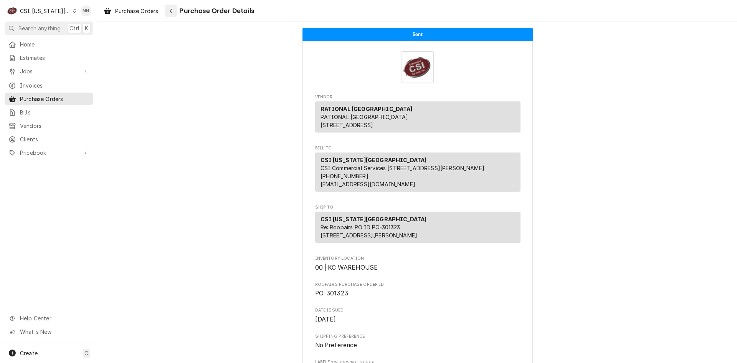
click at [170, 10] on icon "Navigate back" at bounding box center [170, 10] width 3 height 5
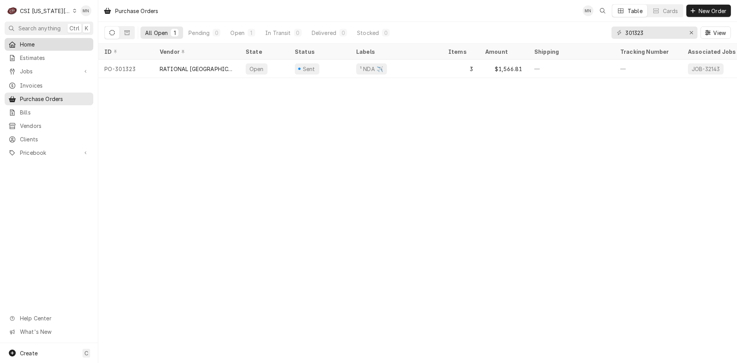
click at [36, 42] on span "Home" at bounding box center [54, 44] width 69 height 8
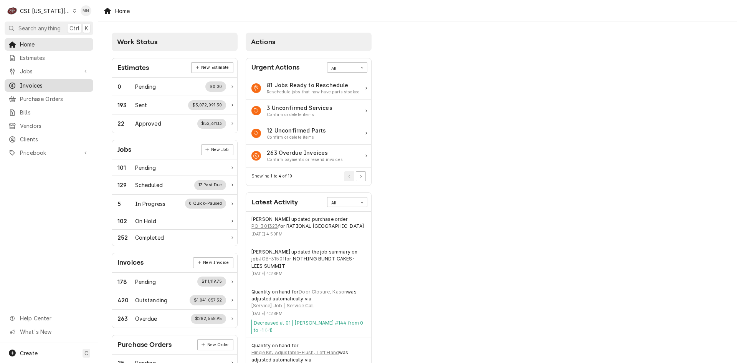
click at [40, 85] on span "Invoices" at bounding box center [54, 85] width 69 height 8
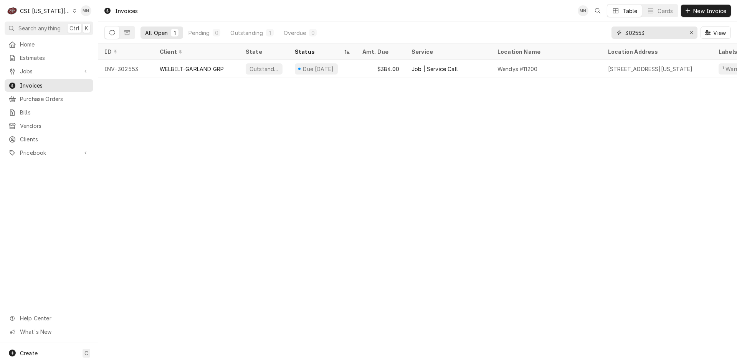
drag, startPoint x: 583, startPoint y: 35, endPoint x: 563, endPoint y: 36, distance: 20.0
click at [563, 36] on div "All Open 1 Pending 0 Outstanding 1 Overdue 0 302553 View" at bounding box center [417, 32] width 626 height 21
type input "302627"
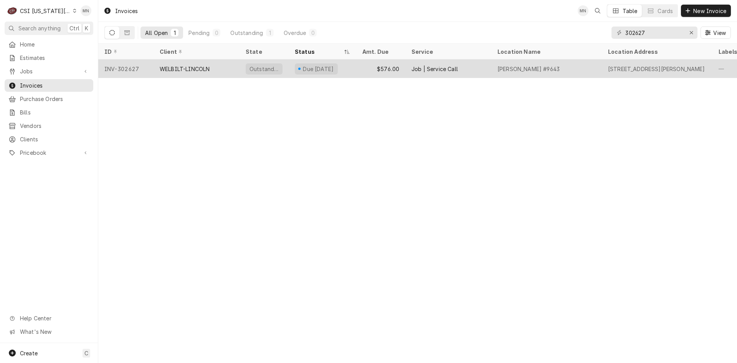
click at [200, 70] on div "WELBILT-LINCOLN" at bounding box center [185, 69] width 50 height 8
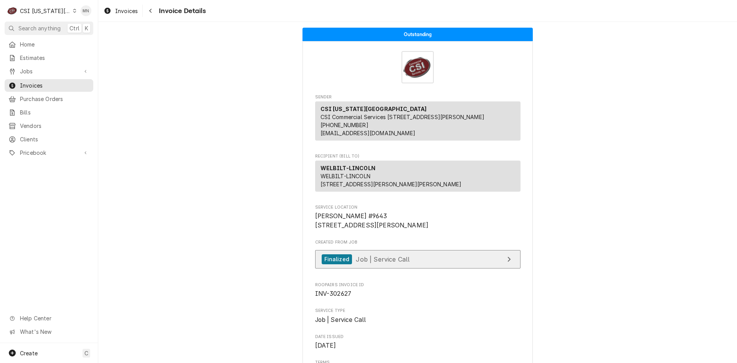
click at [413, 269] on link "Finalized Job | Service Call" at bounding box center [417, 259] width 205 height 19
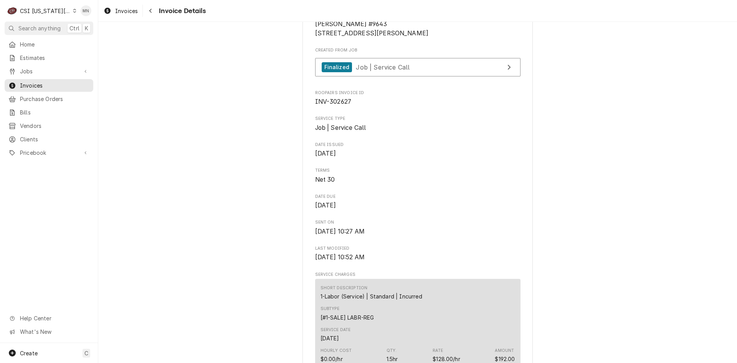
scroll to position [345, 0]
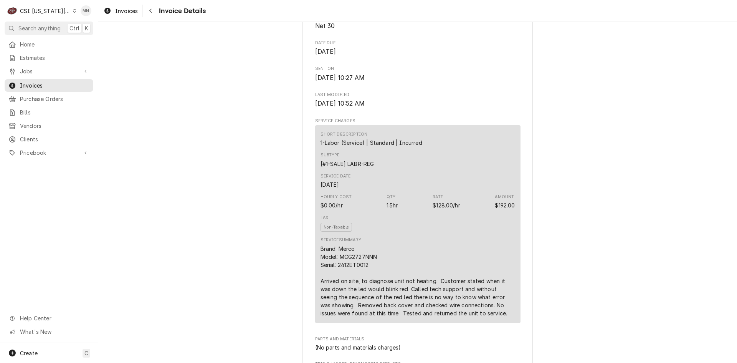
click at [365, 290] on div "Brand: Merco Model: MCG2727NNN Serial: 2412ET0012 Arrived on site, to diagnose …" at bounding box center [418, 281] width 195 height 73
drag, startPoint x: 366, startPoint y: 290, endPoint x: 335, endPoint y: 290, distance: 30.7
click at [335, 290] on div "Brand: Merco Model: MCG2727NNN Serial: 2412ET0012 Arrived on site, to diagnose …" at bounding box center [418, 281] width 195 height 73
copy div "2412ET0012"
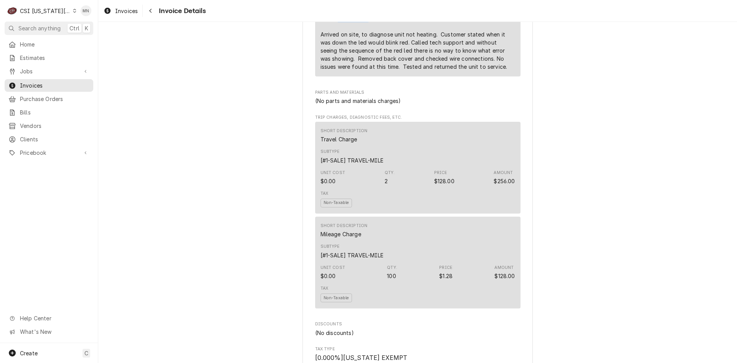
scroll to position [499, 0]
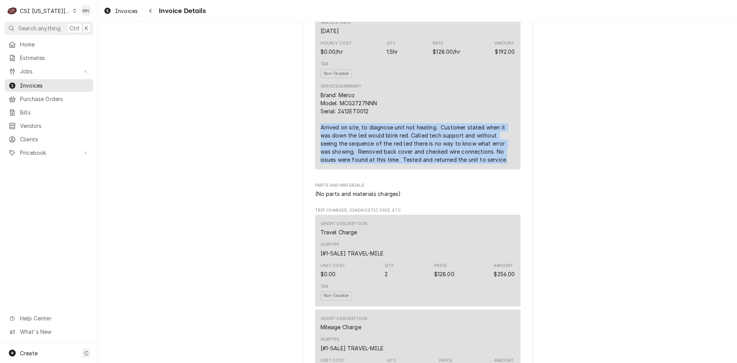
drag, startPoint x: 318, startPoint y: 152, endPoint x: 473, endPoint y: 186, distance: 158.9
click at [473, 164] on div "Brand: Merco Model: MCG2727NNN Serial: 2412ET0012 Arrived on site, to diagnose …" at bounding box center [418, 127] width 195 height 73
copy div "Arrived on site, to diagnose unit not heating. Customer stated when it was down…"
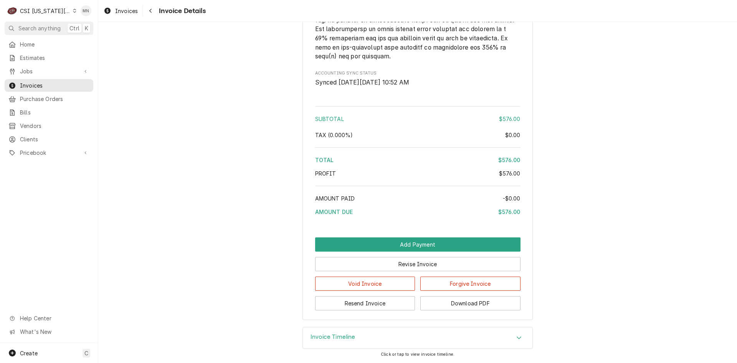
scroll to position [1313, 0]
click at [455, 301] on button "Download PDF" at bounding box center [470, 303] width 100 height 14
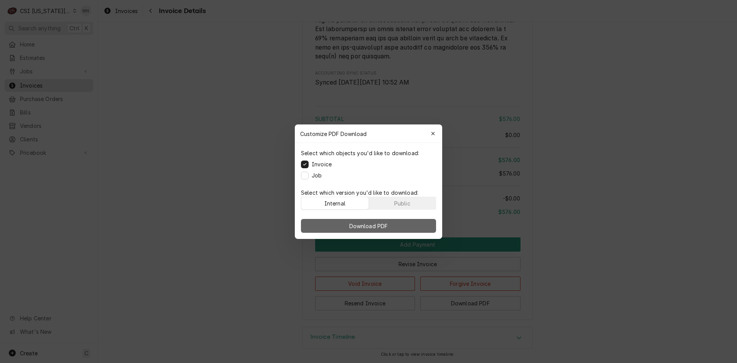
click at [364, 225] on span "Download PDF" at bounding box center [369, 225] width 42 height 8
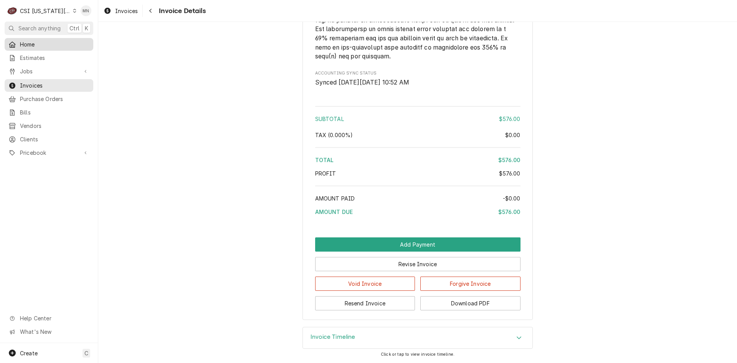
click at [28, 45] on span "Home" at bounding box center [54, 44] width 69 height 8
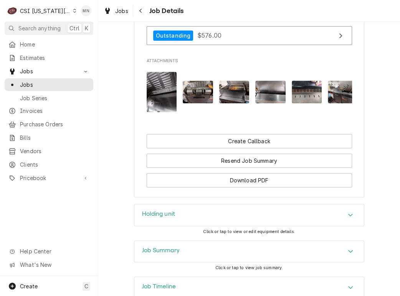
scroll to position [1228, 0]
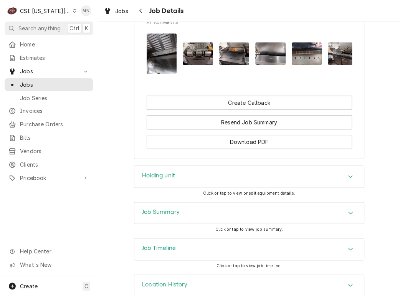
click at [233, 187] on div "Holding unit" at bounding box center [249, 176] width 230 height 21
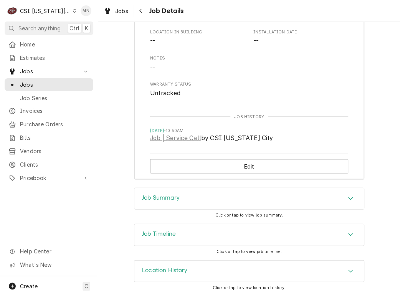
scroll to position [1494, 0]
click at [206, 202] on div "Job Summary" at bounding box center [249, 198] width 230 height 21
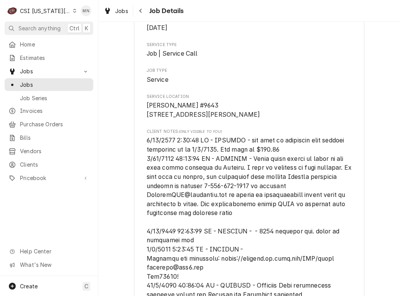
scroll to position [77, 0]
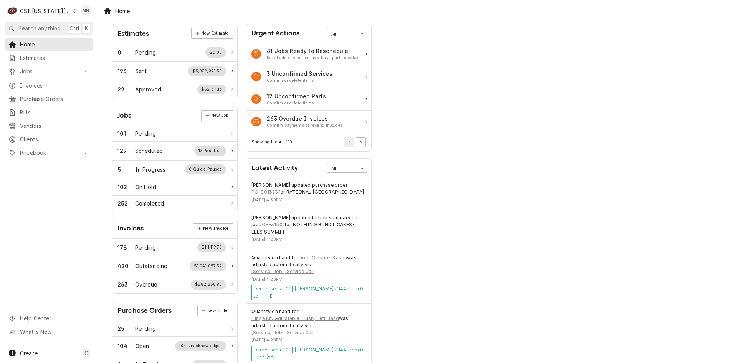
scroll to position [77, 0]
